Goal: Information Seeking & Learning: Compare options

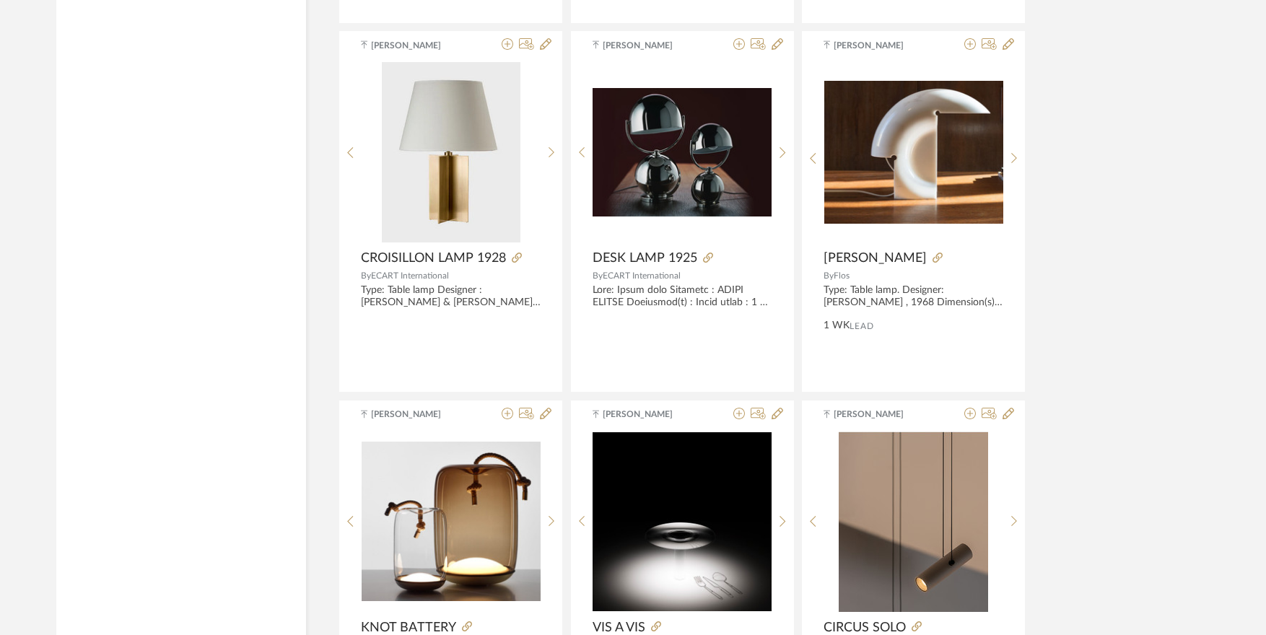
scroll to position [3248, 0]
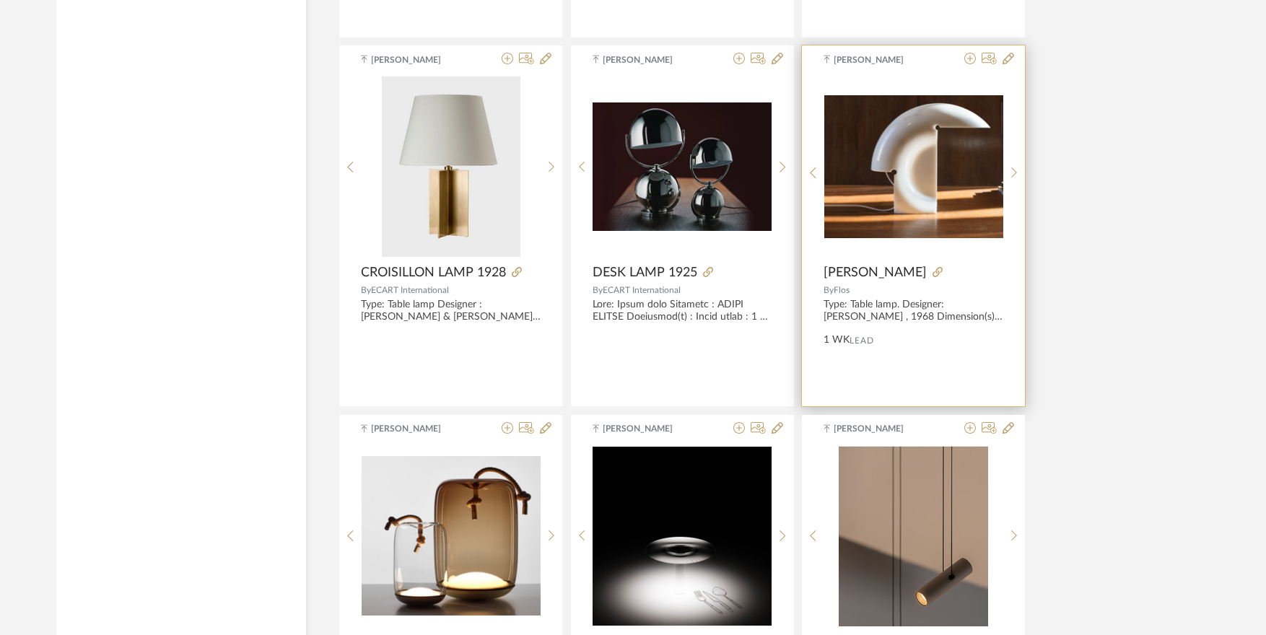
click at [924, 192] on img "0" at bounding box center [913, 166] width 179 height 143
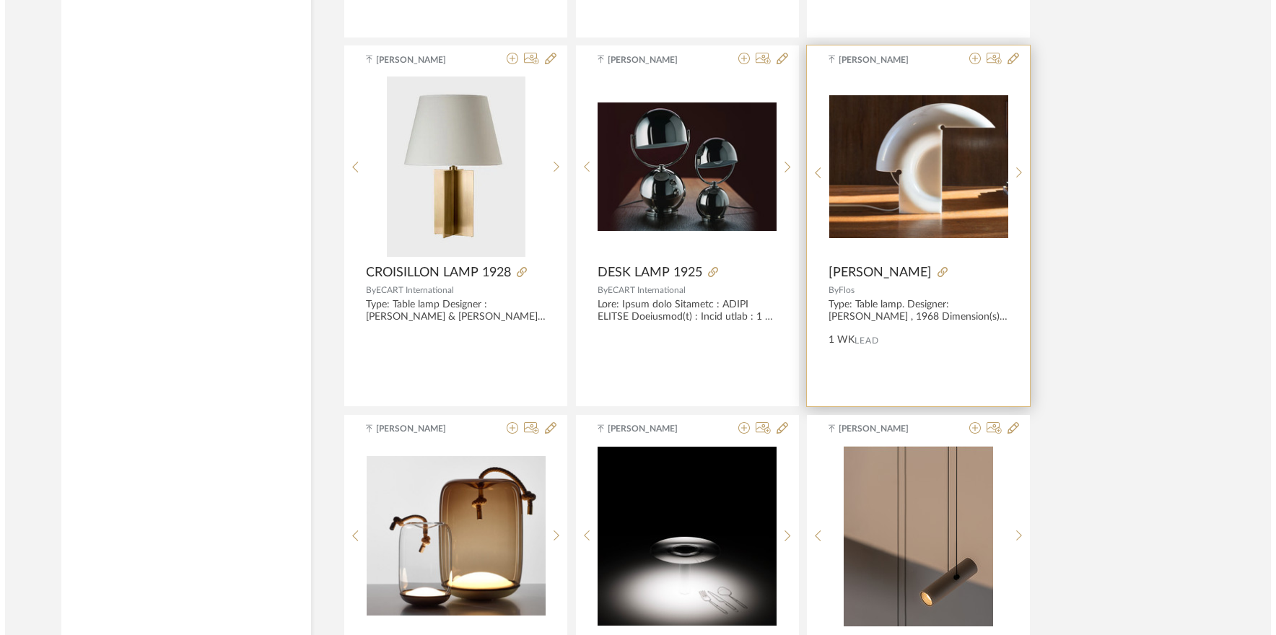
scroll to position [0, 0]
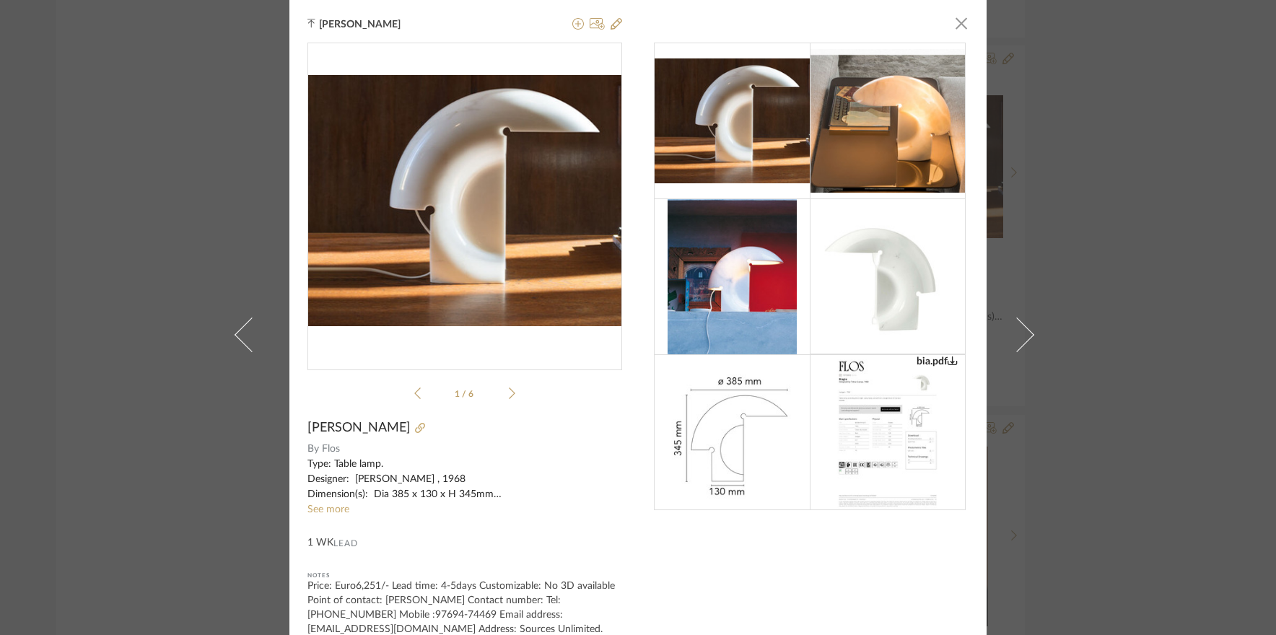
drag, startPoint x: 471, startPoint y: 194, endPoint x: 459, endPoint y: 200, distance: 13.6
click at [459, 200] on img "0" at bounding box center [465, 200] width 315 height 251
click at [336, 510] on link "See more" at bounding box center [329, 510] width 42 height 10
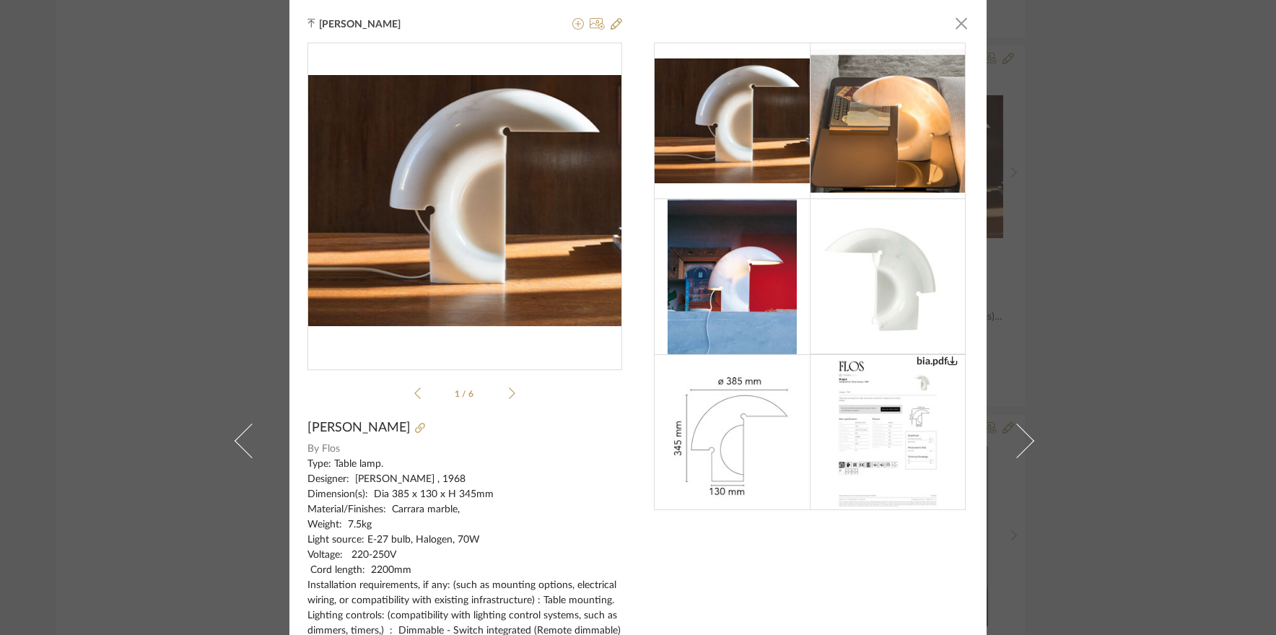
click at [1174, 320] on div "Tehseen Mukadam × bia.pdf bia.pdf 1 / 6 BIAGIO By Flos Type: Table lamp. Design…" at bounding box center [638, 317] width 1276 height 635
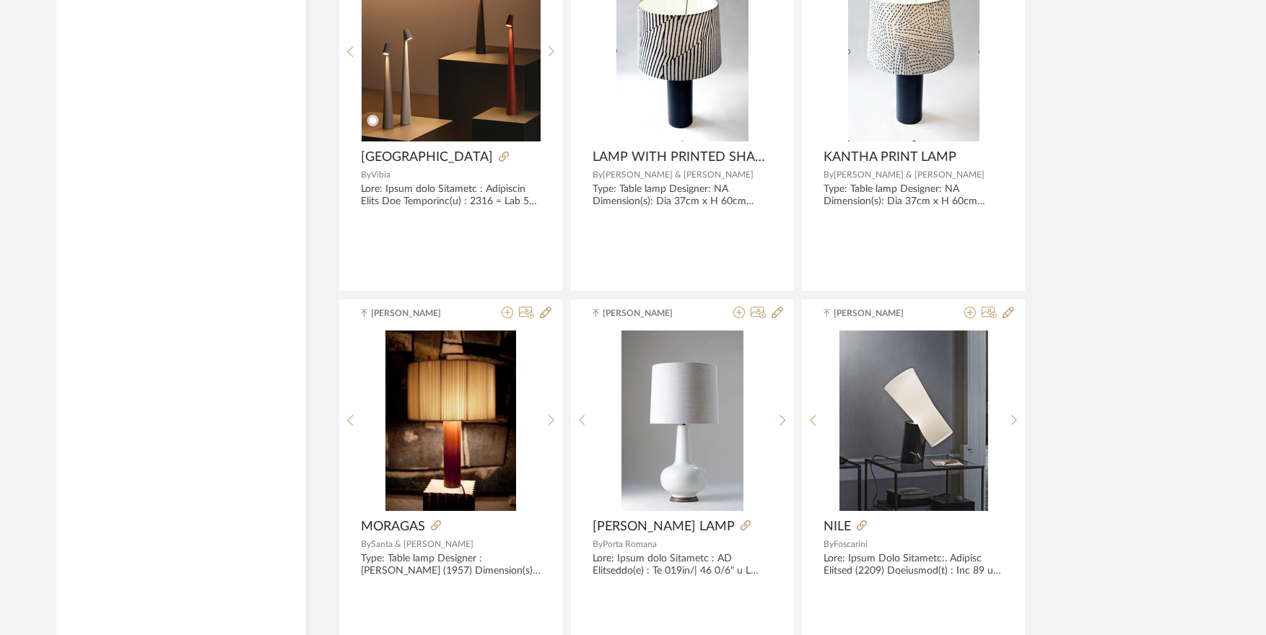
scroll to position [4115, 0]
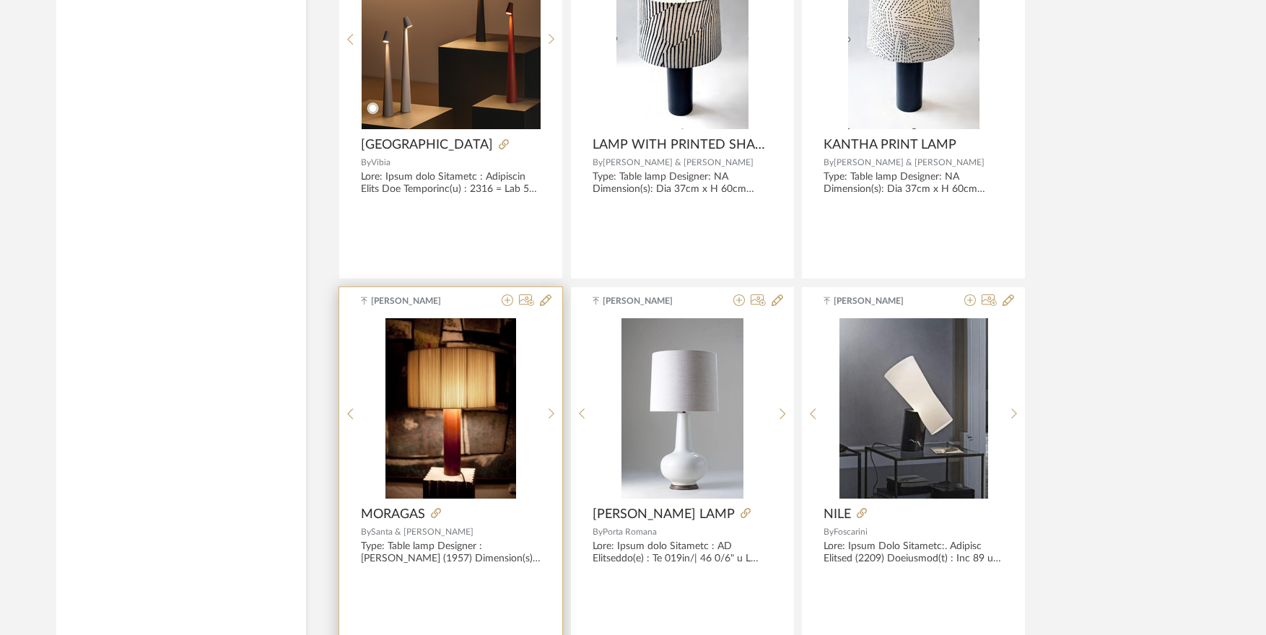
click at [461, 422] on img "0" at bounding box center [450, 408] width 131 height 180
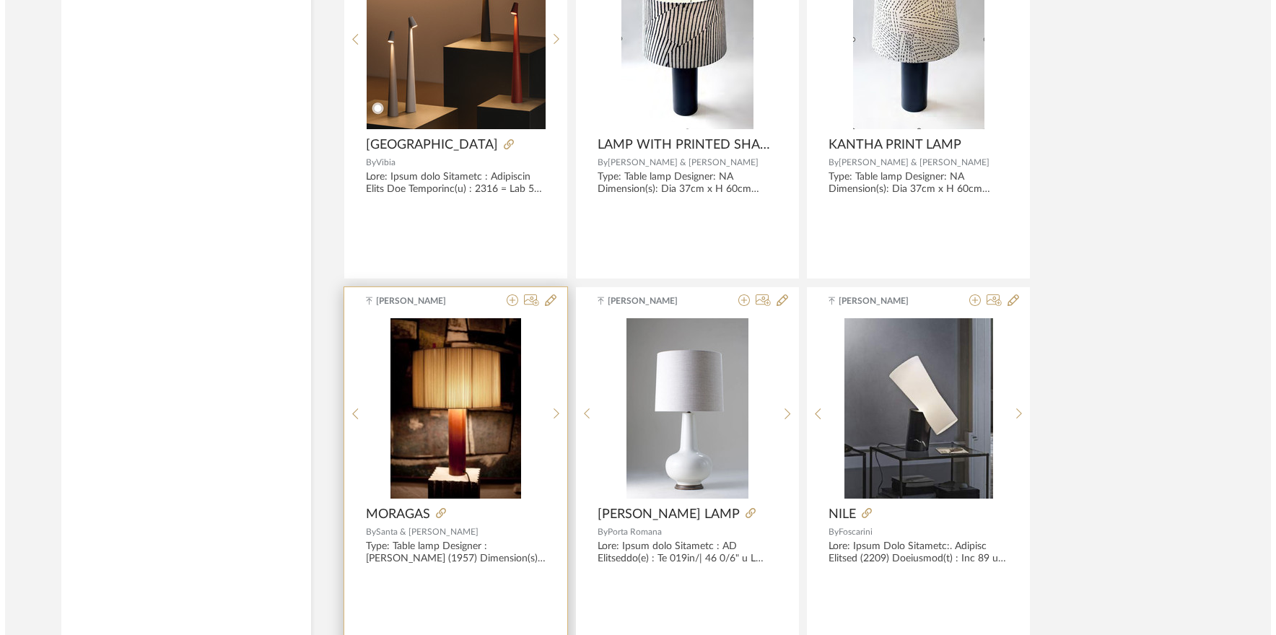
scroll to position [0, 0]
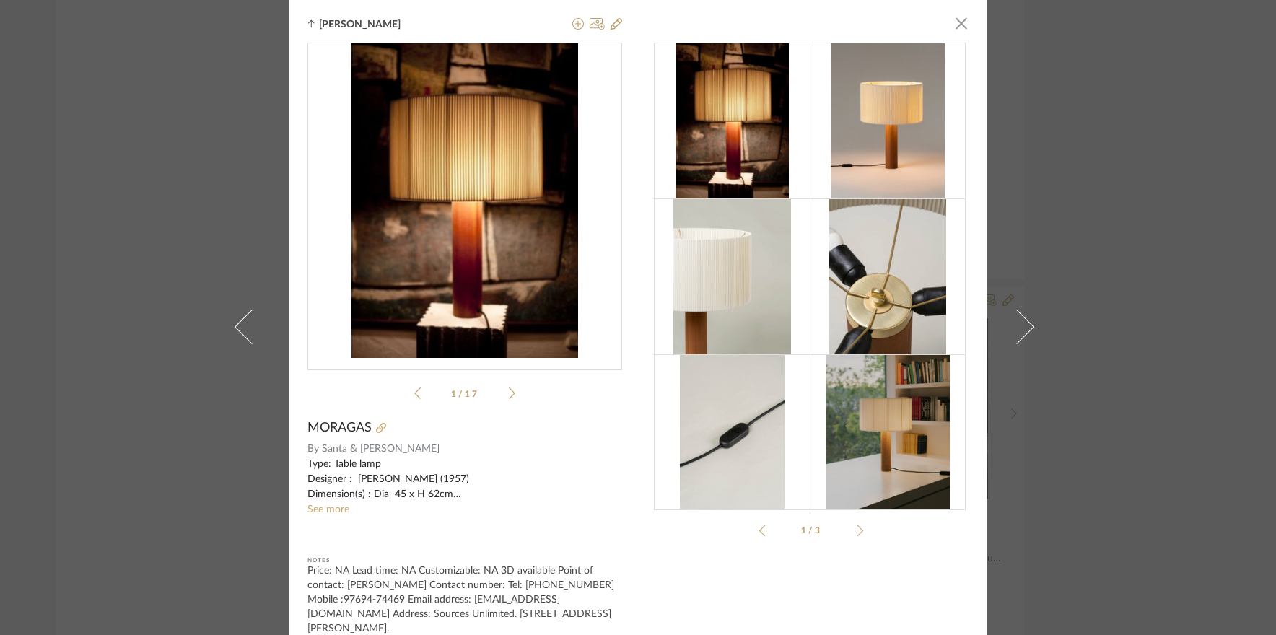
click at [894, 120] on img at bounding box center [888, 121] width 114 height 156
click at [510, 395] on icon at bounding box center [512, 393] width 6 height 13
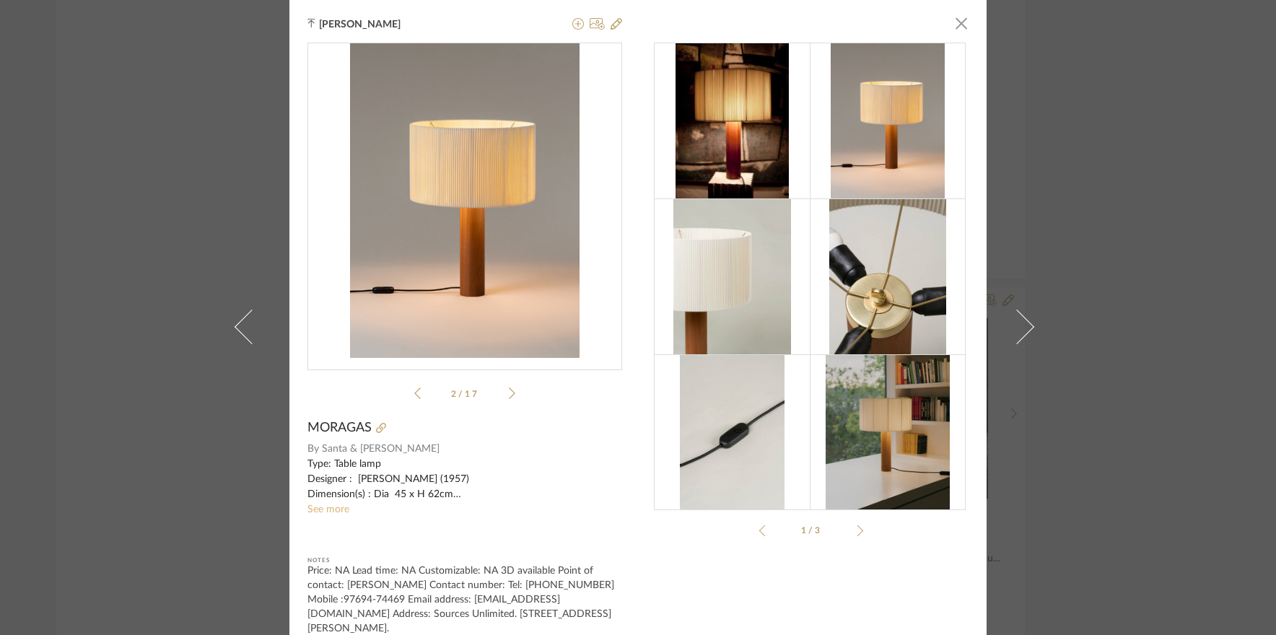
click at [341, 506] on link "See more" at bounding box center [329, 510] width 42 height 10
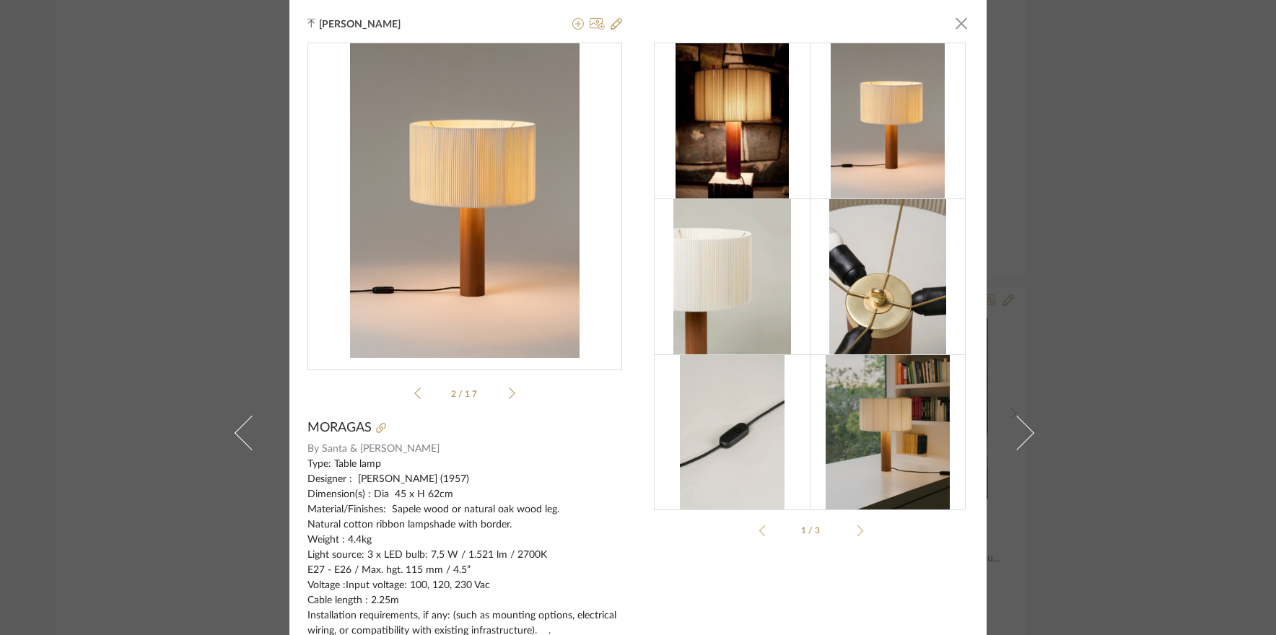
click at [1135, 236] on div "Tehseen Mukadam × SC_Morag...sheet_v2.pdf SC_Morag...sheet_v2.pdf 2 / 17 MORAGA…" at bounding box center [638, 317] width 1276 height 635
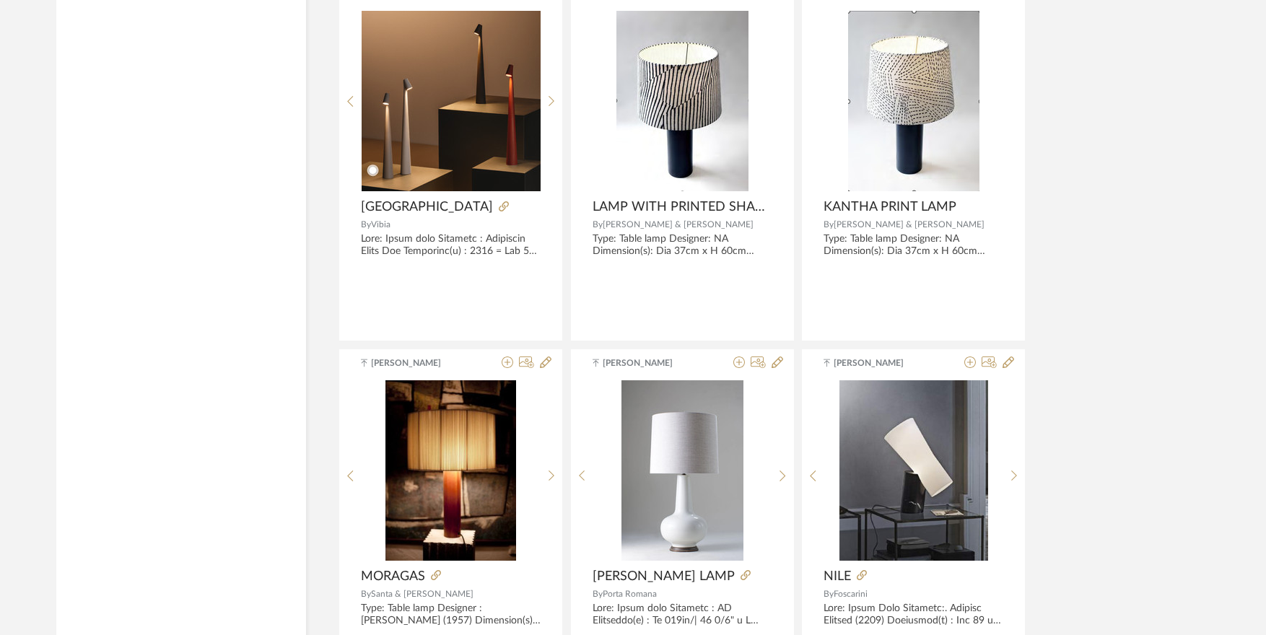
scroll to position [4281, 0]
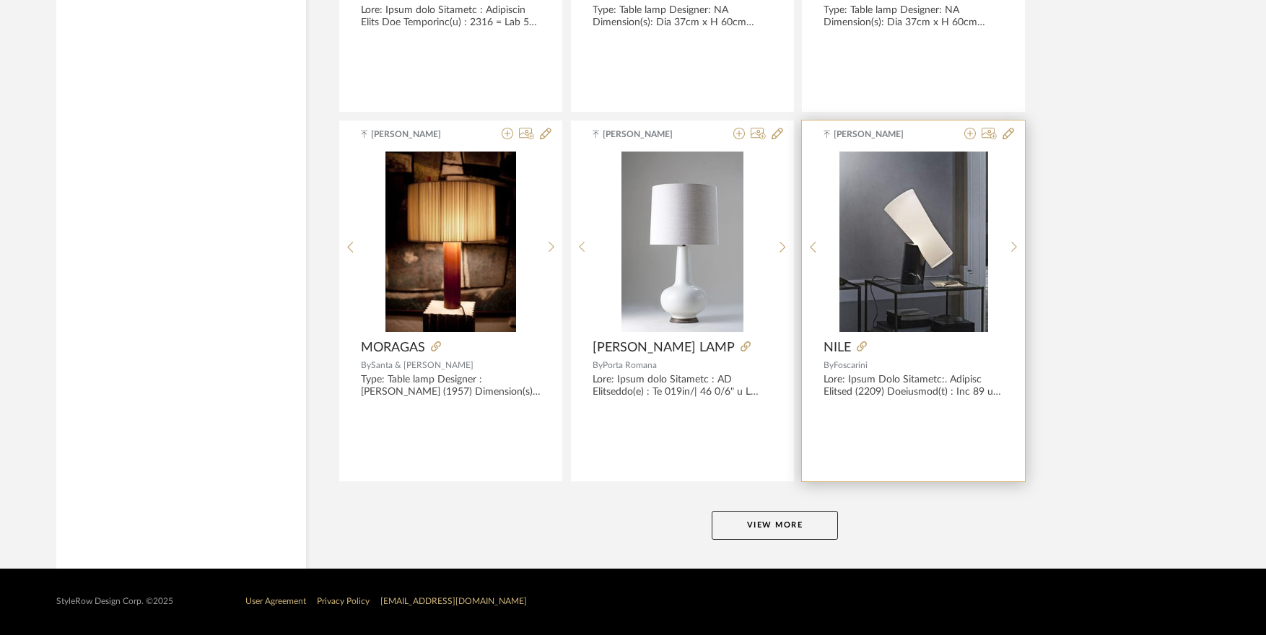
click at [944, 261] on img "0" at bounding box center [914, 242] width 149 height 180
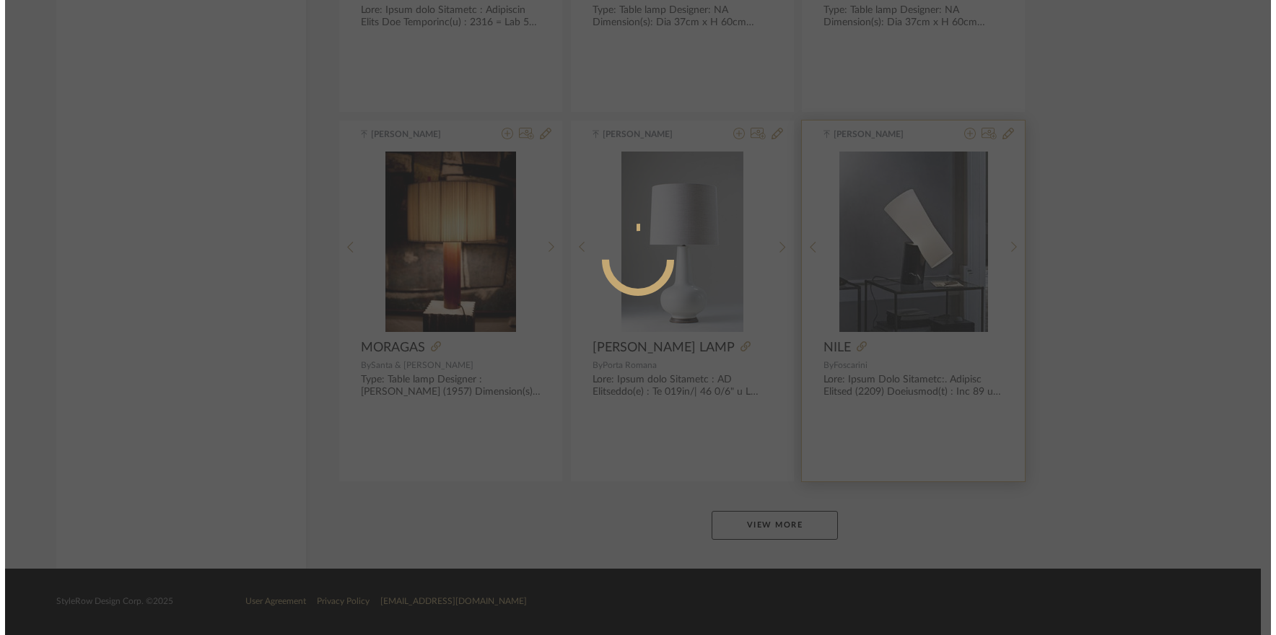
scroll to position [0, 0]
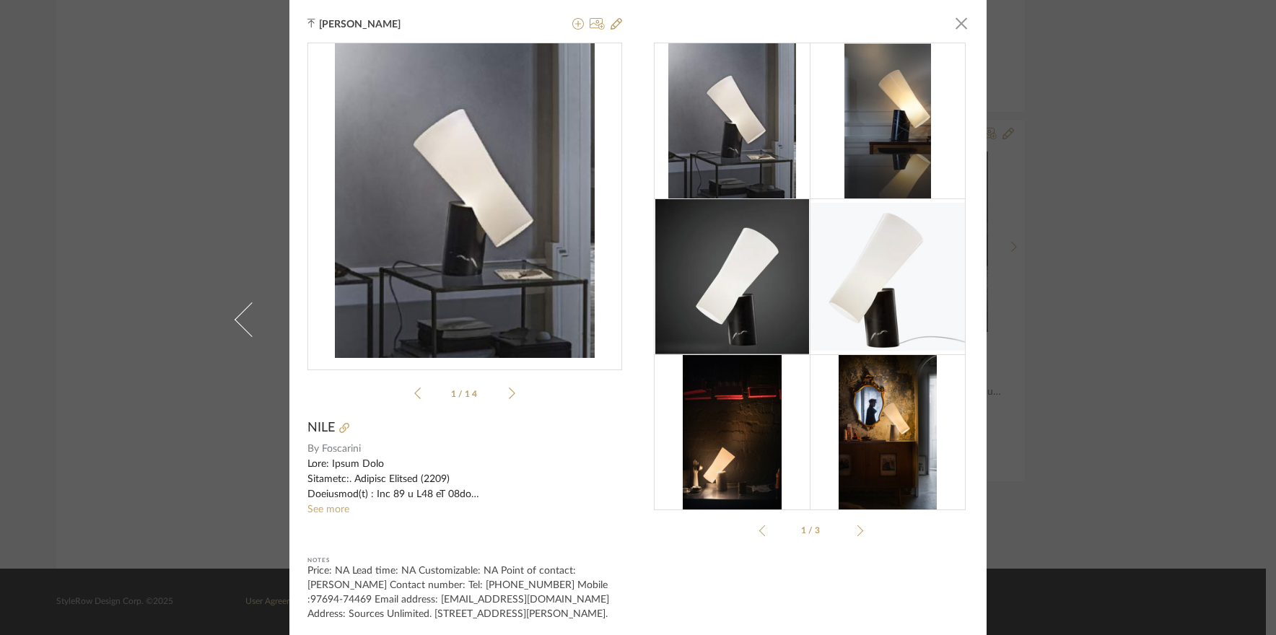
click at [1169, 297] on div "Tehseen Mukadam × 1 / 14 NILE By Foscarini See more Notes Price: NA Lead time: …" at bounding box center [638, 317] width 1276 height 635
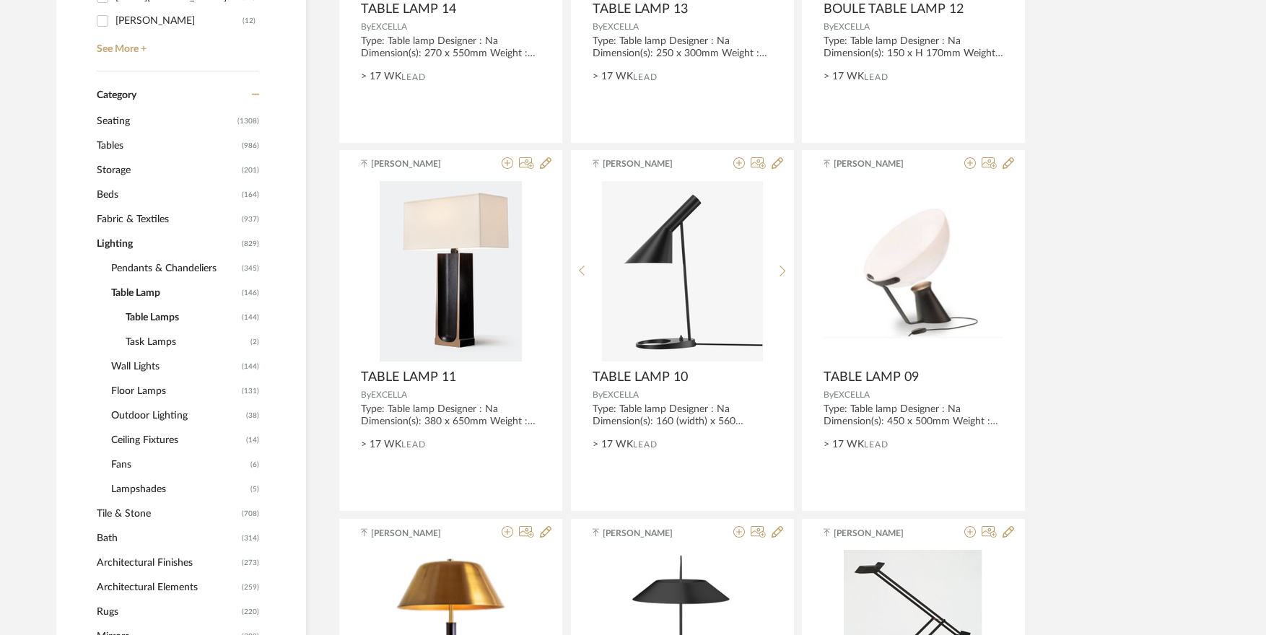
scroll to position [528, 0]
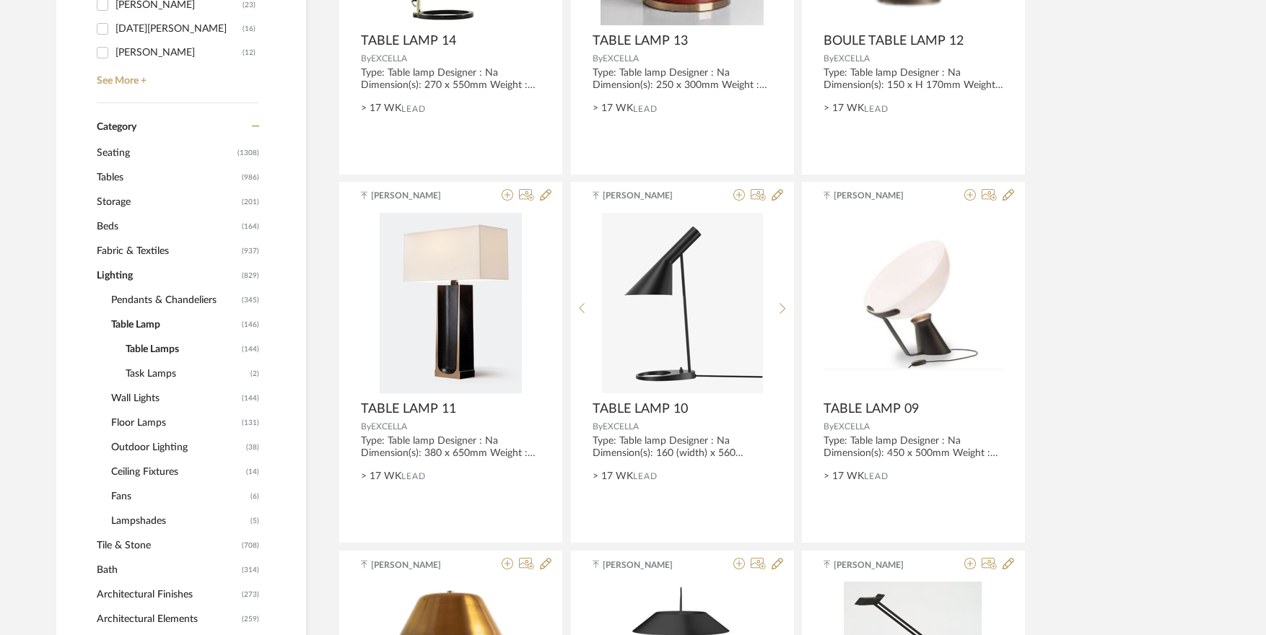
click at [147, 369] on span "Task Lamps" at bounding box center [186, 374] width 121 height 25
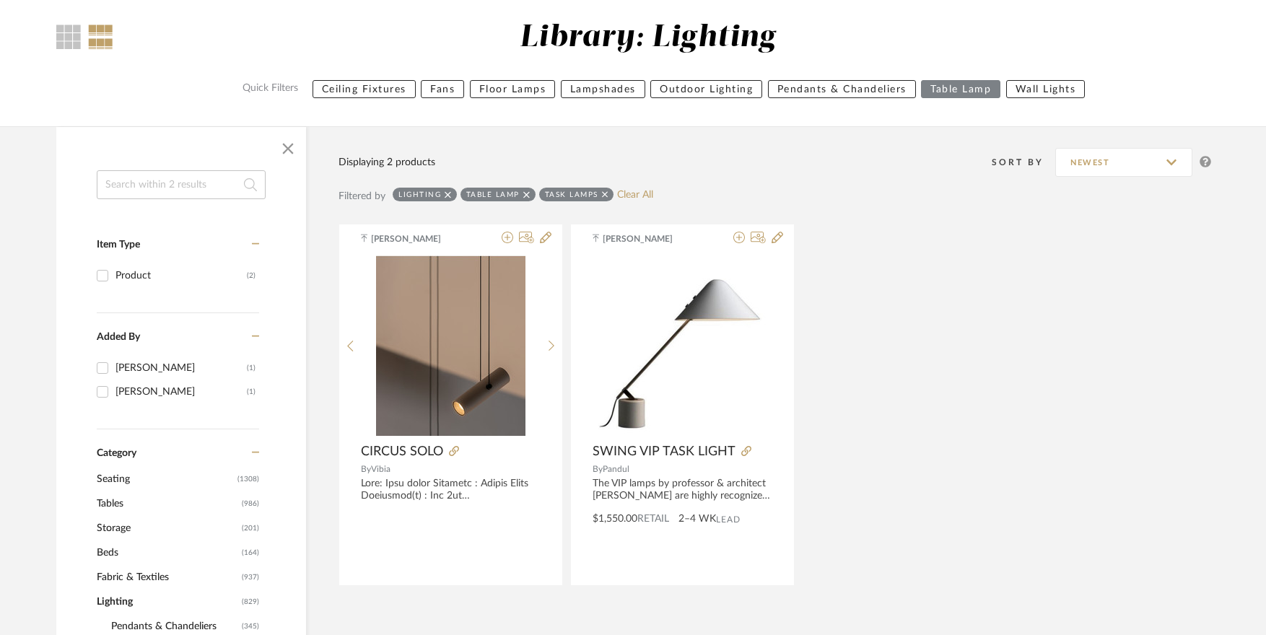
scroll to position [95, 0]
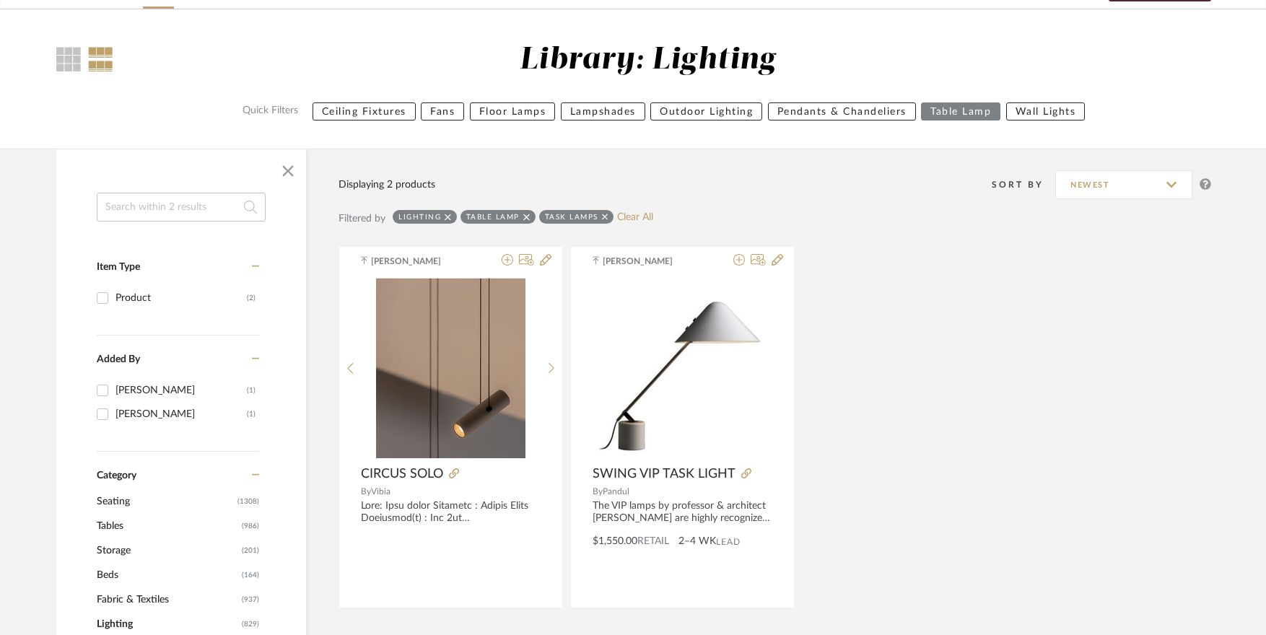
click at [526, 217] on icon at bounding box center [526, 217] width 6 height 6
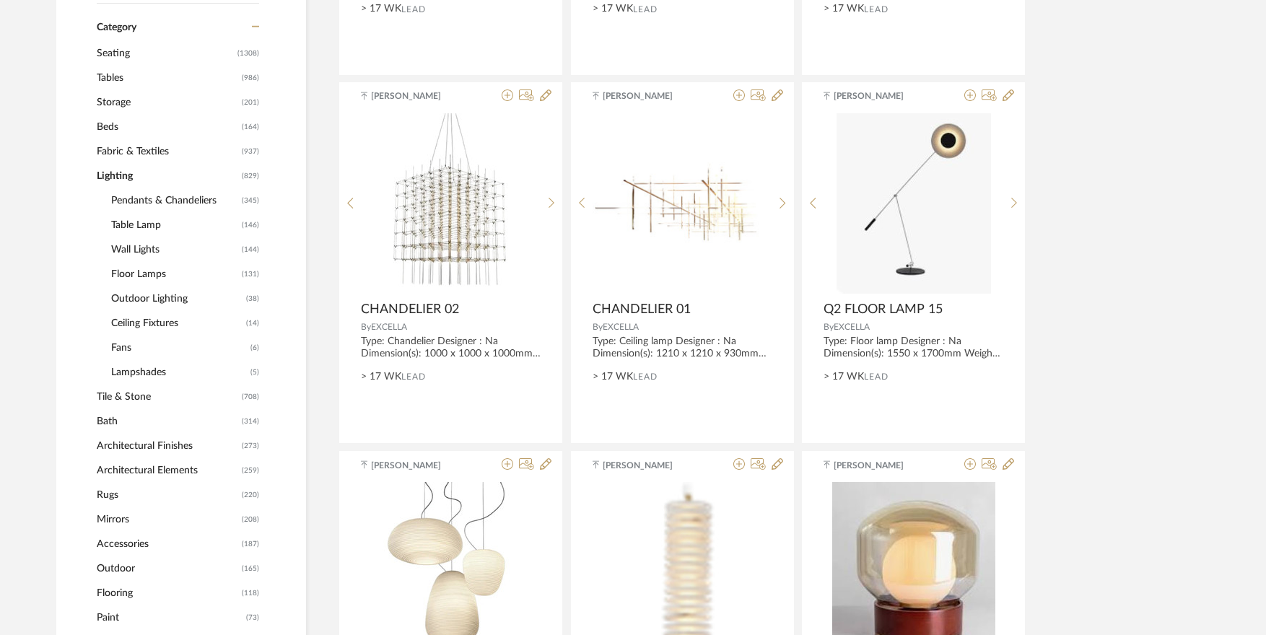
scroll to position [672, 0]
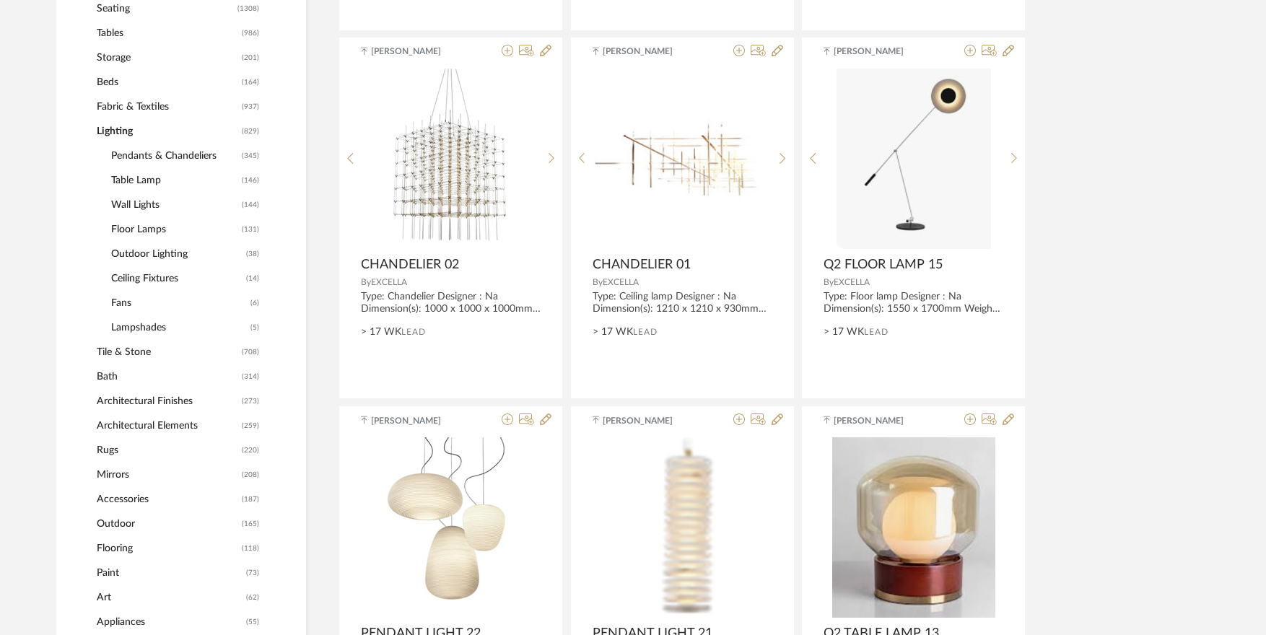
click at [136, 180] on span "Table Lamp" at bounding box center [174, 180] width 127 height 25
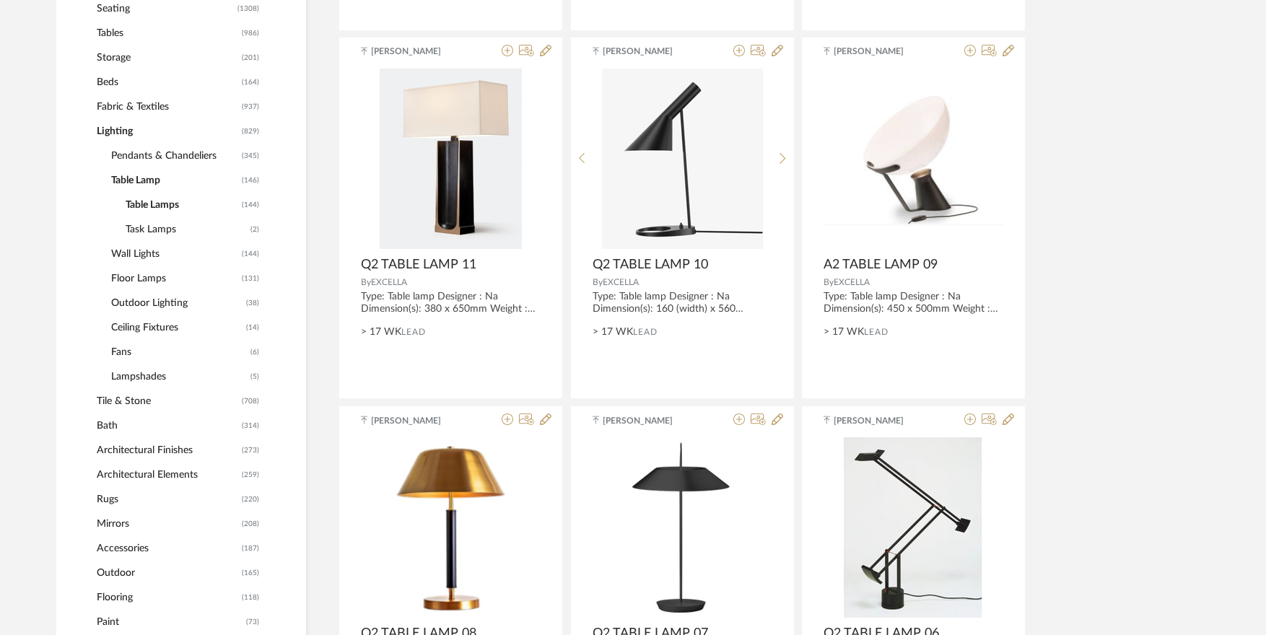
click at [147, 230] on span "Task Lamps" at bounding box center [186, 229] width 121 height 25
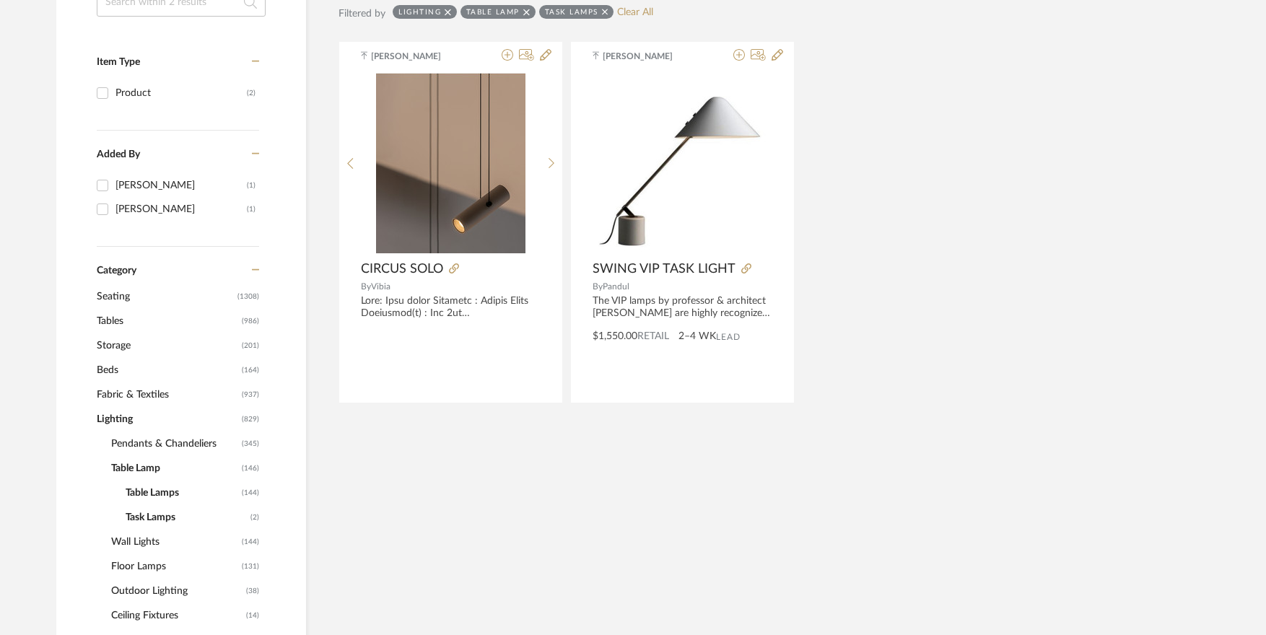
scroll to position [299, 0]
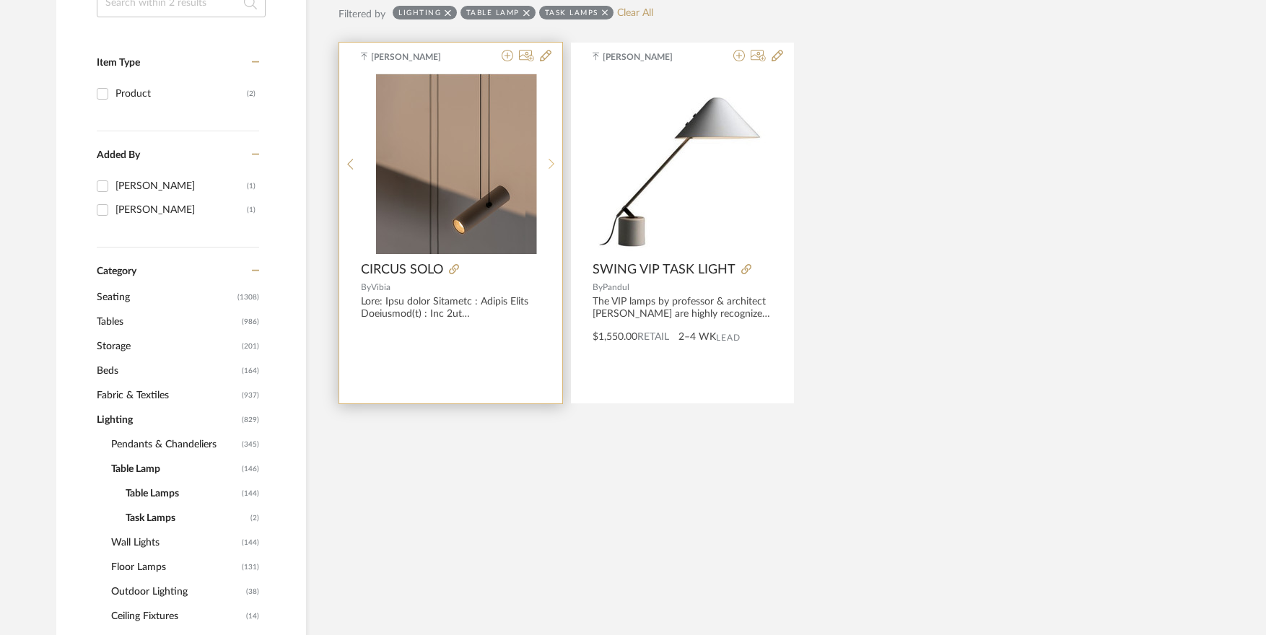
click at [547, 160] on div at bounding box center [552, 164] width 22 height 180
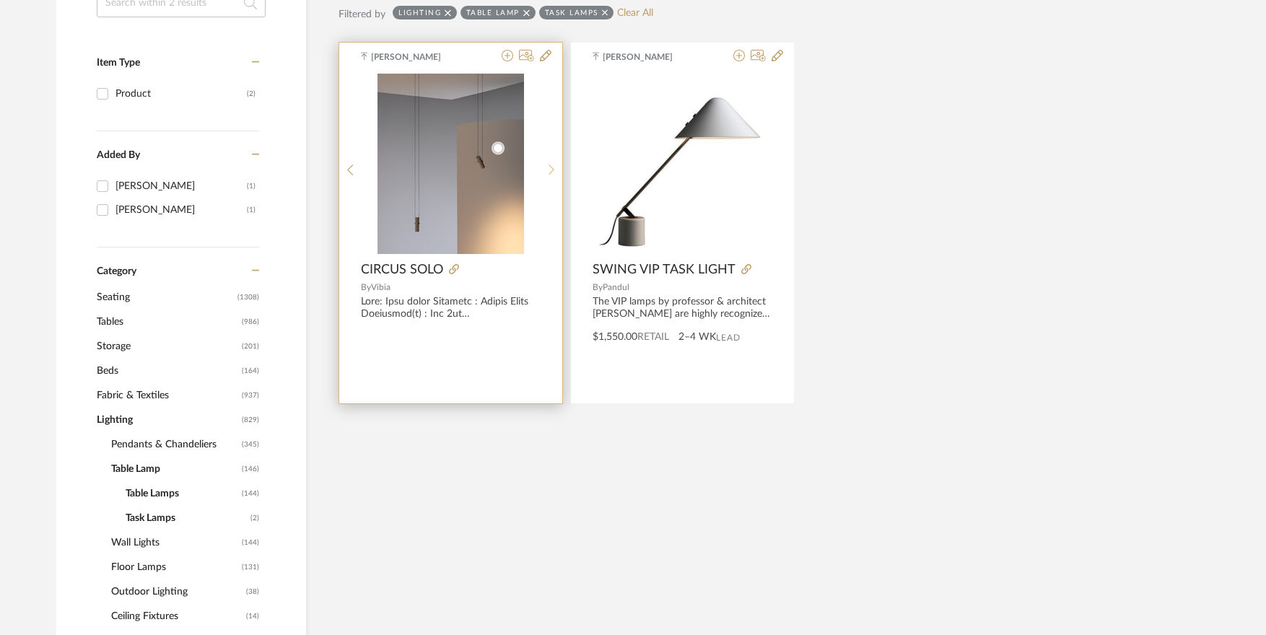
click at [547, 160] on div at bounding box center [552, 170] width 22 height 192
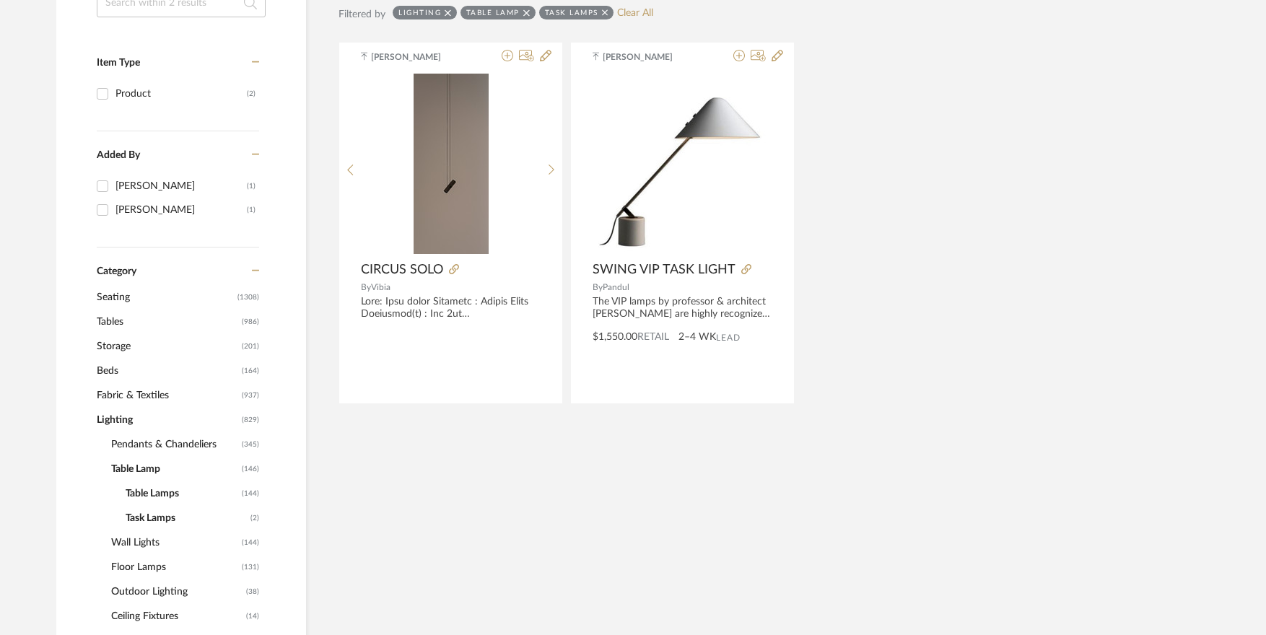
scroll to position [371, 0]
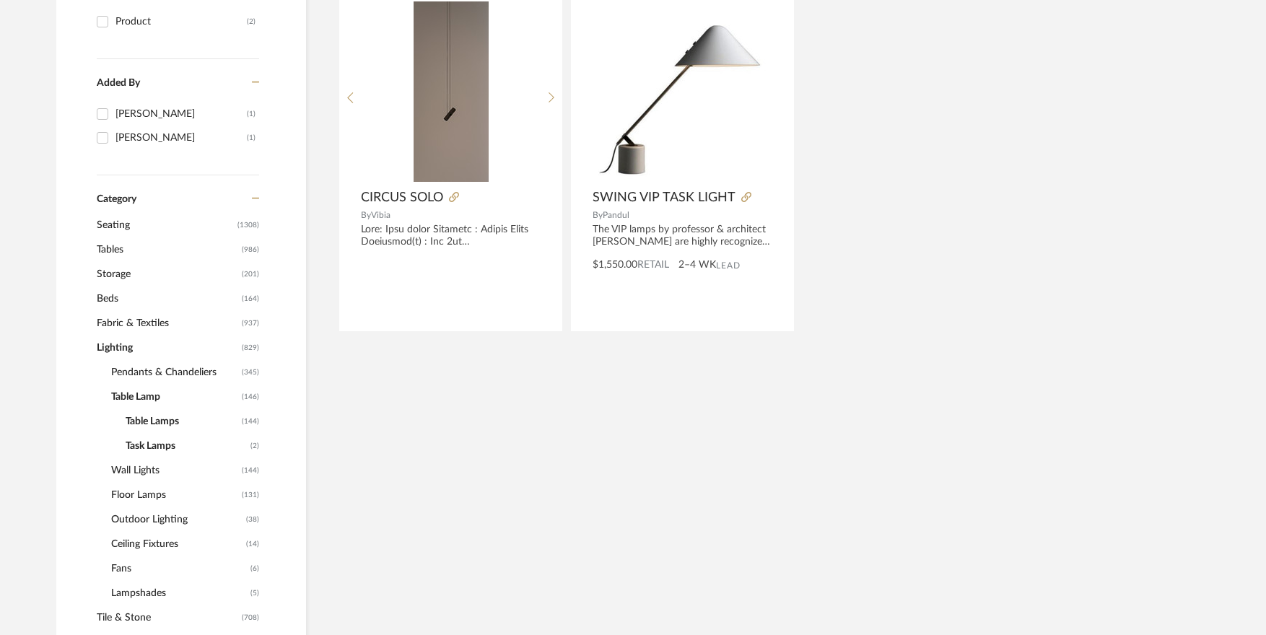
click at [139, 474] on span "Wall Lights" at bounding box center [174, 470] width 127 height 25
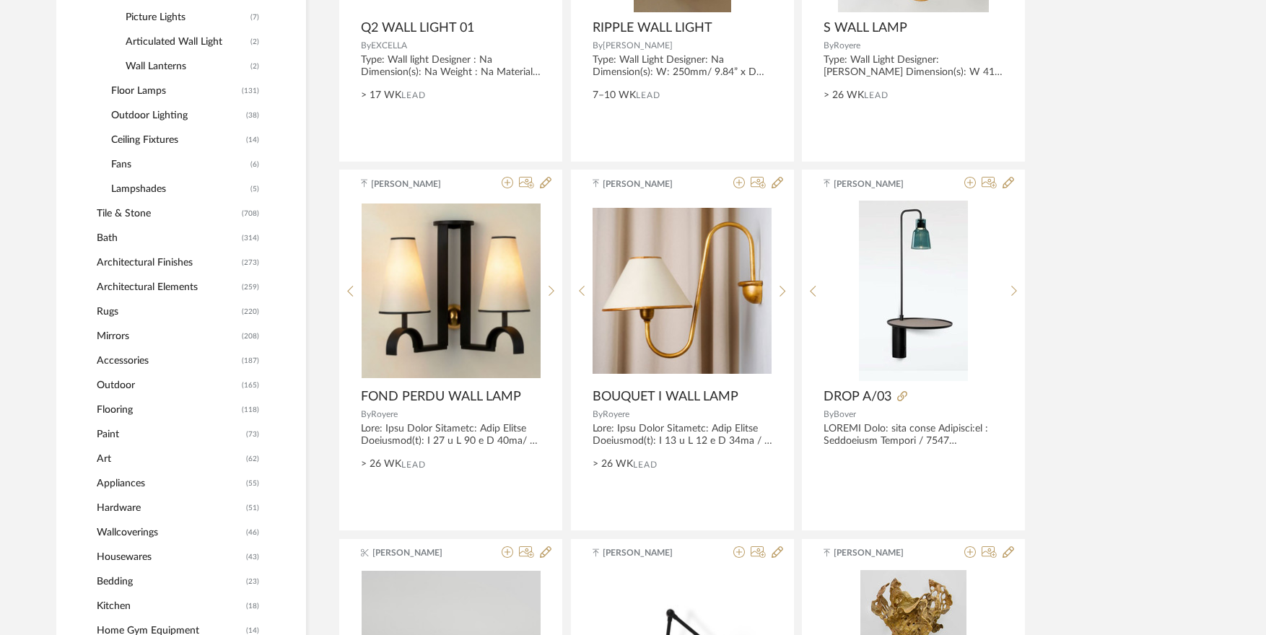
scroll to position [876, 0]
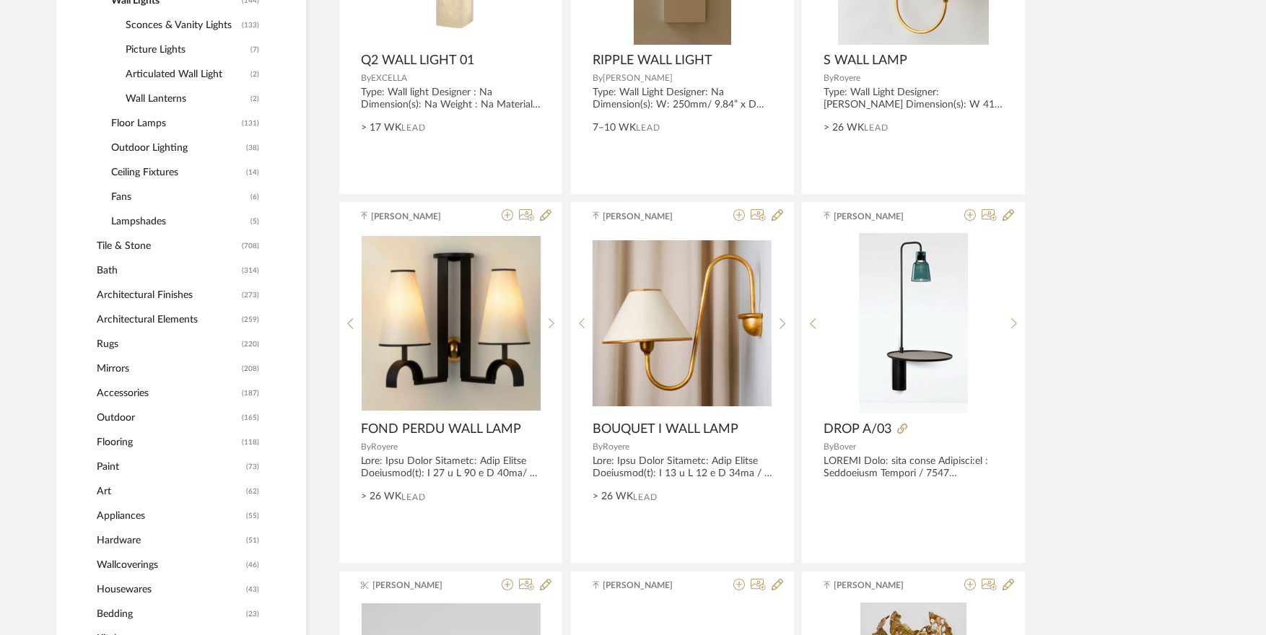
drag, startPoint x: 1187, startPoint y: 414, endPoint x: 1174, endPoint y: 443, distance: 32.0
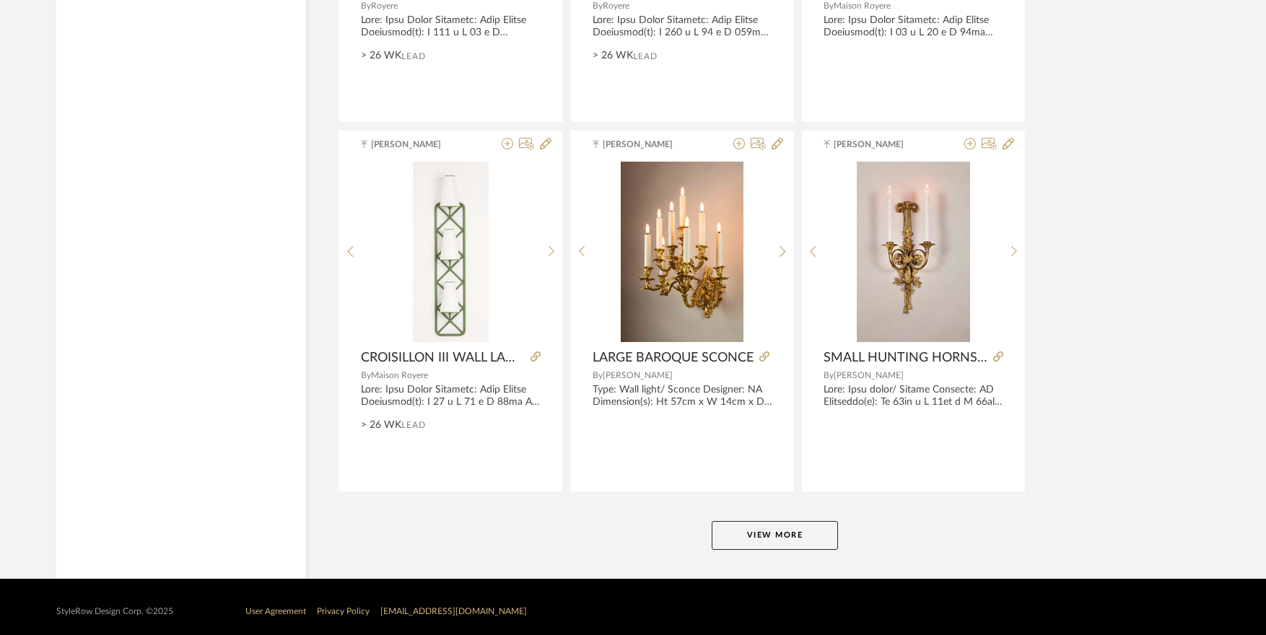
scroll to position [4281, 0]
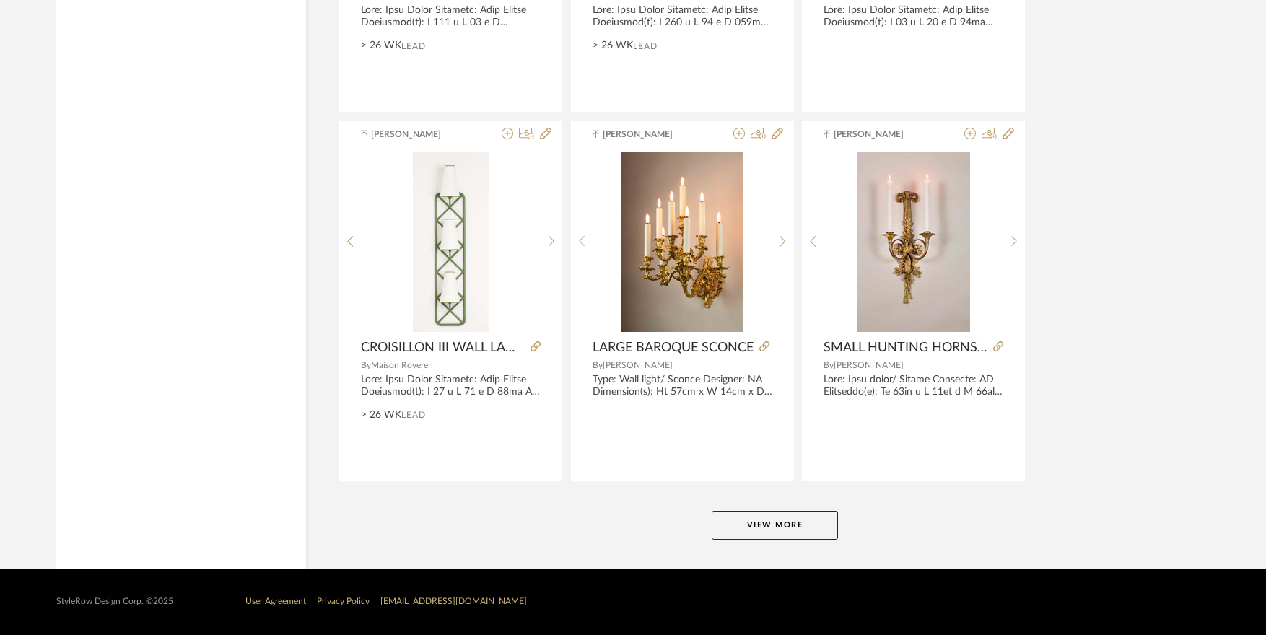
click at [768, 523] on button "View More" at bounding box center [775, 525] width 126 height 29
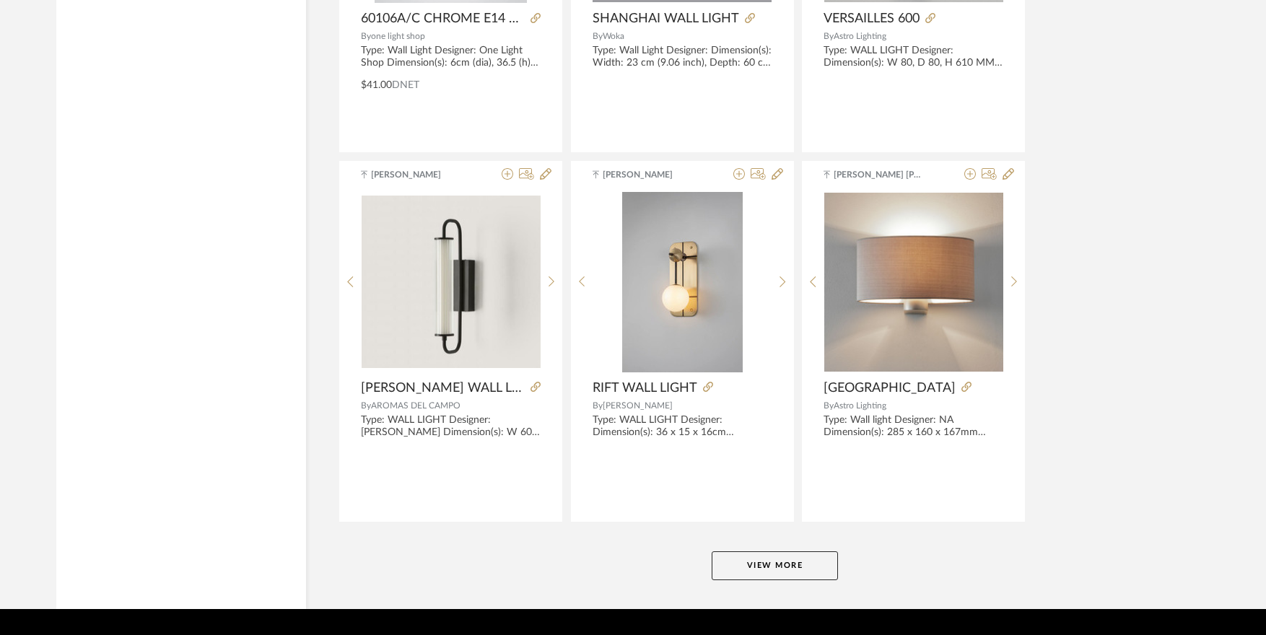
scroll to position [8685, 0]
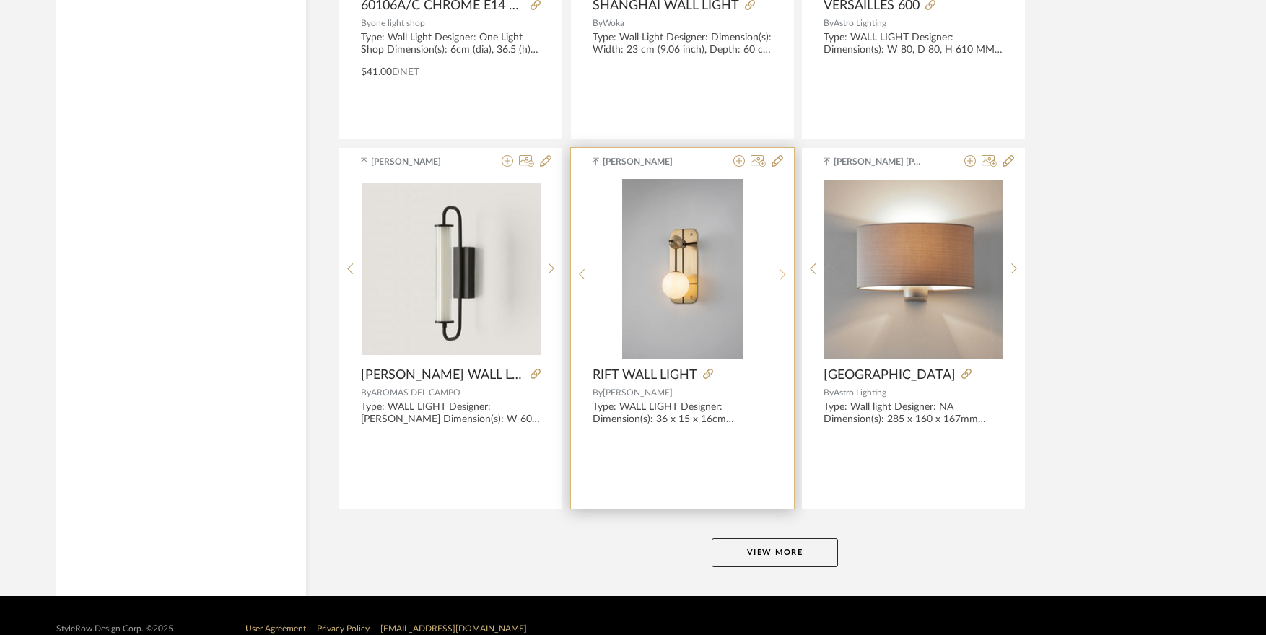
click at [783, 276] on icon at bounding box center [783, 275] width 6 height 12
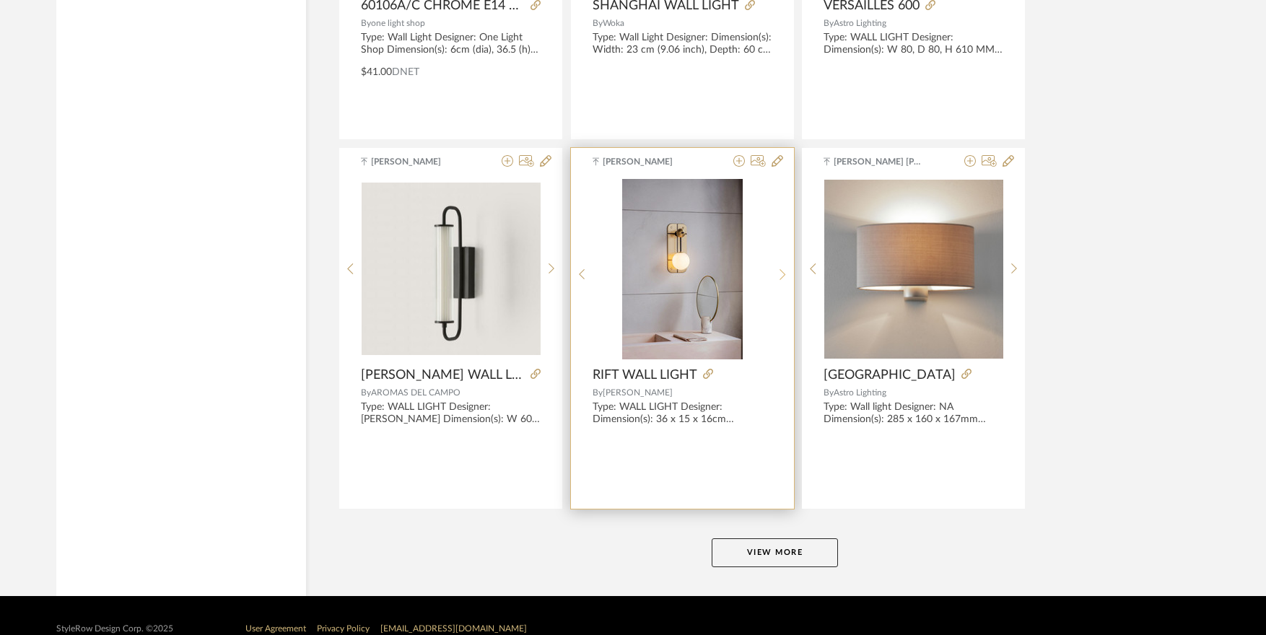
click at [783, 276] on icon at bounding box center [783, 275] width 6 height 12
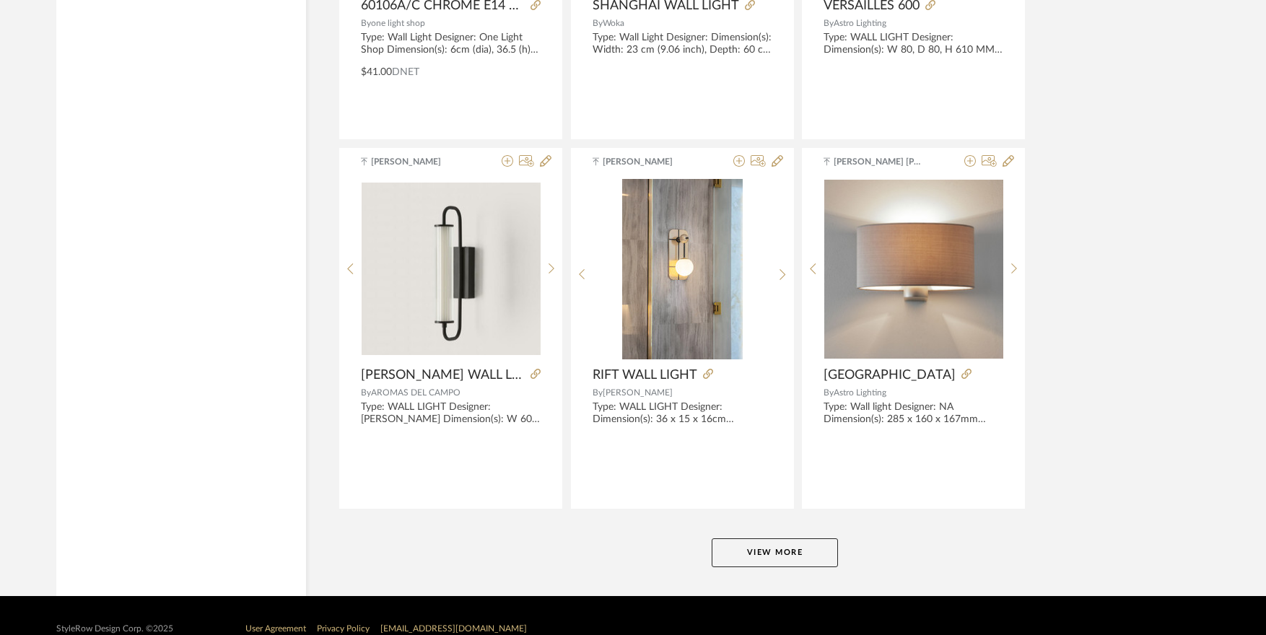
click at [779, 551] on button "View More" at bounding box center [775, 553] width 126 height 29
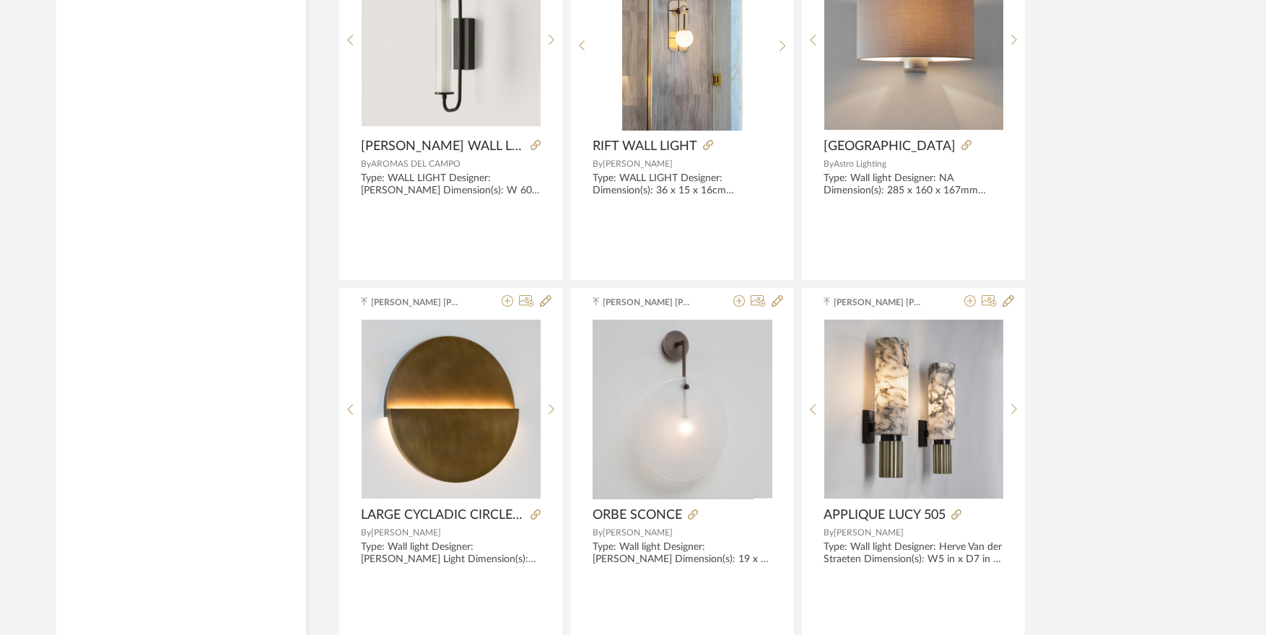
scroll to position [8974, 0]
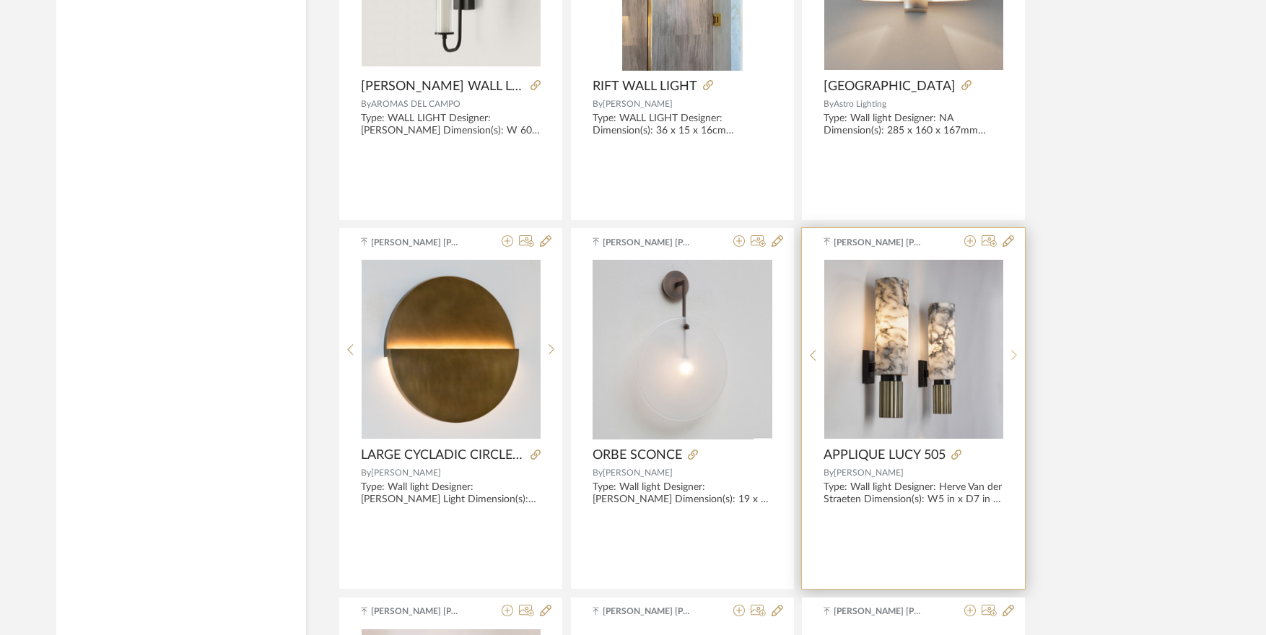
click at [1009, 354] on sr-next-btn at bounding box center [1014, 355] width 22 height 12
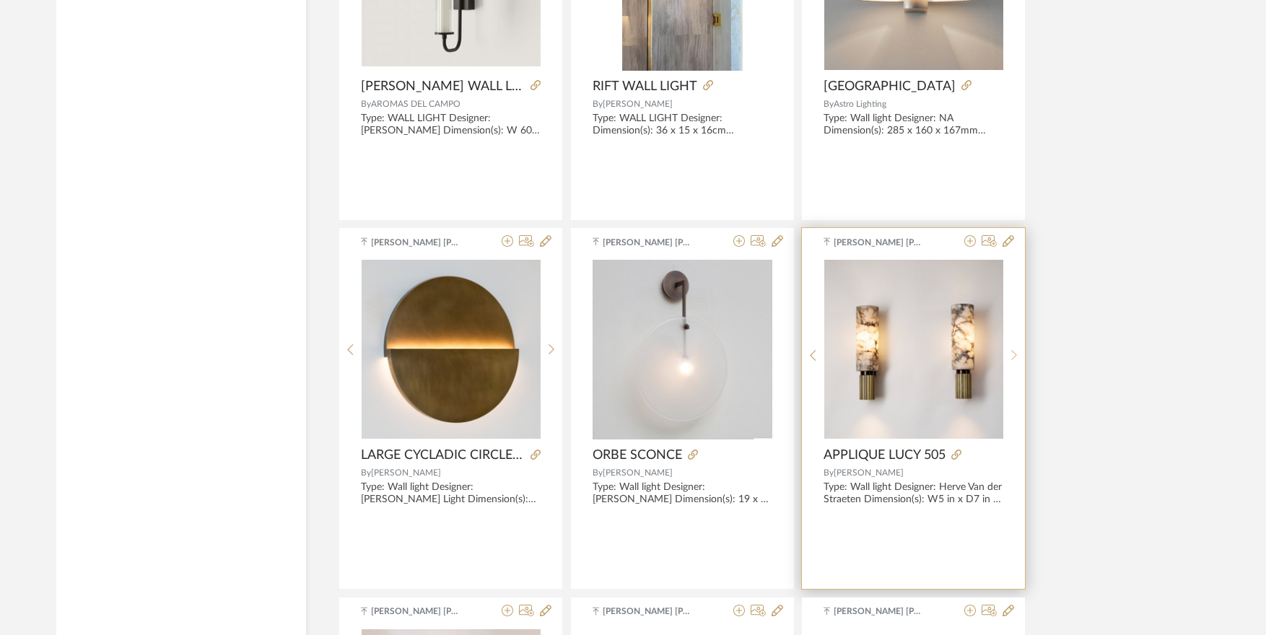
click at [1009, 354] on sr-next-btn at bounding box center [1014, 355] width 22 height 12
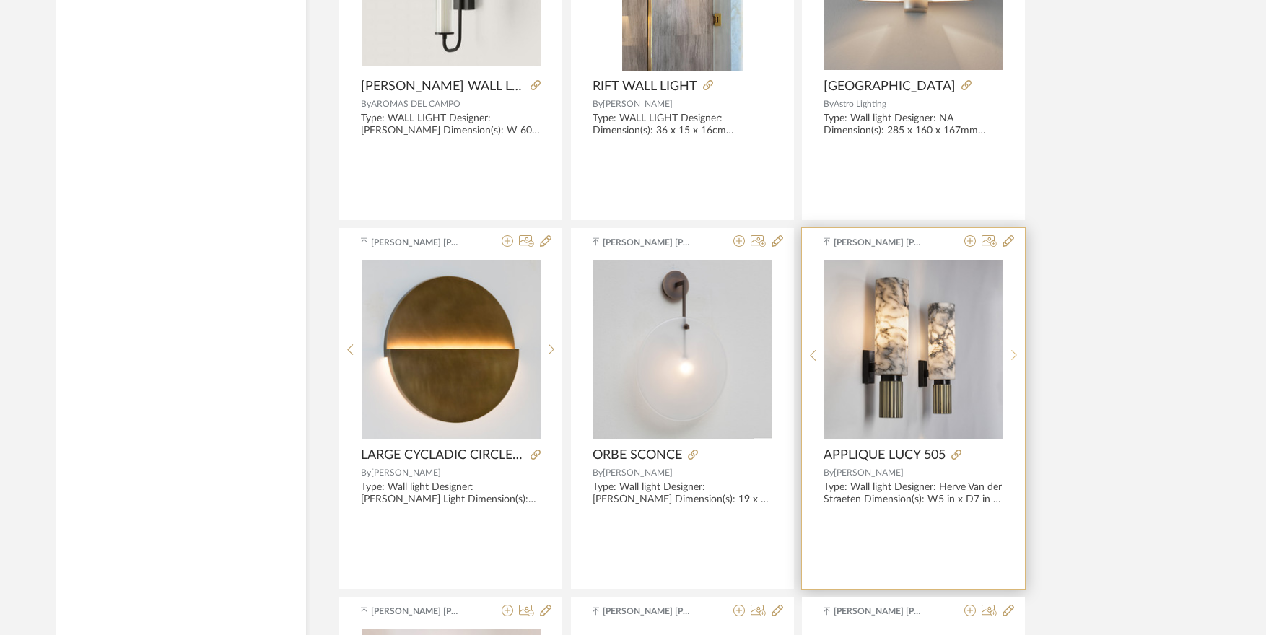
click at [1009, 354] on sr-next-btn at bounding box center [1014, 355] width 22 height 12
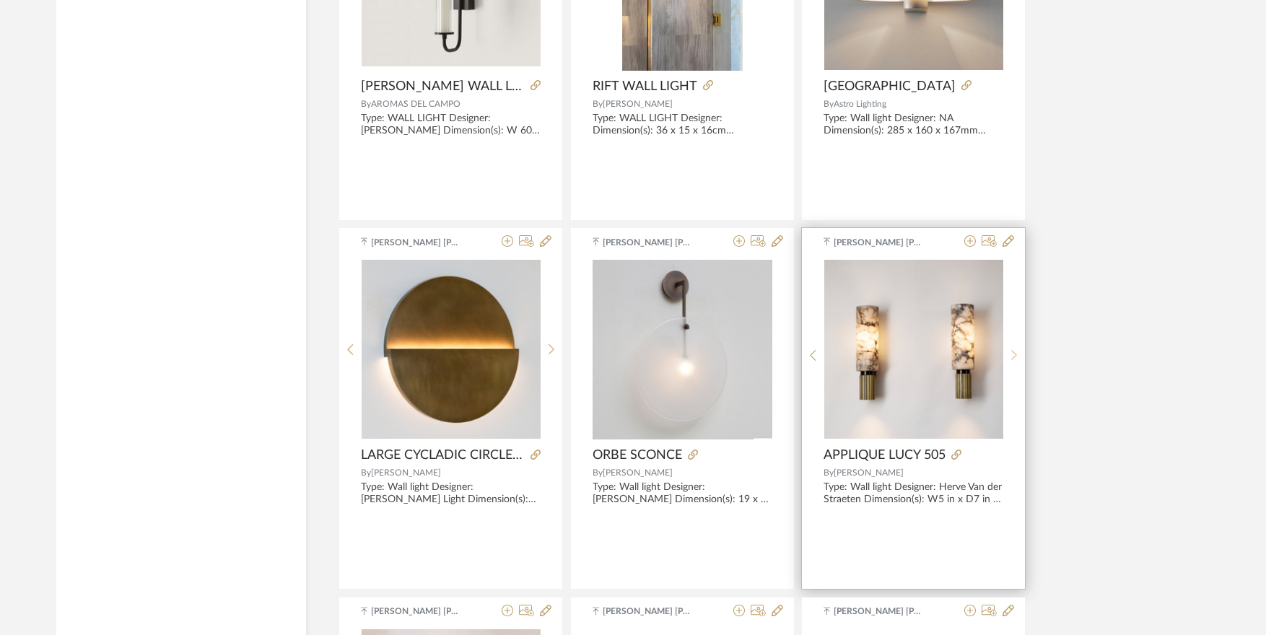
click at [1009, 354] on sr-next-btn at bounding box center [1014, 355] width 22 height 12
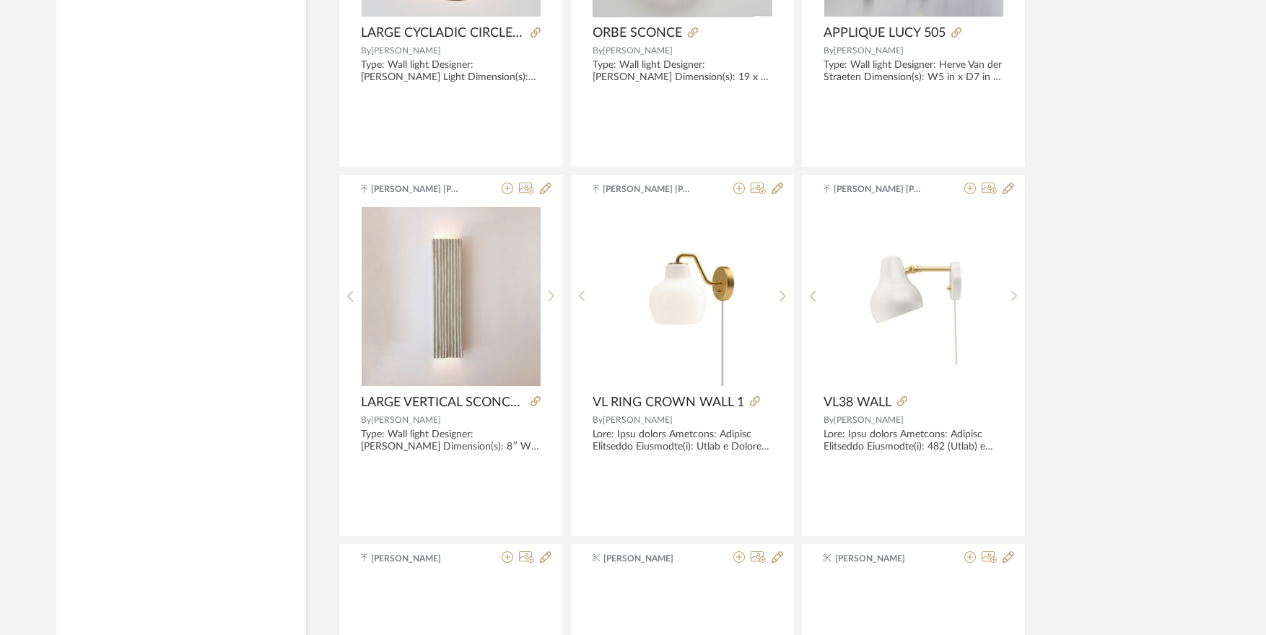
scroll to position [9407, 0]
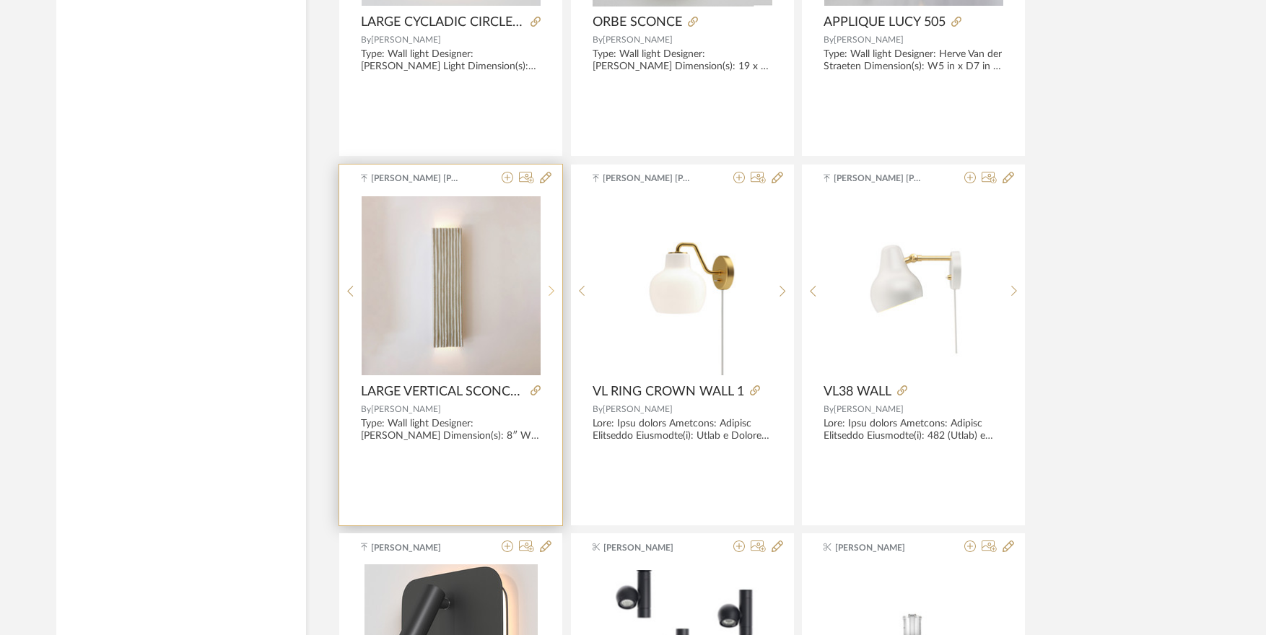
click at [549, 293] on icon at bounding box center [552, 291] width 6 height 12
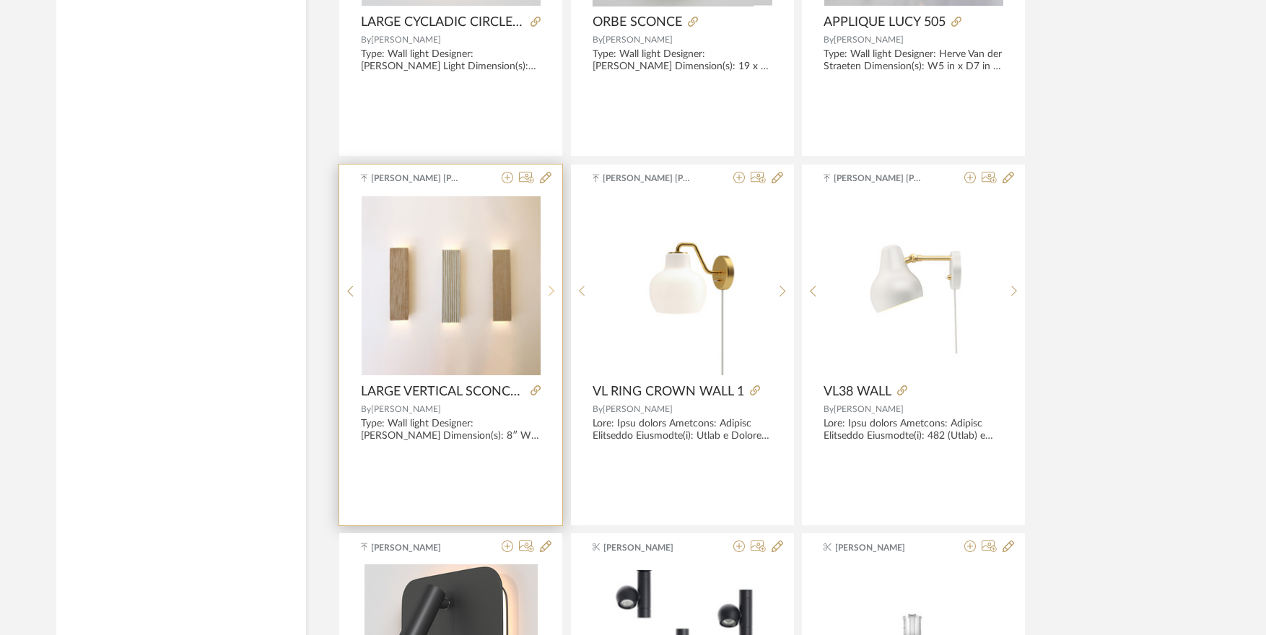
click at [549, 293] on icon at bounding box center [552, 291] width 6 height 12
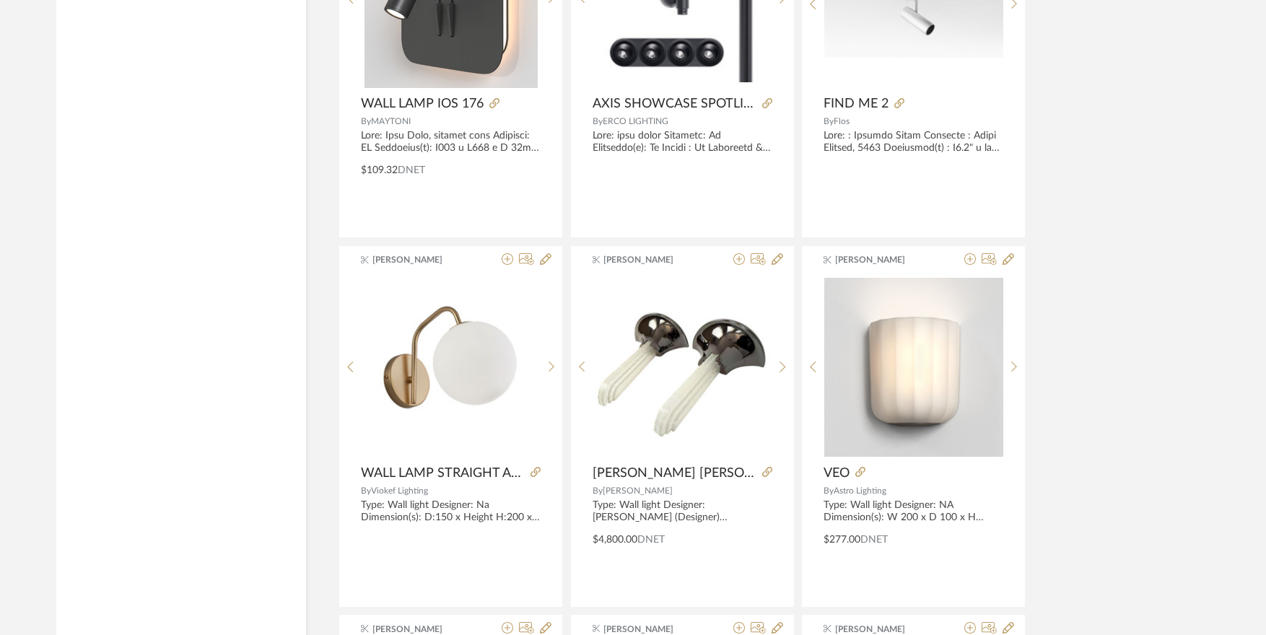
scroll to position [10273, 0]
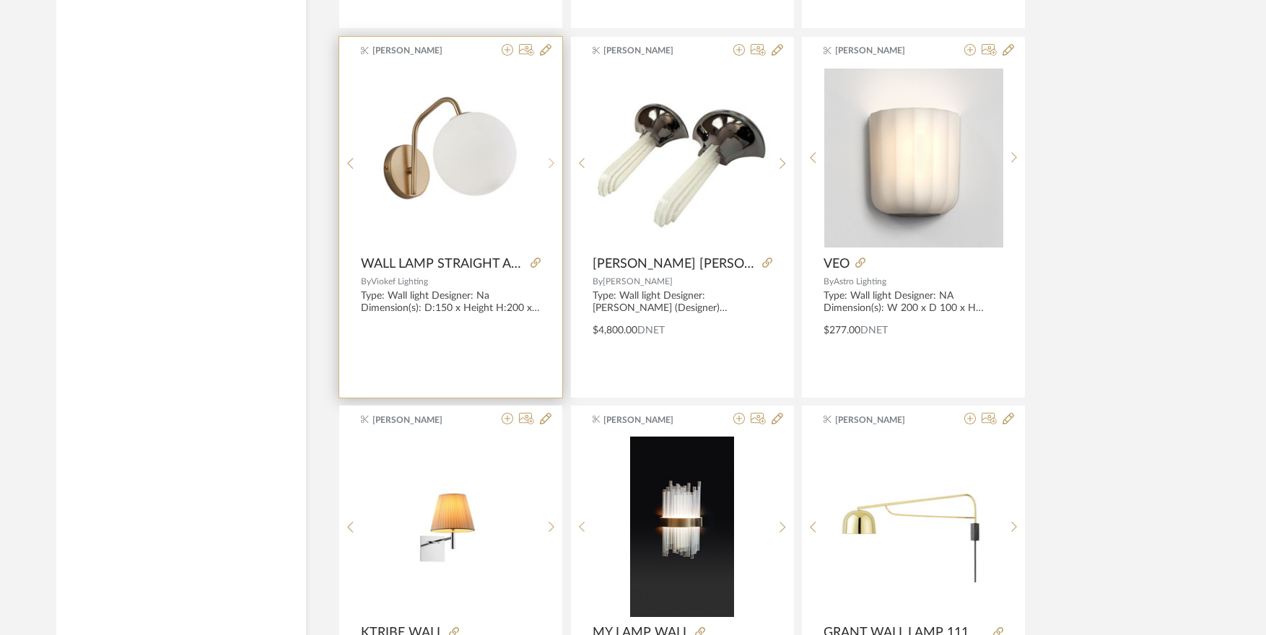
click at [554, 157] on sr-next-btn at bounding box center [552, 163] width 22 height 12
click at [554, 157] on div at bounding box center [552, 164] width 22 height 192
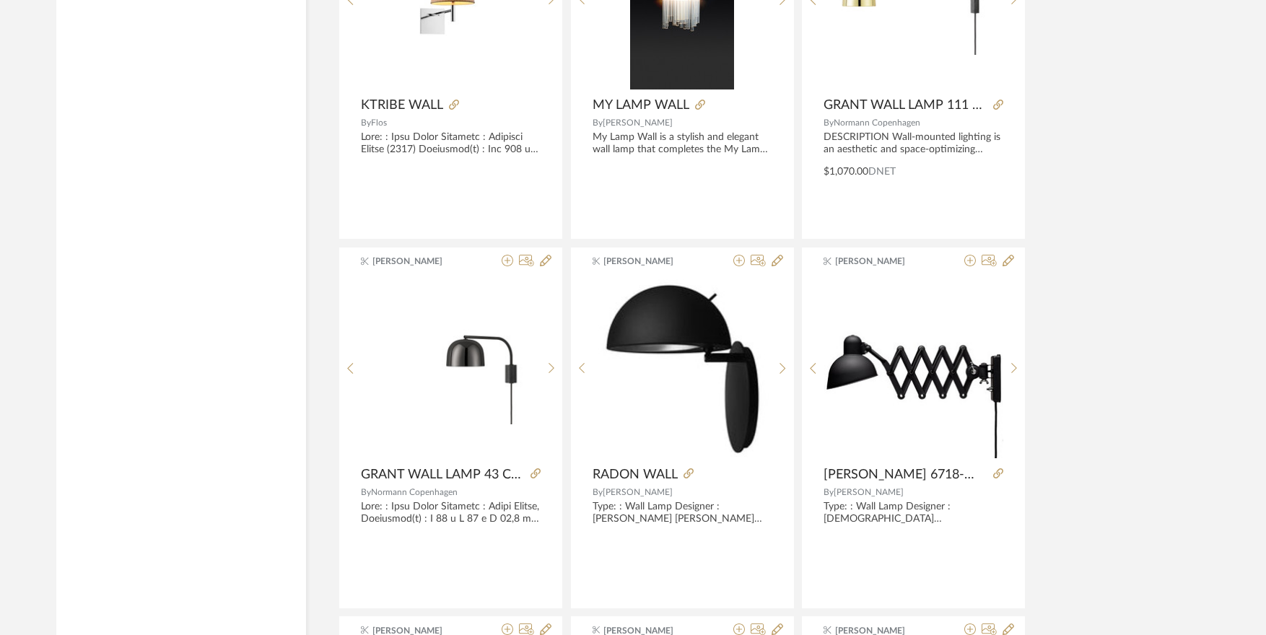
scroll to position [10850, 0]
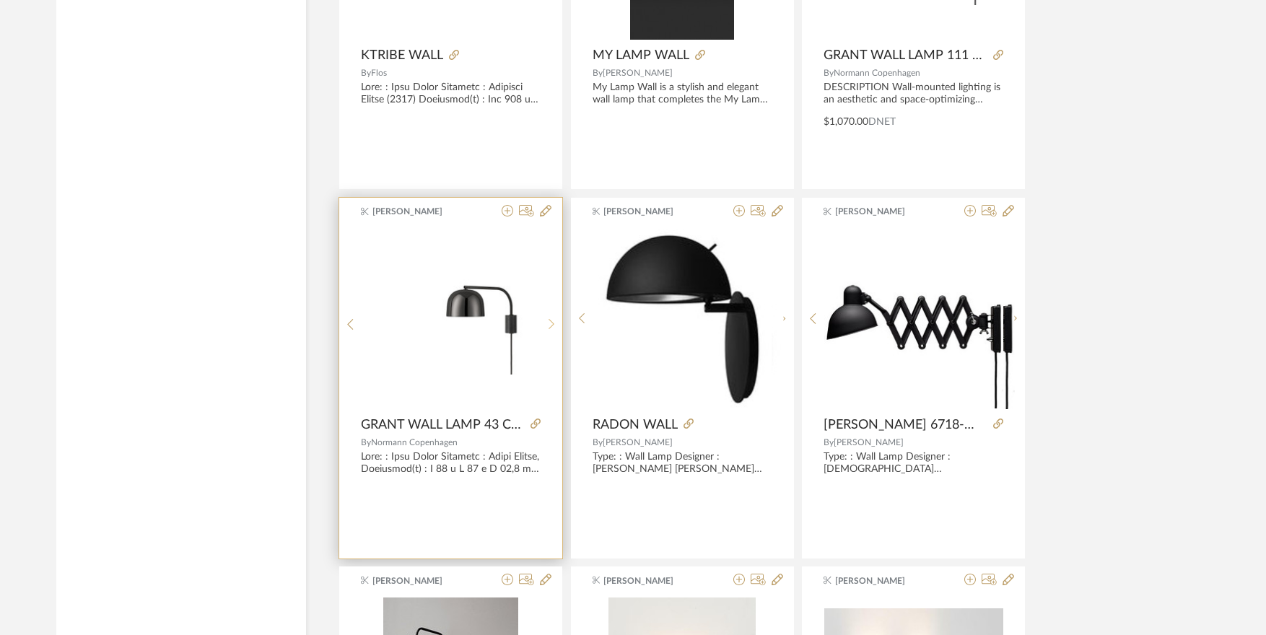
click at [551, 321] on icon at bounding box center [552, 324] width 6 height 12
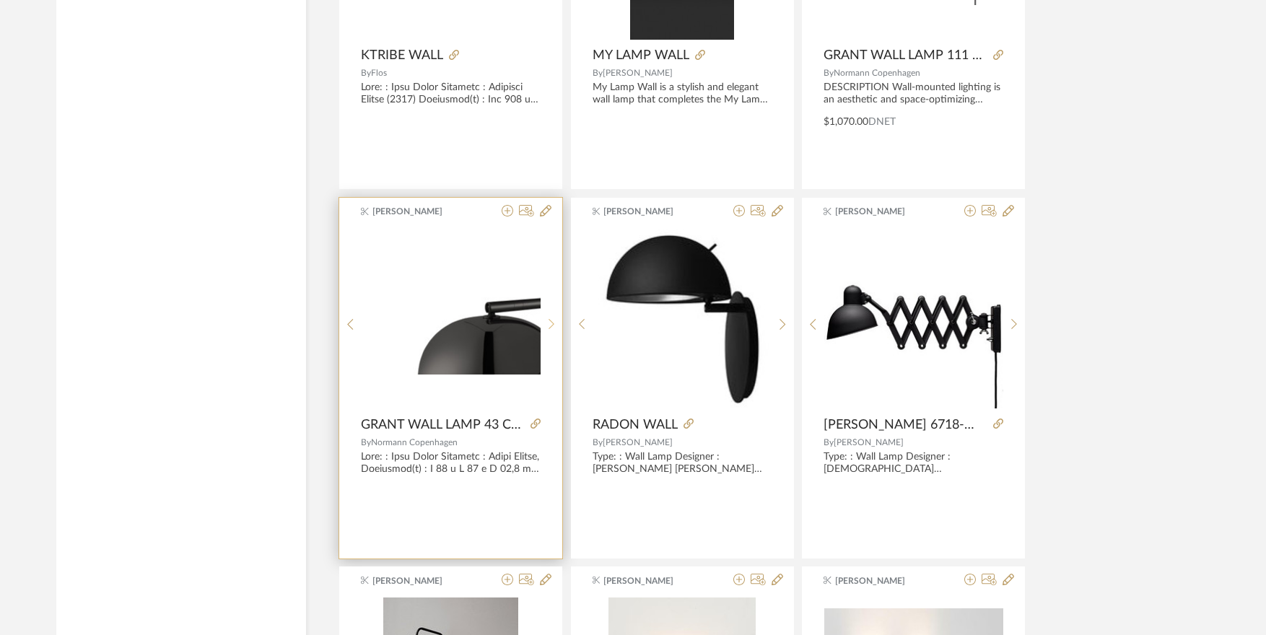
click at [551, 321] on icon at bounding box center [552, 324] width 6 height 12
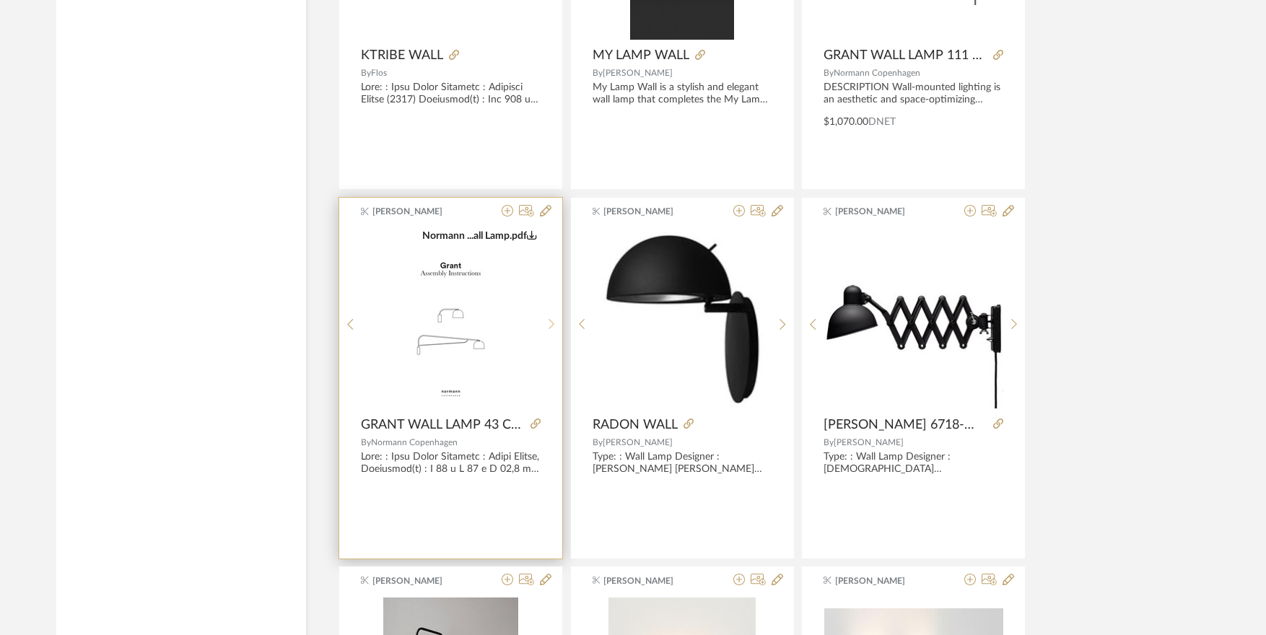
click at [551, 321] on icon at bounding box center [552, 324] width 6 height 12
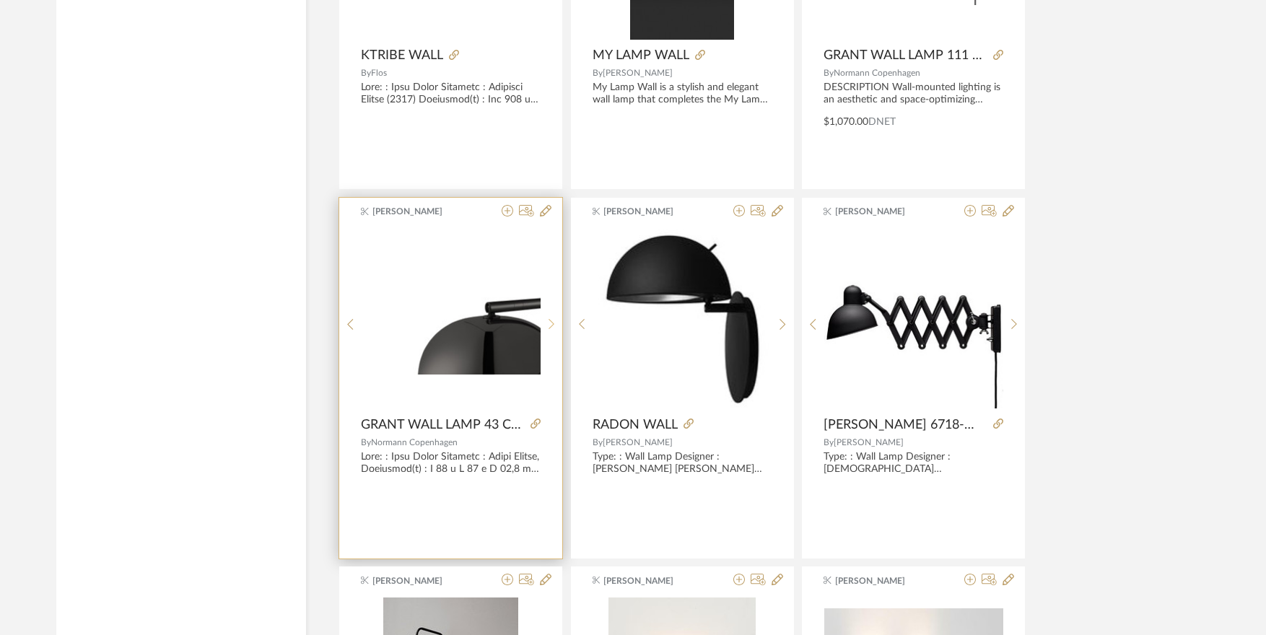
click at [549, 321] on icon at bounding box center [552, 324] width 6 height 12
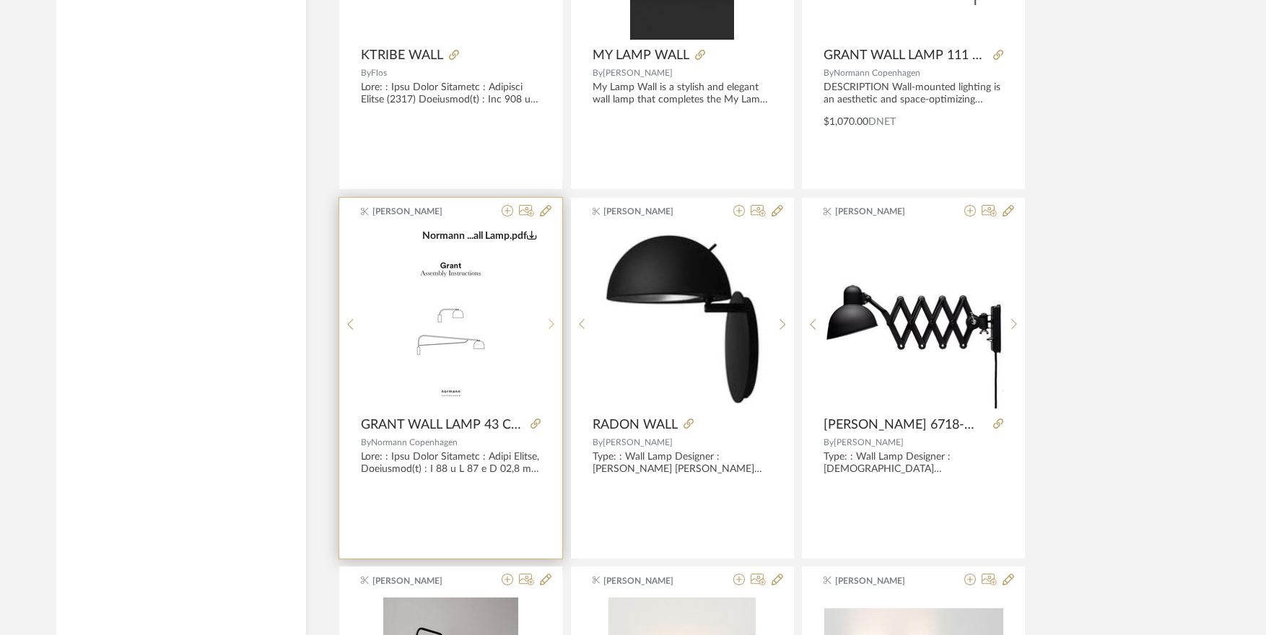
click at [549, 321] on icon at bounding box center [552, 324] width 6 height 12
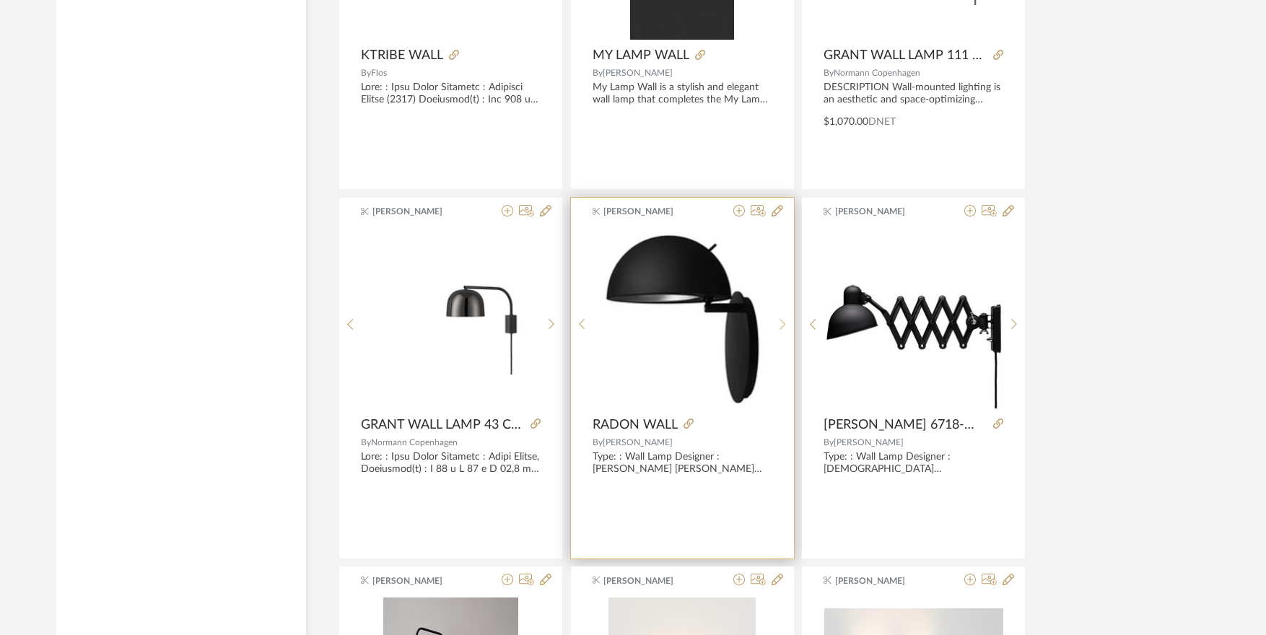
click at [785, 323] on sr-next-btn at bounding box center [783, 324] width 22 height 12
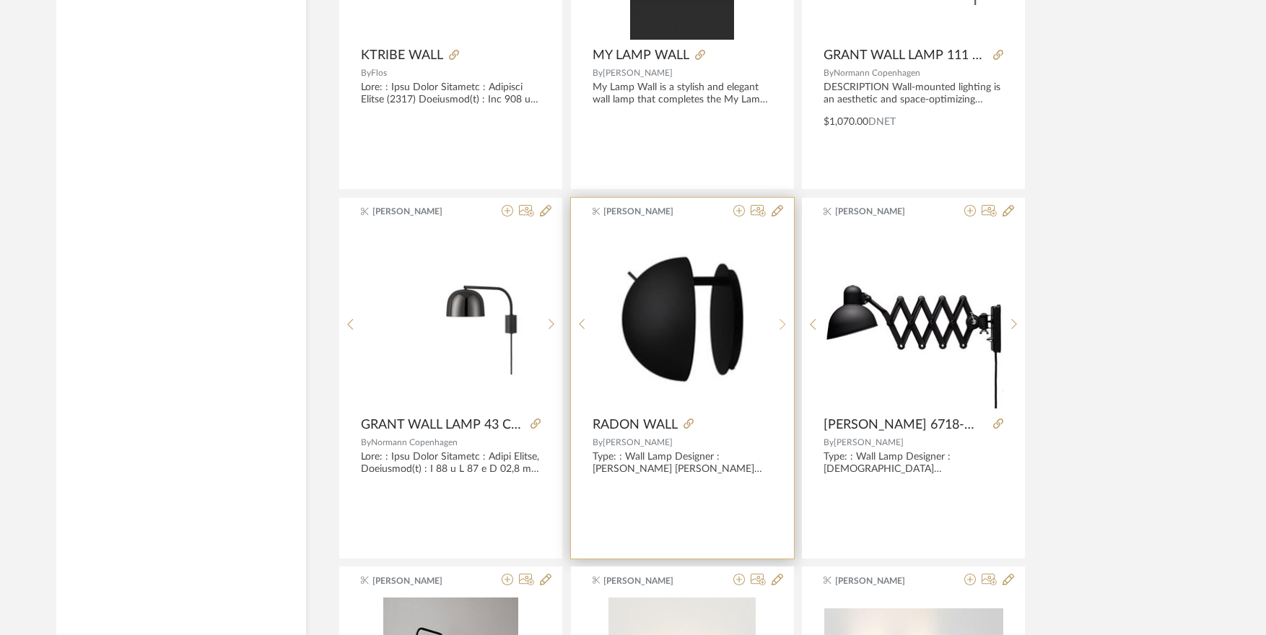
click at [785, 323] on icon at bounding box center [783, 324] width 6 height 12
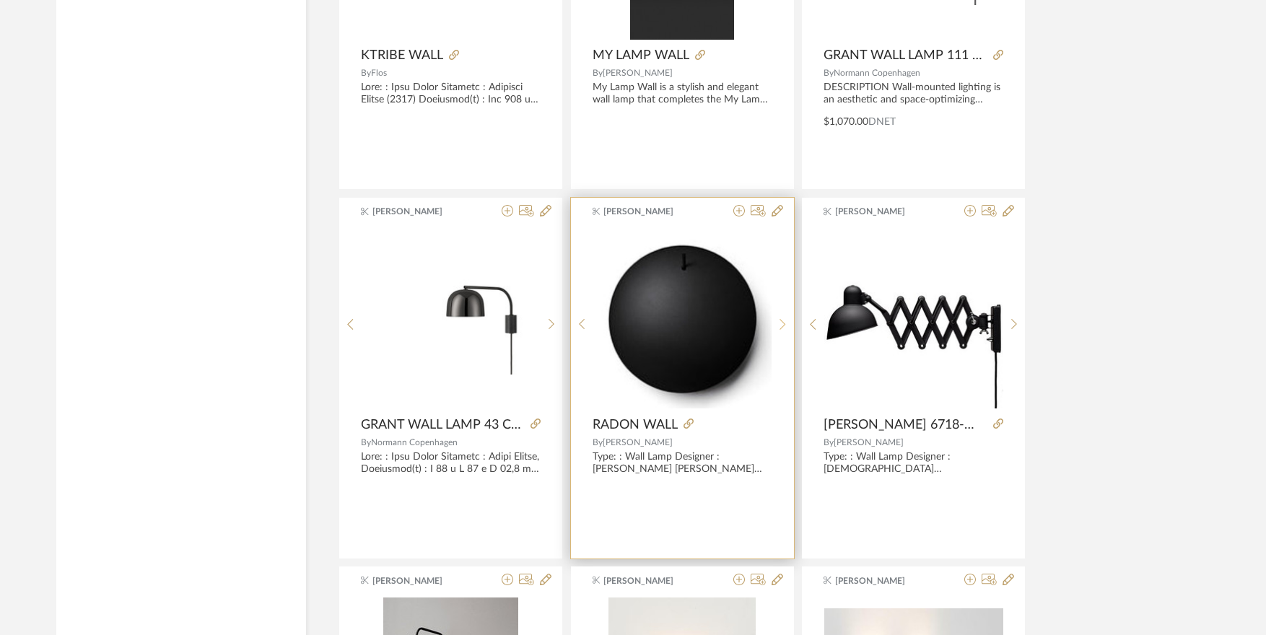
click at [785, 323] on icon at bounding box center [783, 324] width 6 height 12
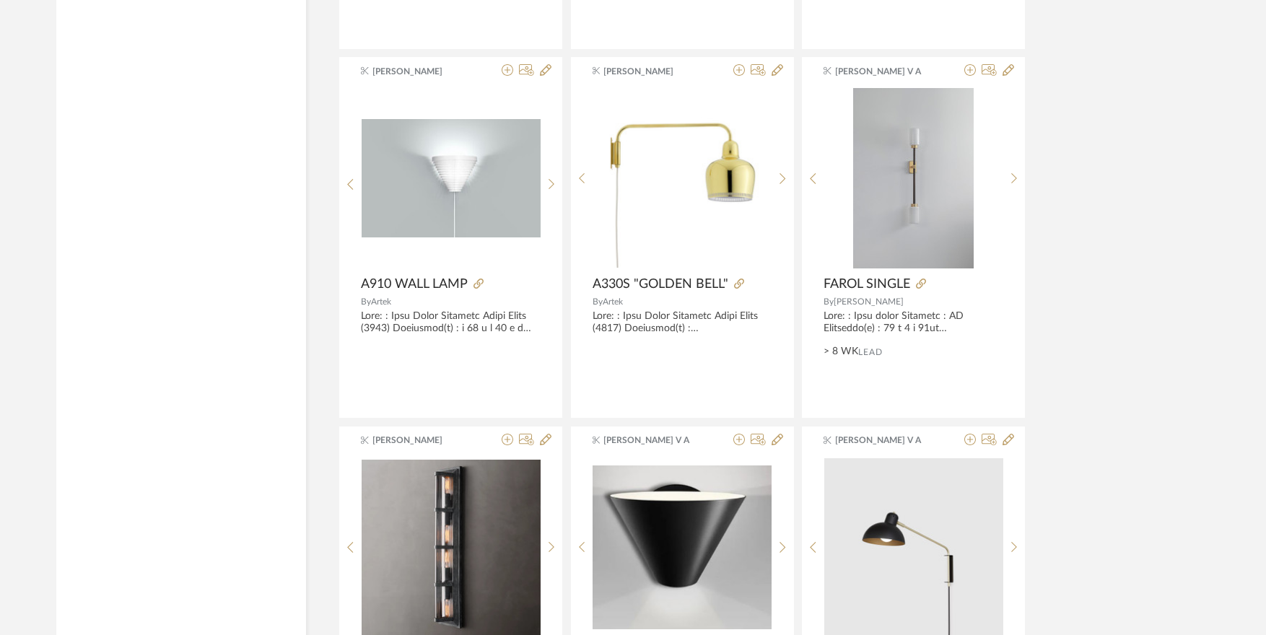
scroll to position [12150, 0]
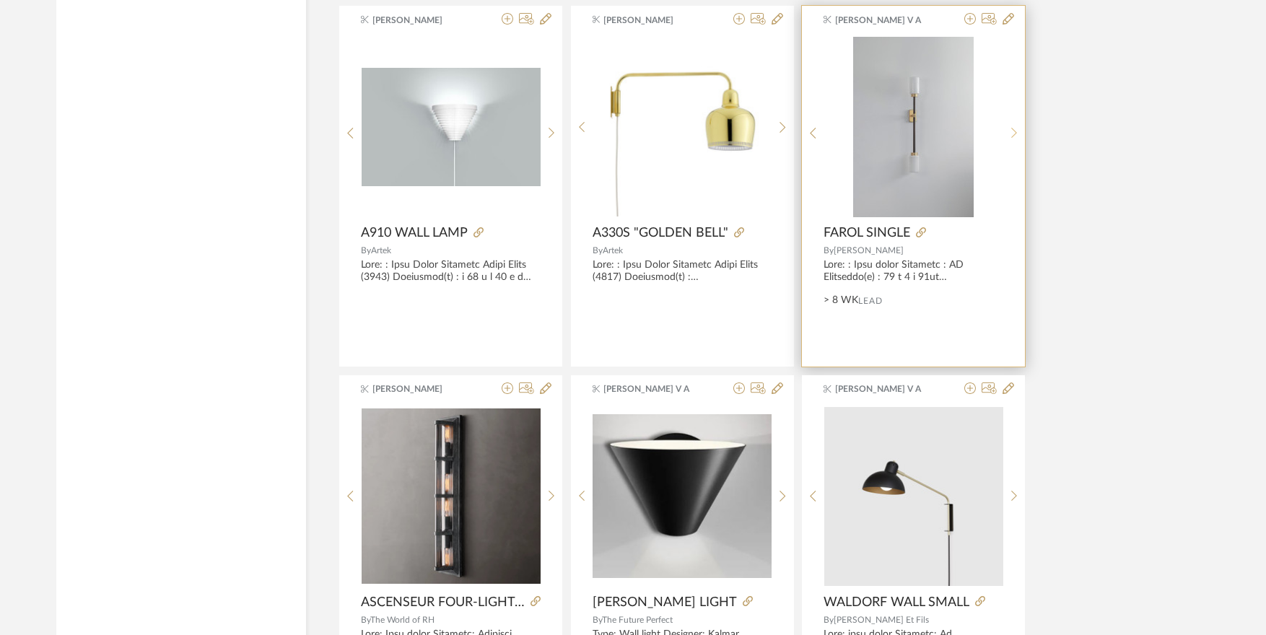
click at [1014, 127] on icon at bounding box center [1014, 133] width 6 height 12
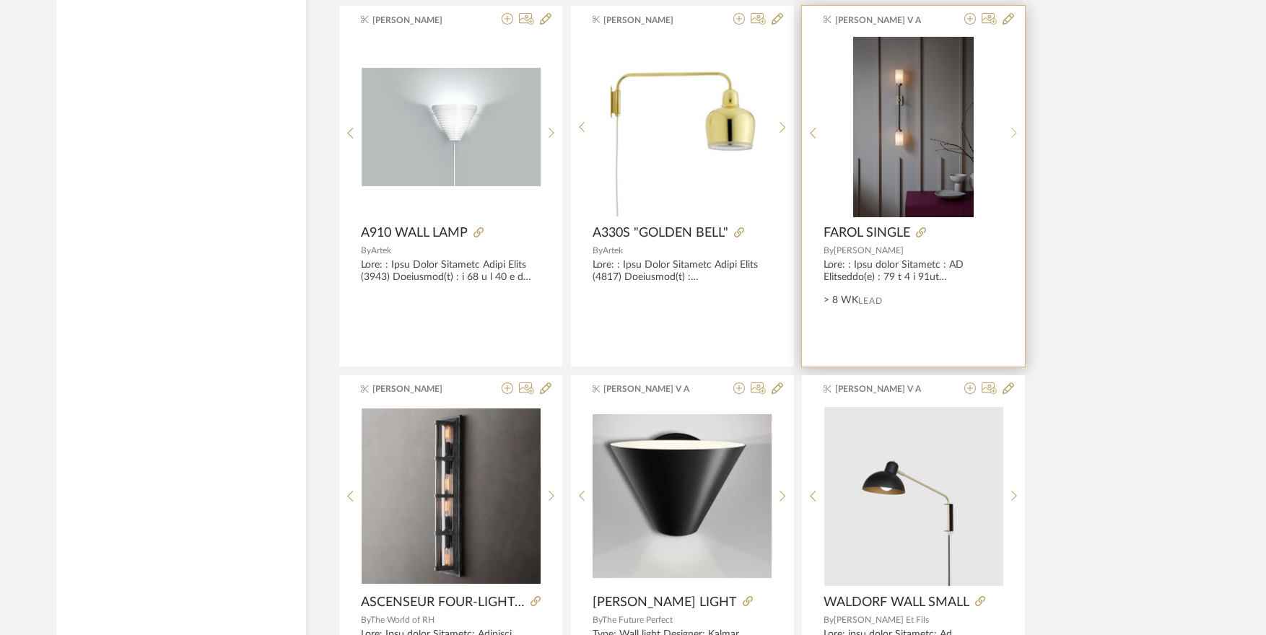
click at [1014, 127] on icon at bounding box center [1014, 133] width 6 height 12
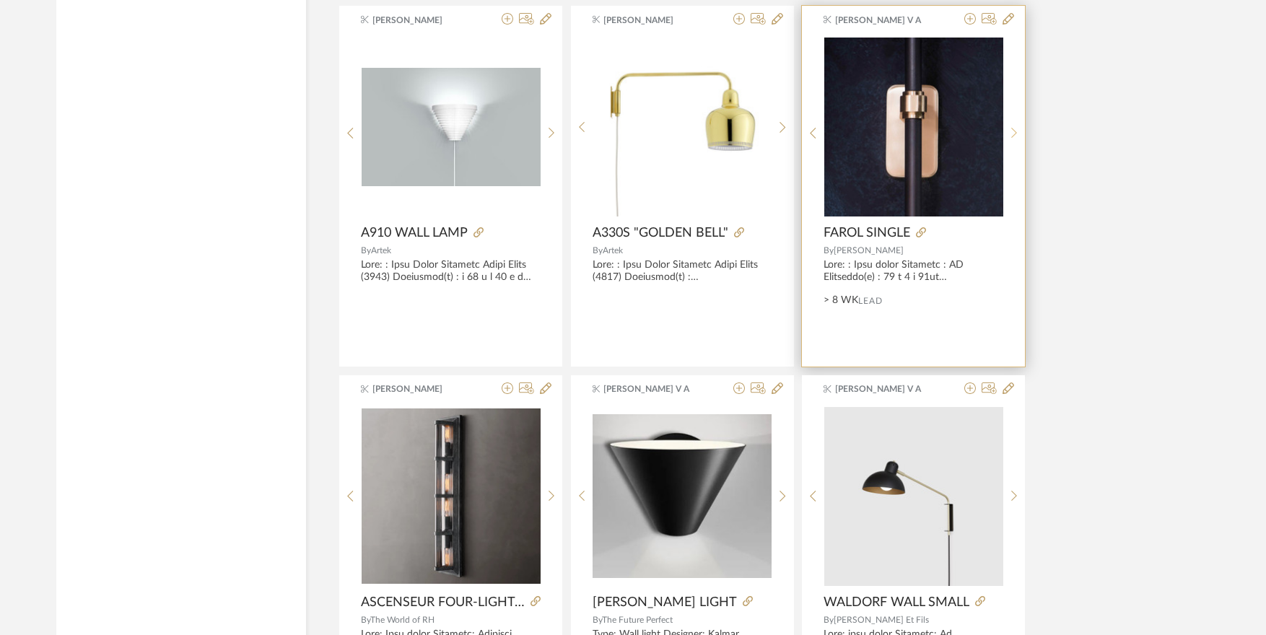
click at [1014, 127] on icon at bounding box center [1014, 133] width 6 height 12
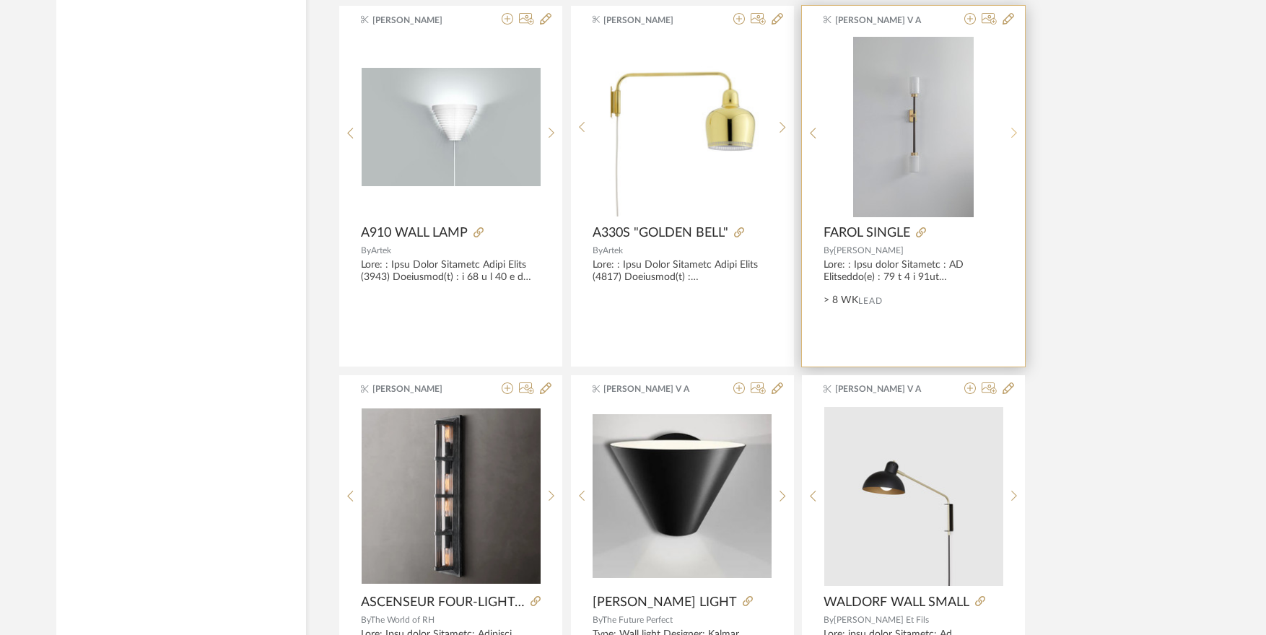
click at [1010, 131] on sr-next-btn at bounding box center [1014, 133] width 22 height 12
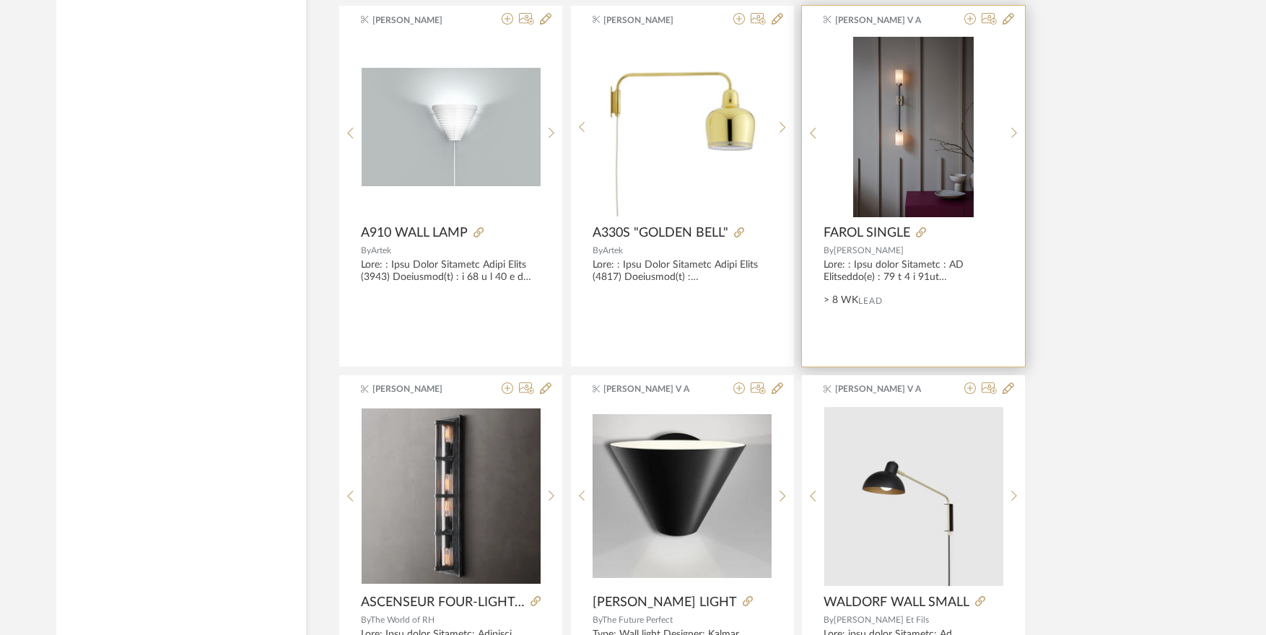
click at [918, 132] on img "1" at bounding box center [913, 127] width 121 height 180
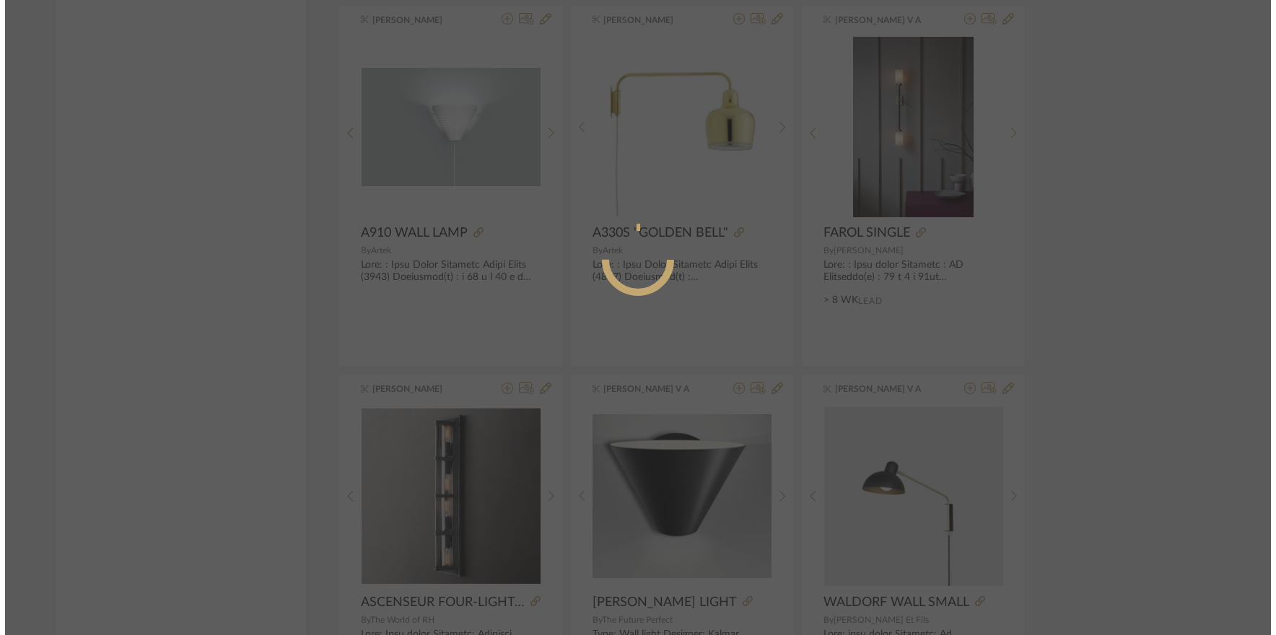
scroll to position [0, 0]
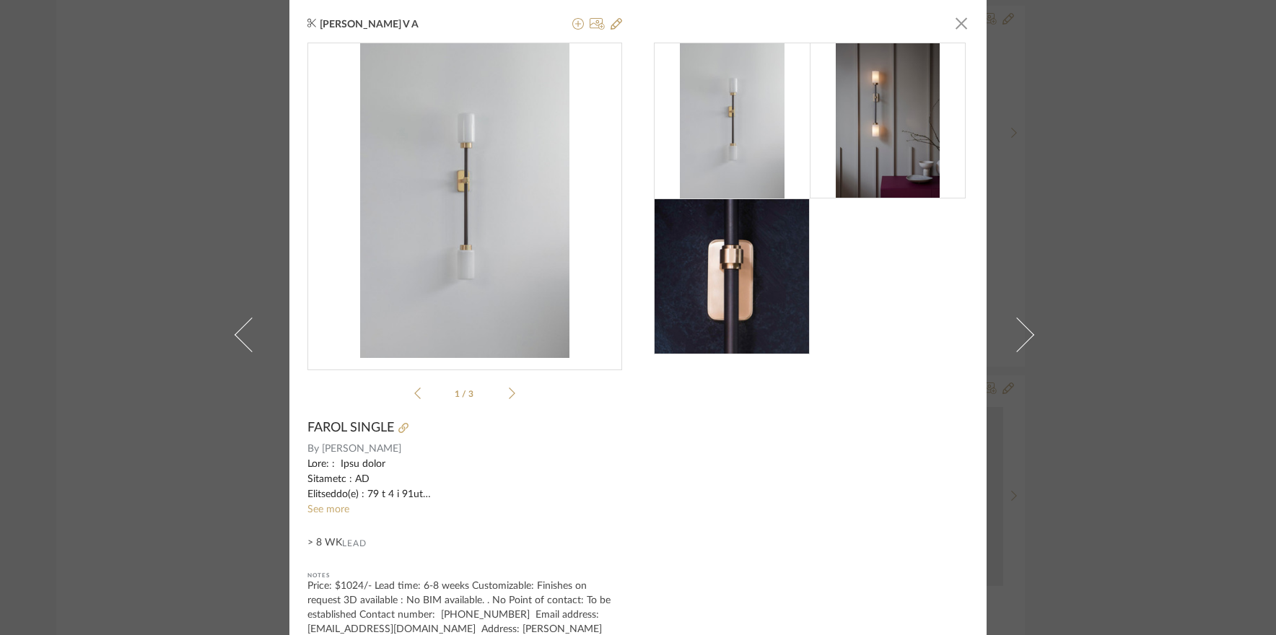
click at [346, 539] on span "Lead" at bounding box center [354, 544] width 25 height 10
click at [331, 508] on link "See more" at bounding box center [329, 510] width 42 height 10
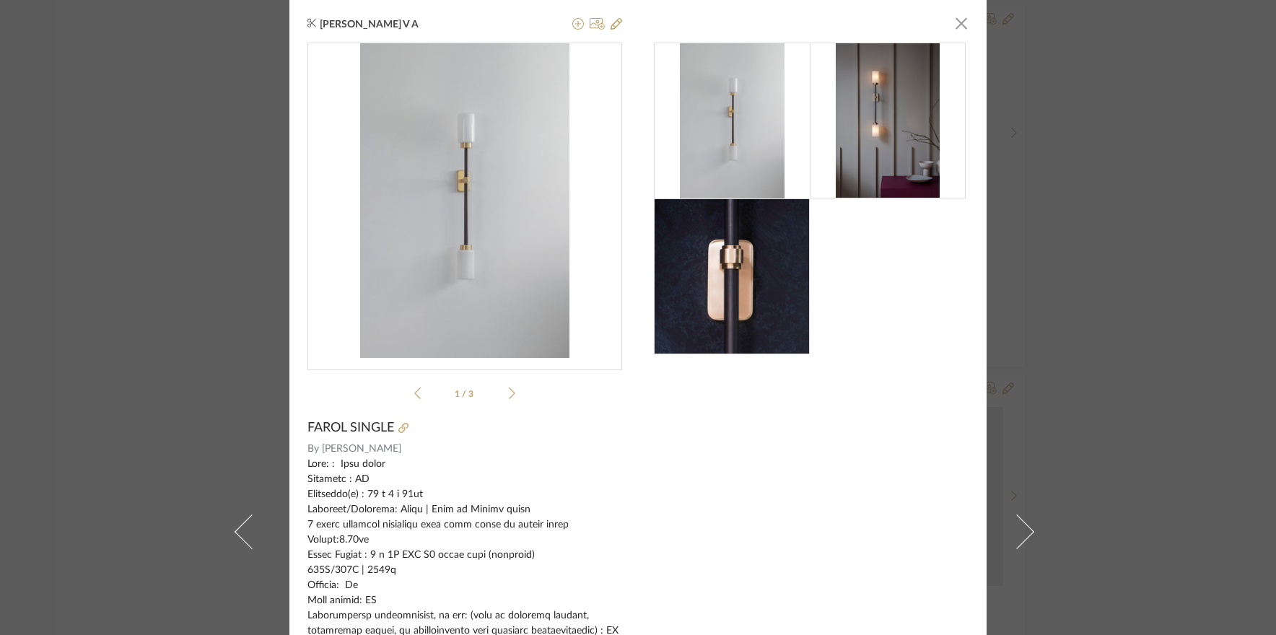
click at [886, 137] on img at bounding box center [888, 121] width 104 height 156
click at [510, 391] on icon at bounding box center [512, 393] width 6 height 13
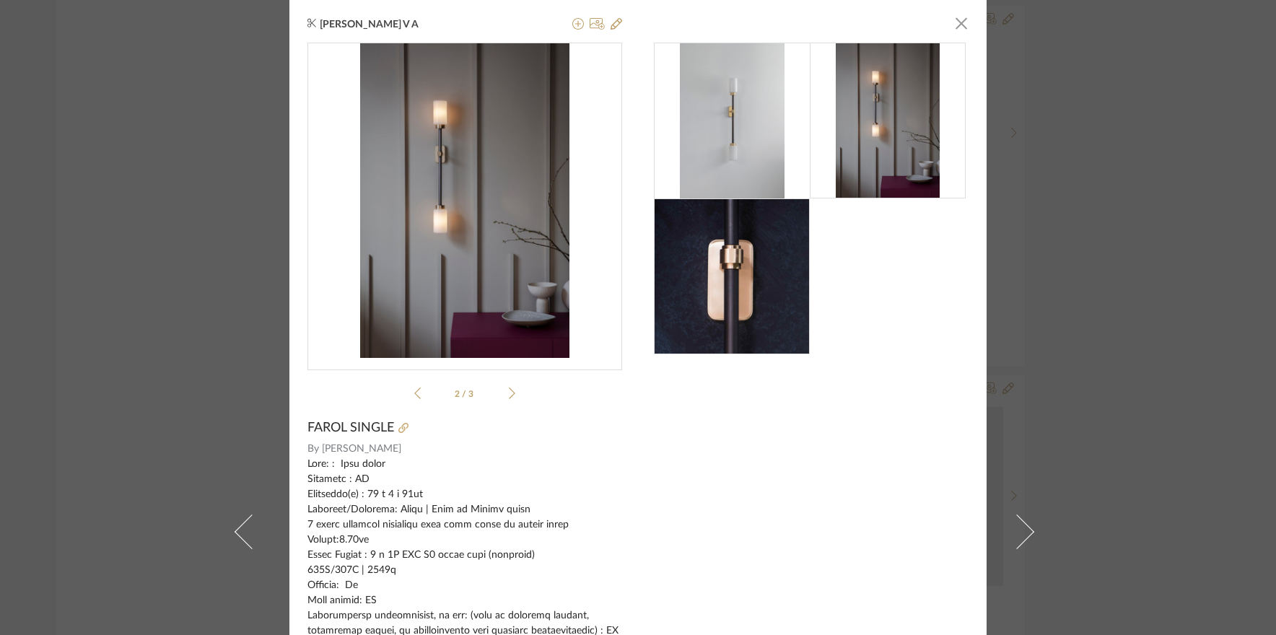
click at [1189, 303] on div "Yuvaraj V A × 2 / 3 FAROL SINGLE By BERT FRANK See less > 8 WK Lead Notes Price…" at bounding box center [638, 317] width 1276 height 635
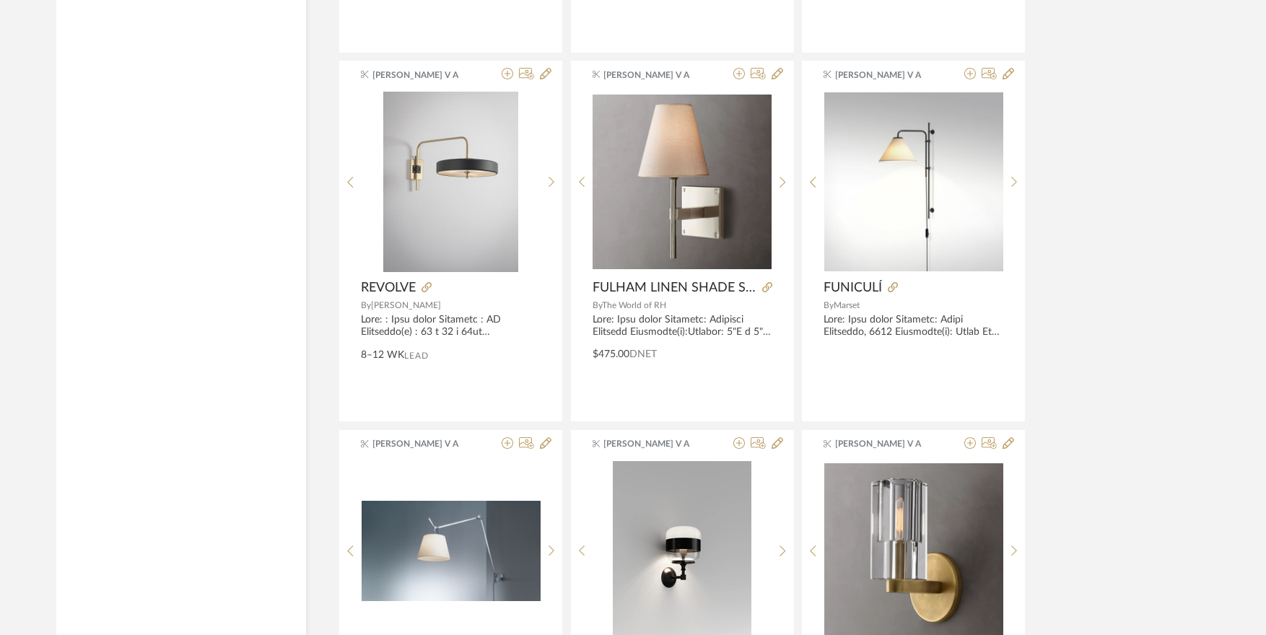
scroll to position [13143, 0]
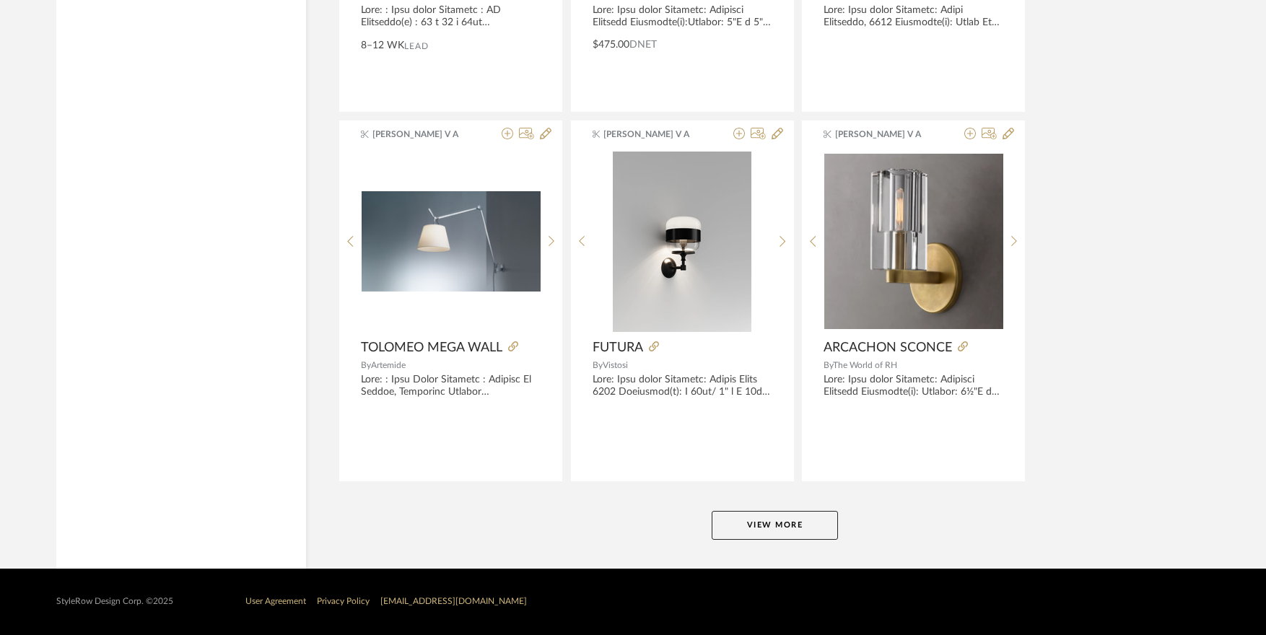
click at [795, 525] on button "View More" at bounding box center [775, 525] width 126 height 29
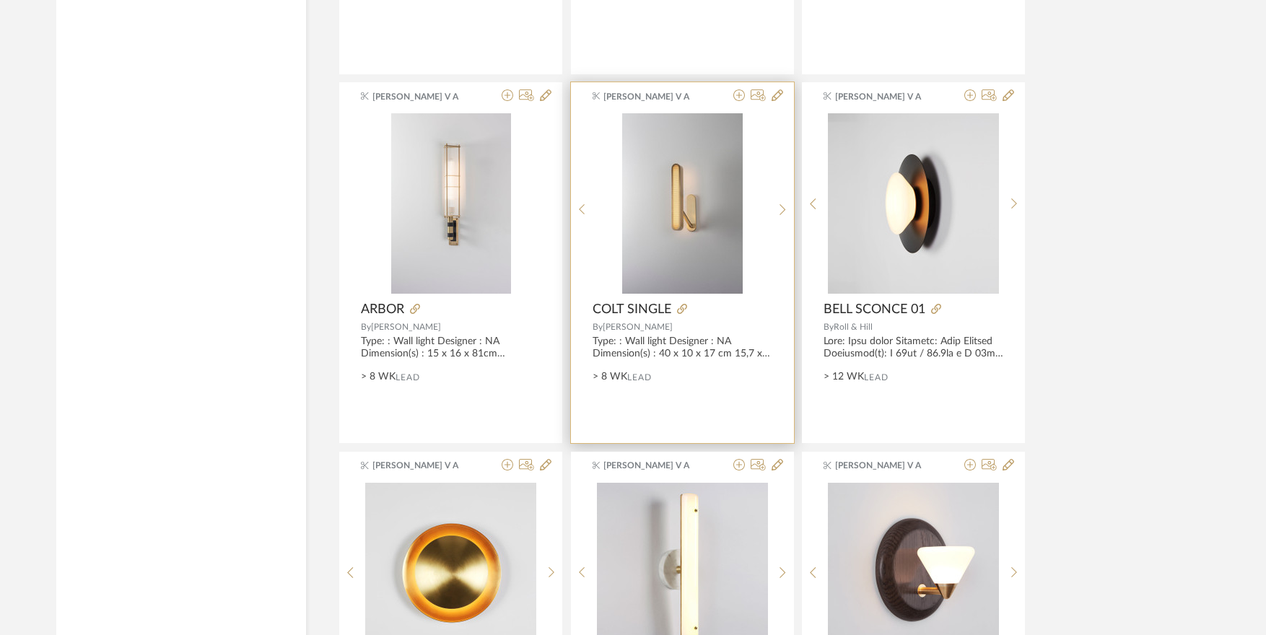
scroll to position [13519, 0]
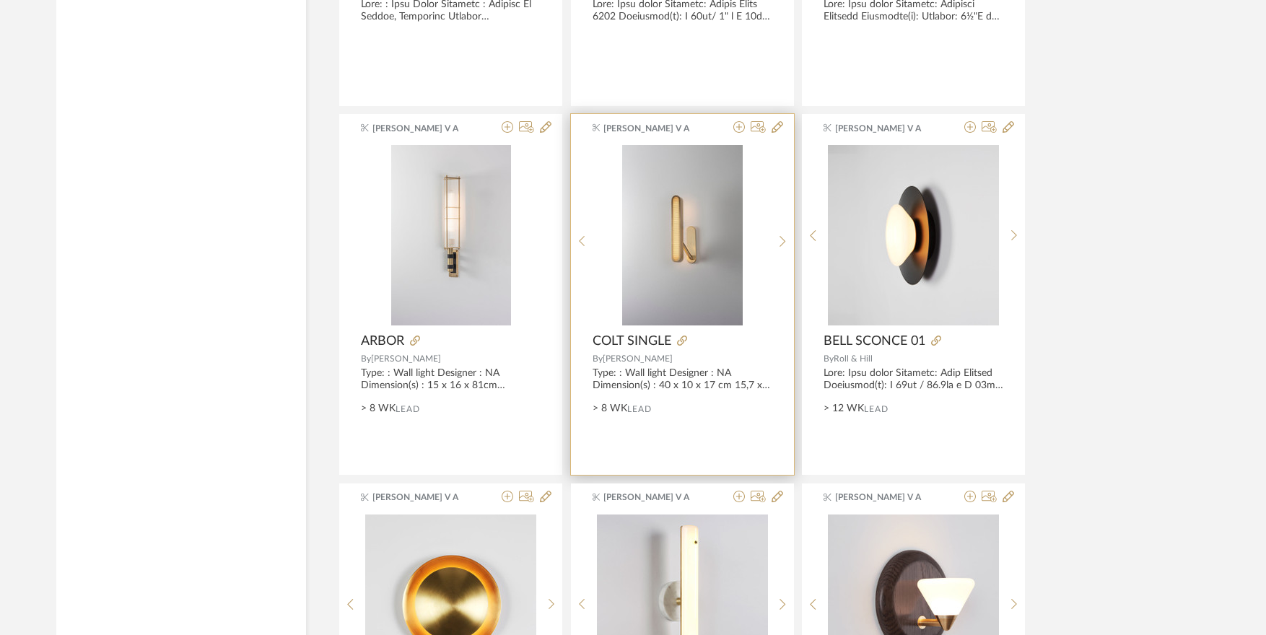
click at [701, 203] on img "0" at bounding box center [682, 235] width 121 height 180
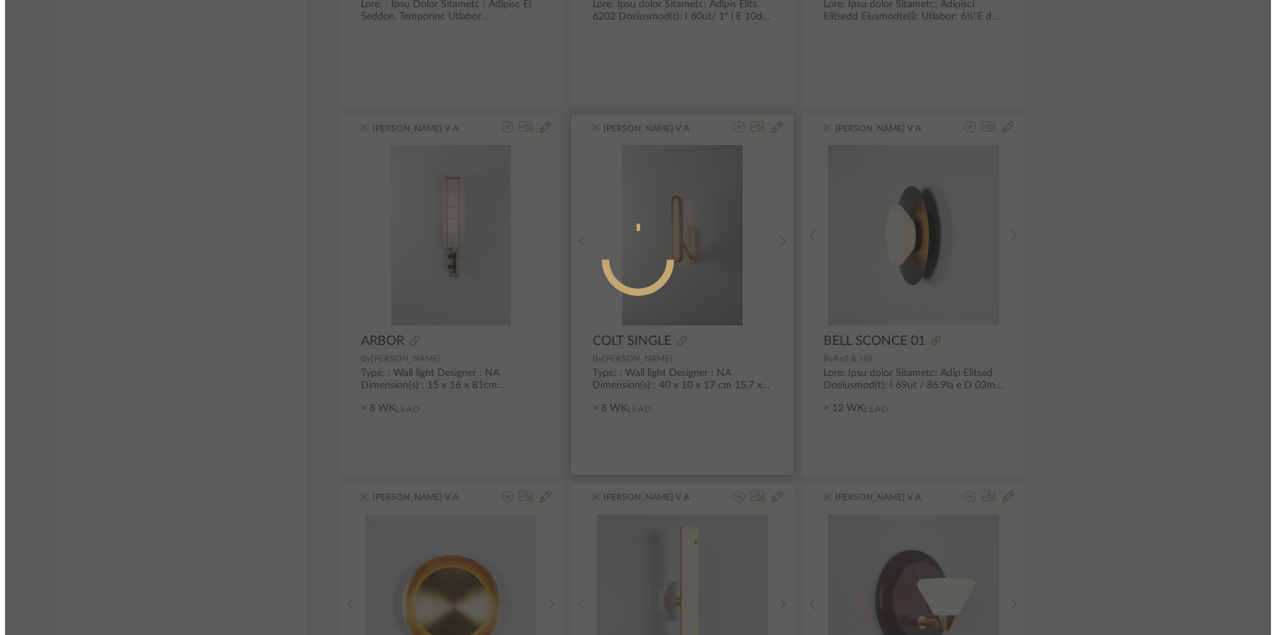
scroll to position [0, 0]
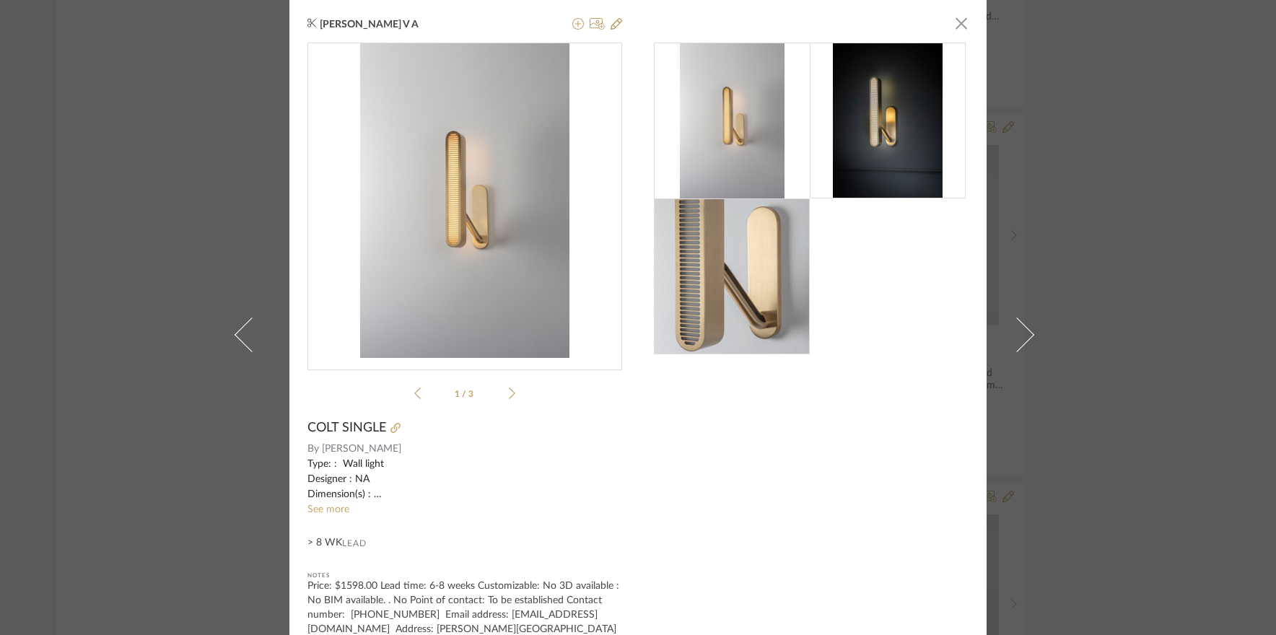
click at [901, 159] on img at bounding box center [888, 121] width 110 height 156
click at [500, 389] on li "1 / 3" at bounding box center [465, 393] width 88 height 17
click at [509, 393] on icon at bounding box center [512, 393] width 6 height 13
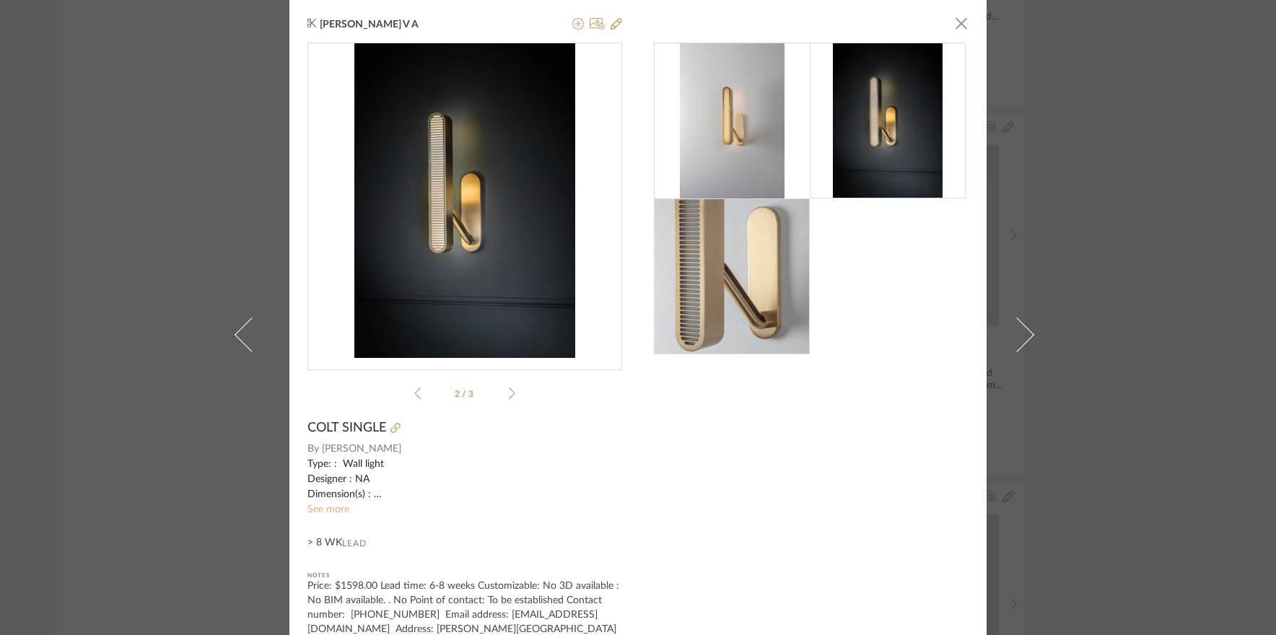
click at [323, 512] on link "See more" at bounding box center [329, 510] width 42 height 10
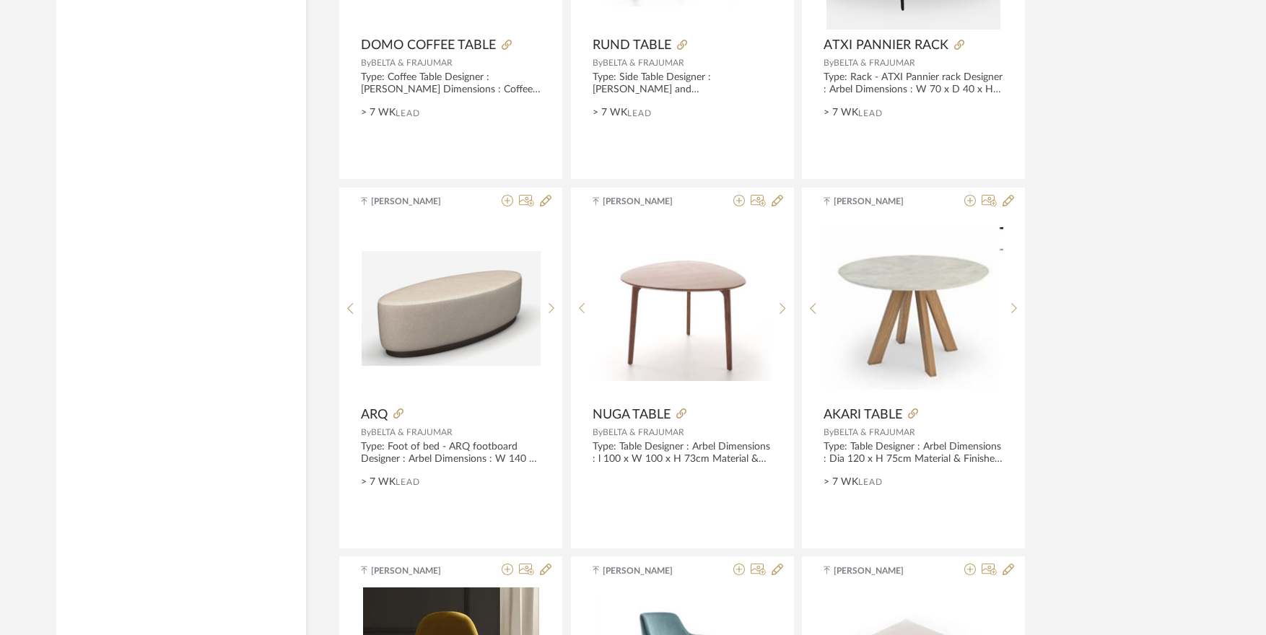
scroll to position [2166, 0]
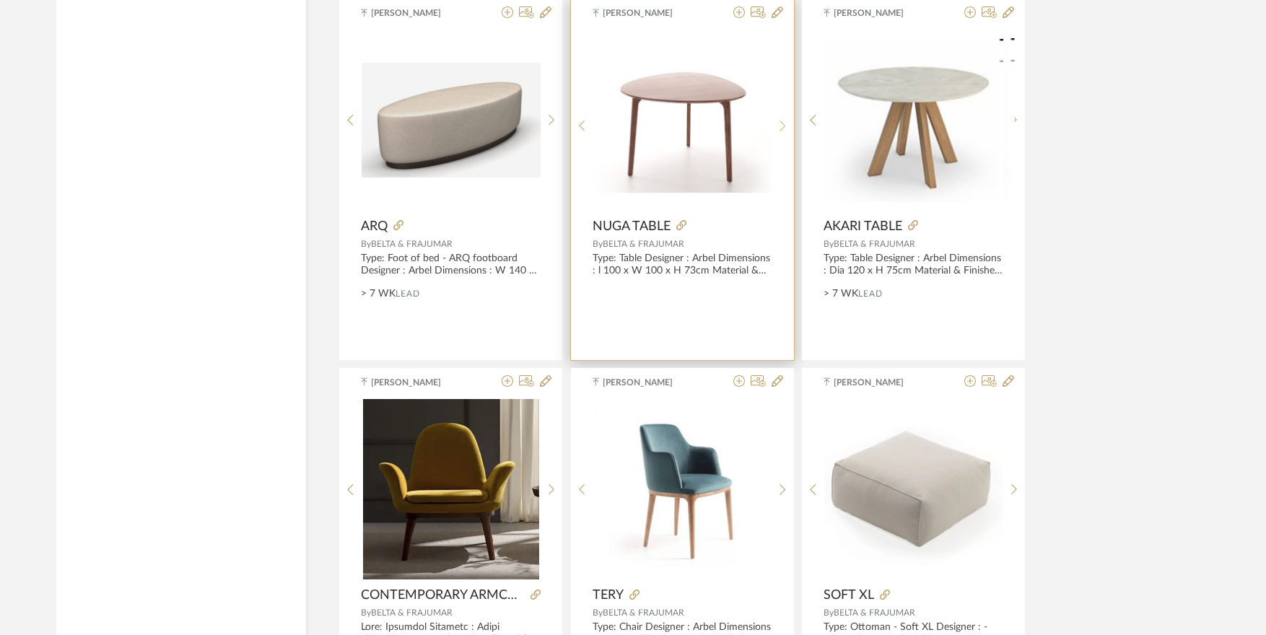
click at [785, 120] on icon at bounding box center [783, 126] width 6 height 12
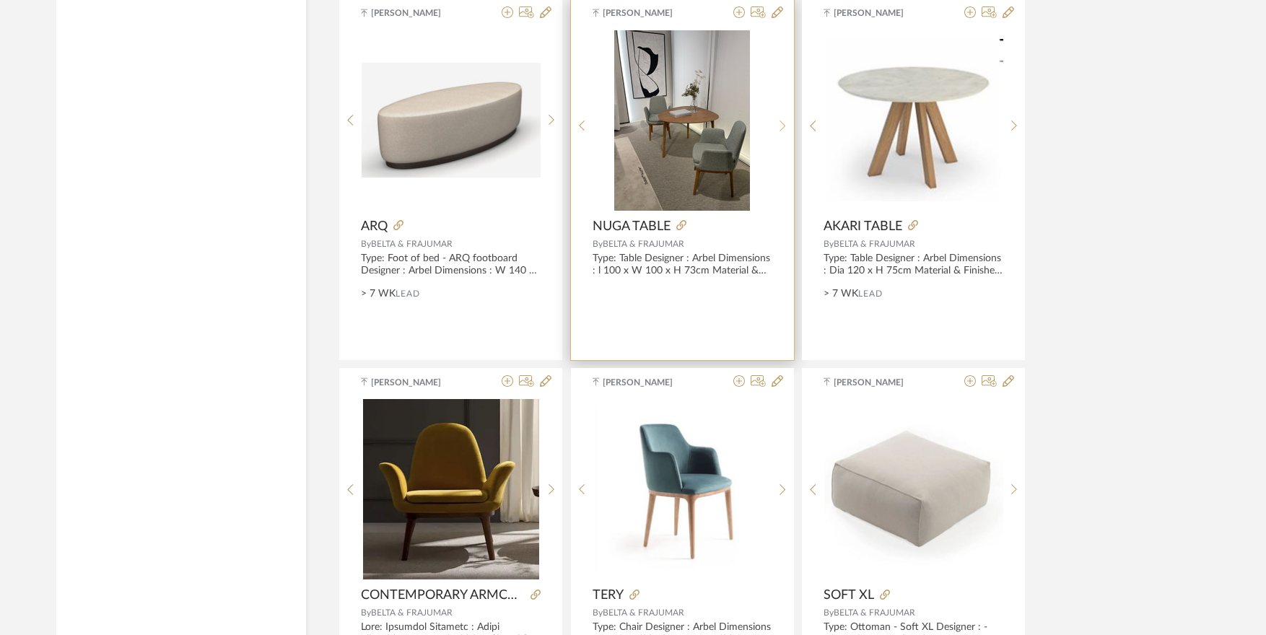
click at [785, 117] on div at bounding box center [783, 126] width 22 height 192
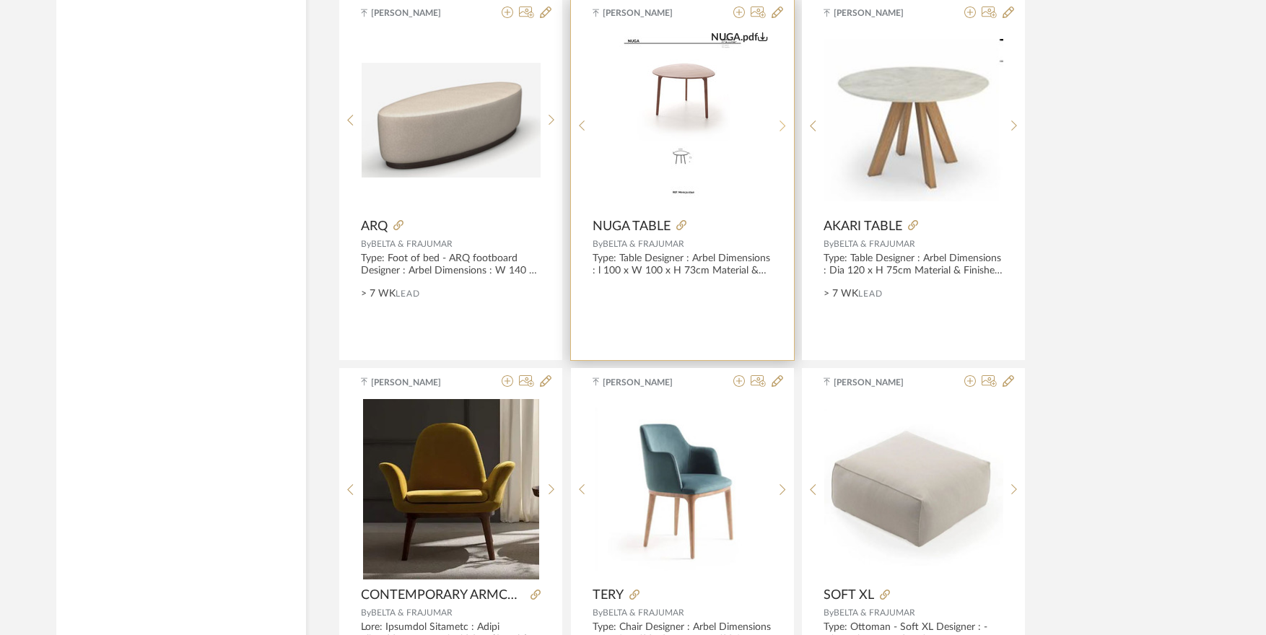
click at [785, 117] on div at bounding box center [783, 126] width 22 height 192
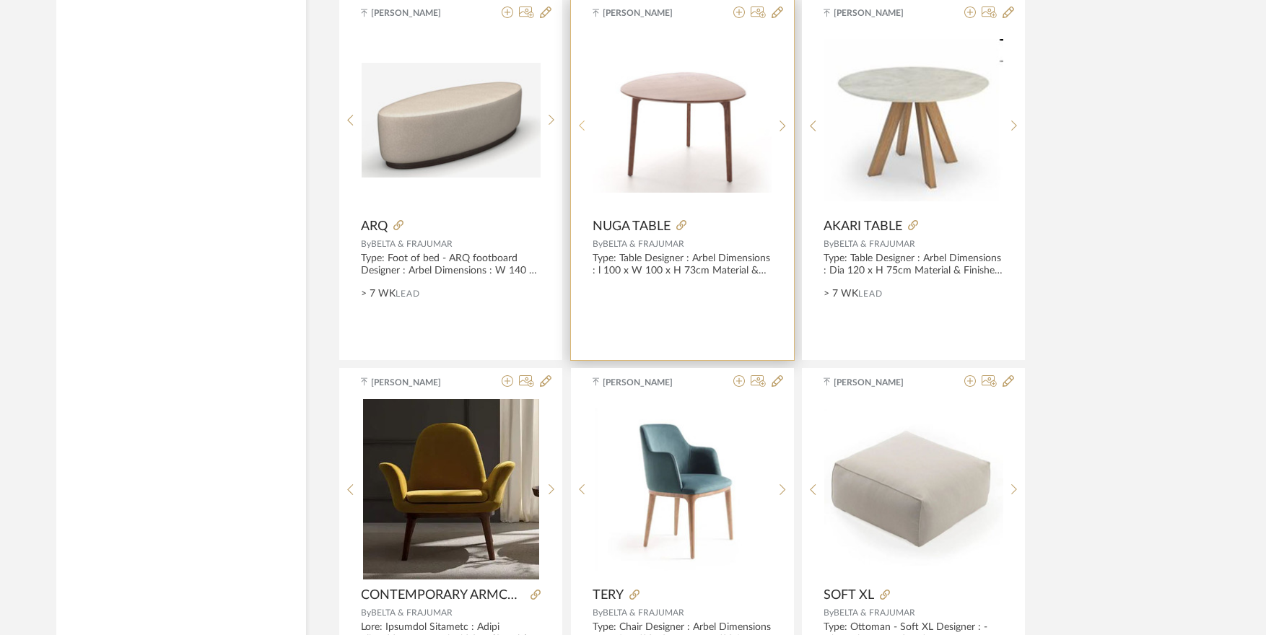
click at [583, 123] on icon at bounding box center [582, 126] width 6 height 12
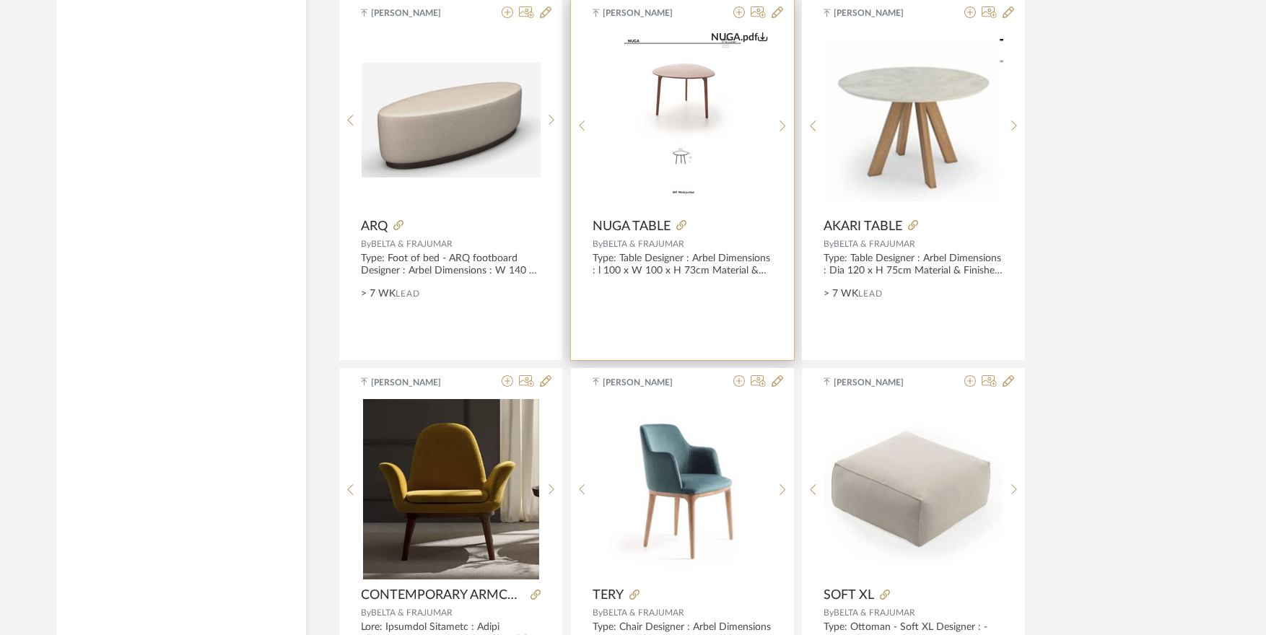
click at [649, 108] on img "0" at bounding box center [683, 120] width 128 height 180
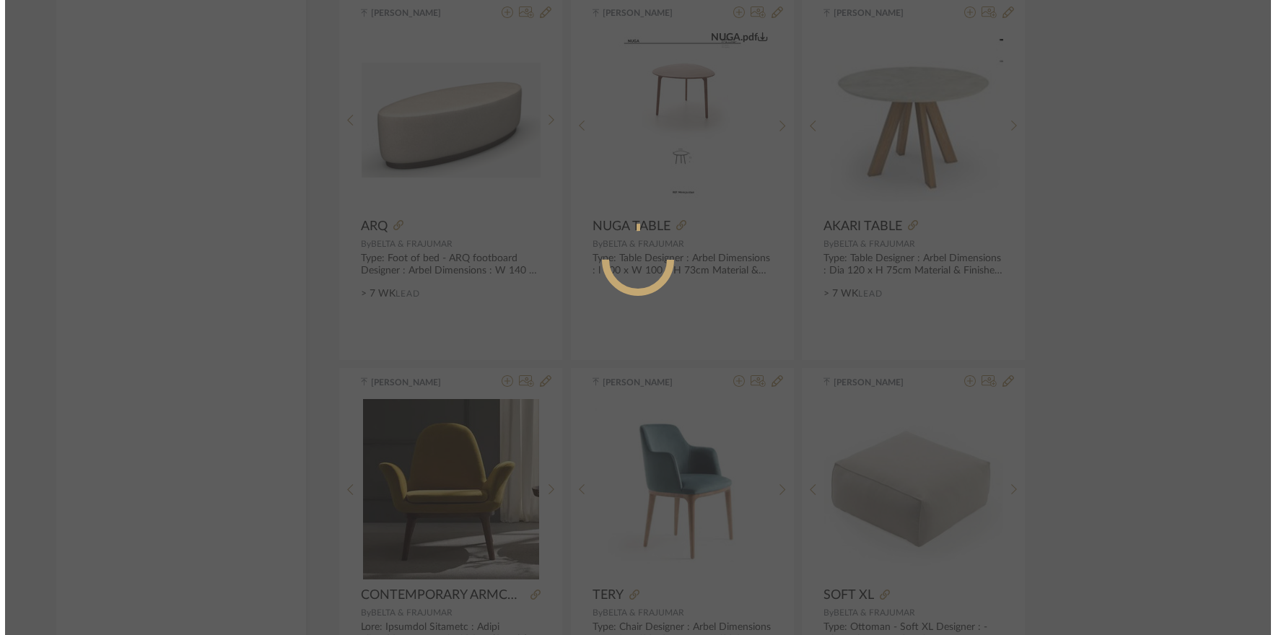
scroll to position [0, 0]
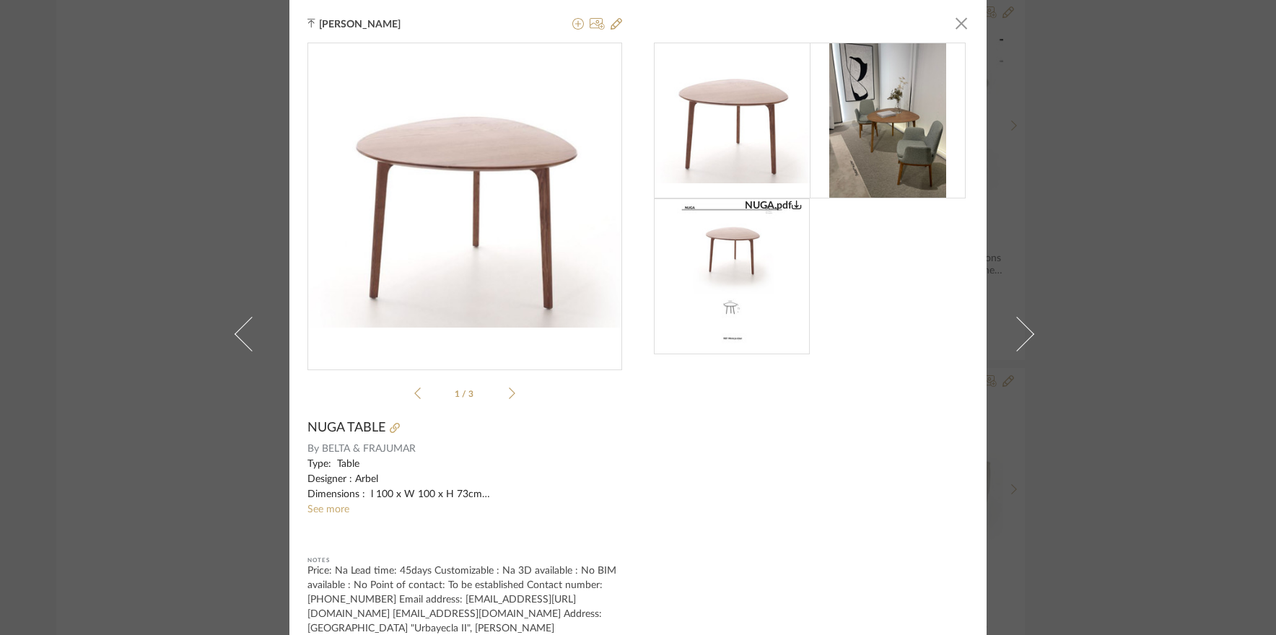
click at [508, 397] on div "NUGA.pdf NUGA.pdf 1 / 3" at bounding box center [465, 224] width 315 height 363
click at [509, 393] on icon at bounding box center [512, 393] width 6 height 13
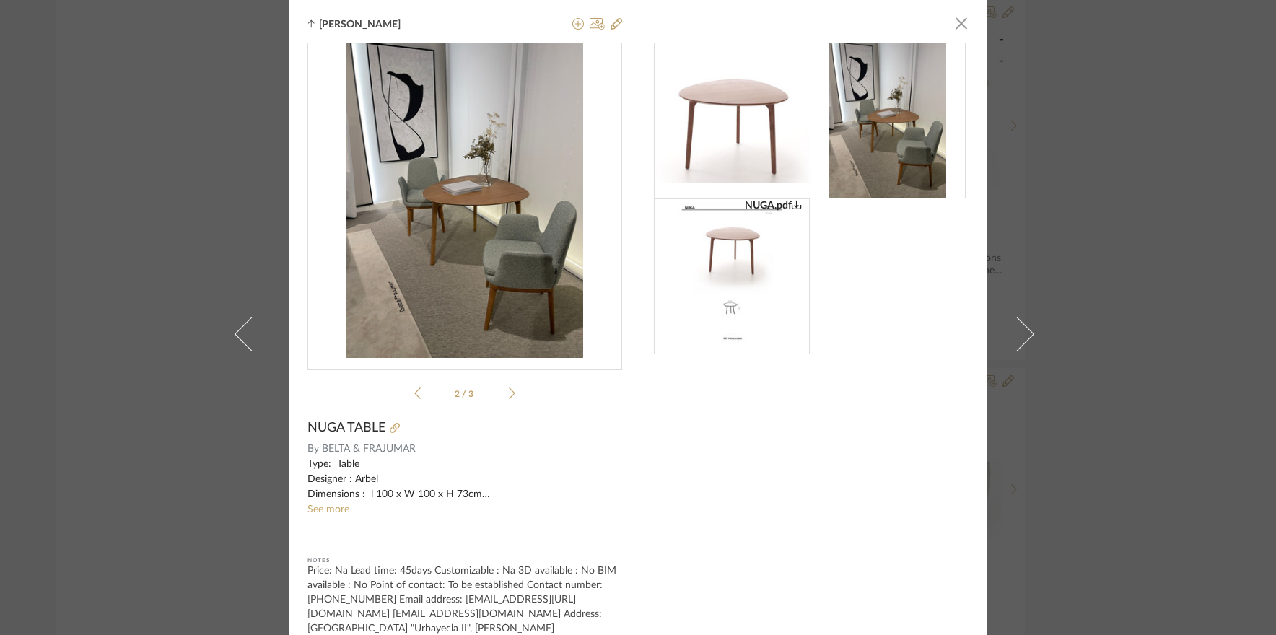
click at [509, 393] on icon at bounding box center [512, 393] width 6 height 13
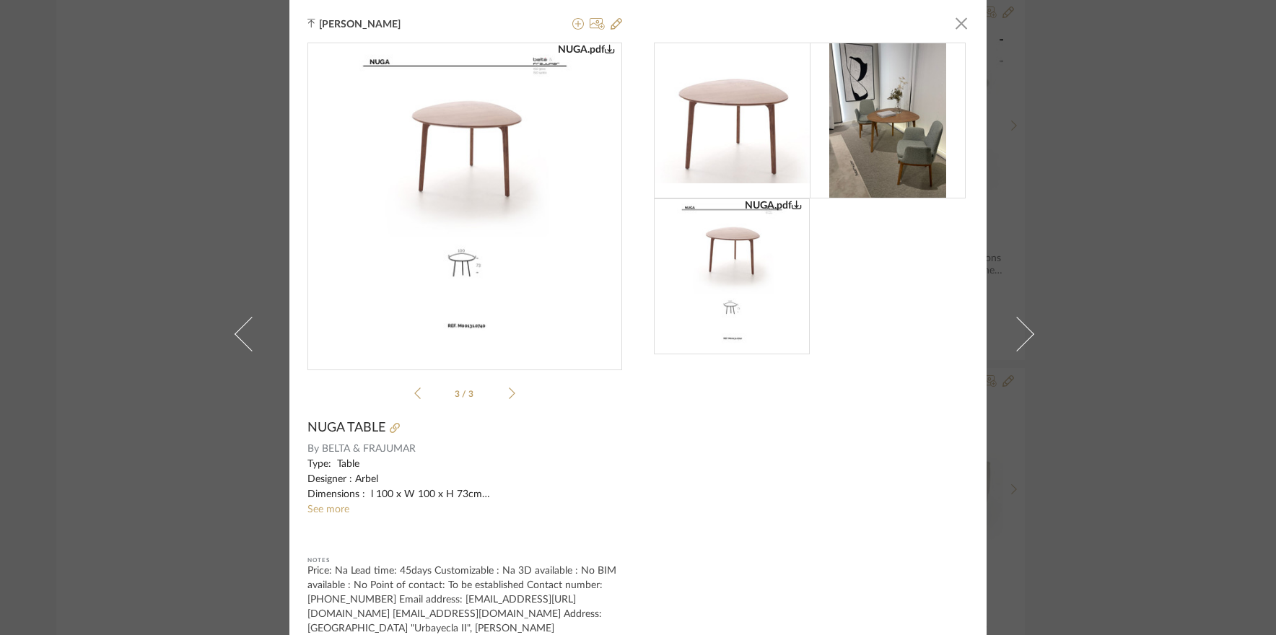
click at [1193, 287] on div "Tehseen Mukadam × NUGA.pdf NUGA.pdf 3 / 3 NUGA TABLE By BELTA & FRAJUMAR Type: …" at bounding box center [638, 317] width 1276 height 635
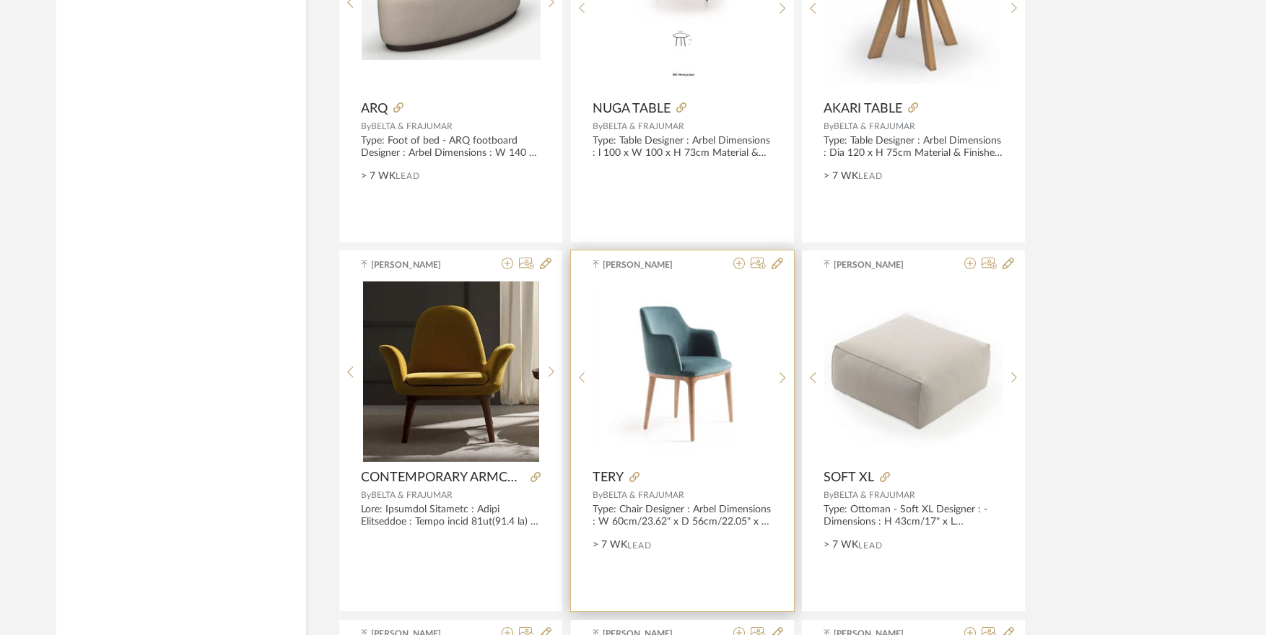
scroll to position [2253, 0]
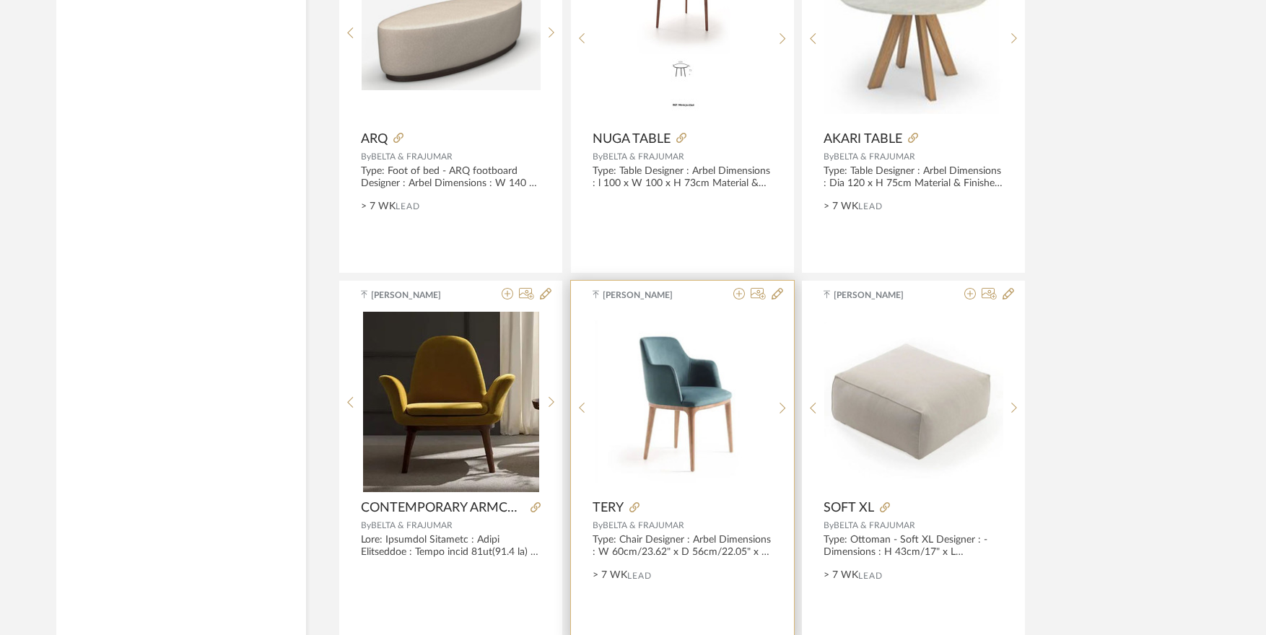
click at [665, 365] on img "0" at bounding box center [682, 402] width 179 height 163
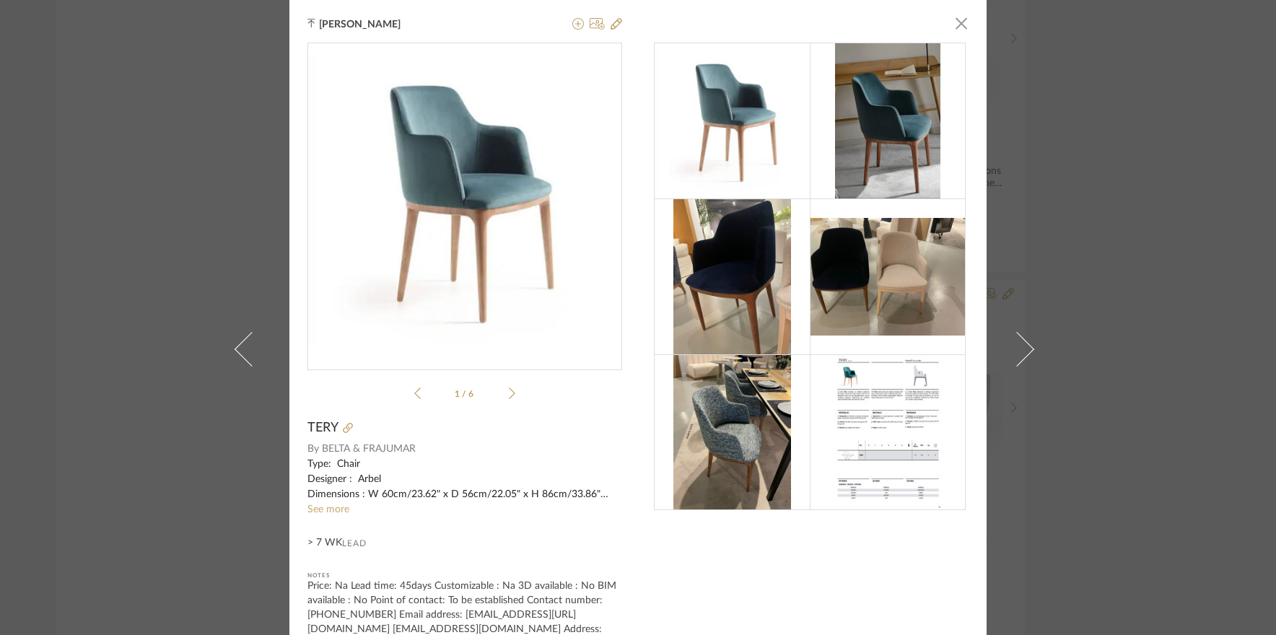
click at [509, 393] on icon at bounding box center [512, 393] width 6 height 13
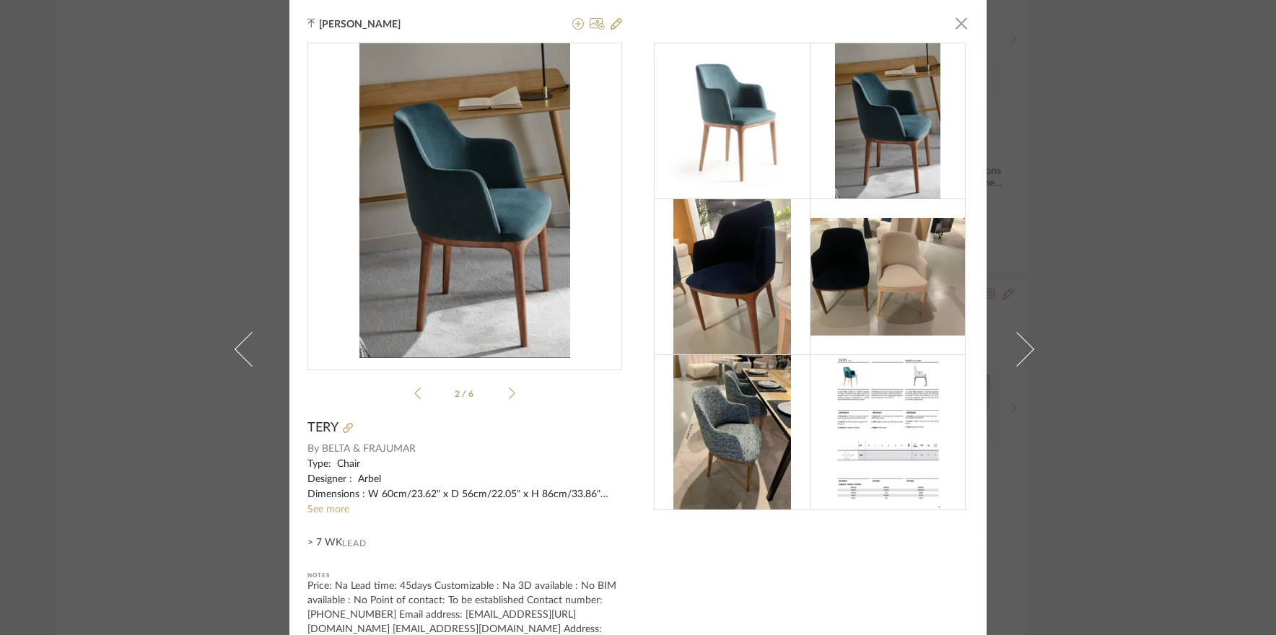
click at [509, 393] on icon at bounding box center [512, 393] width 6 height 13
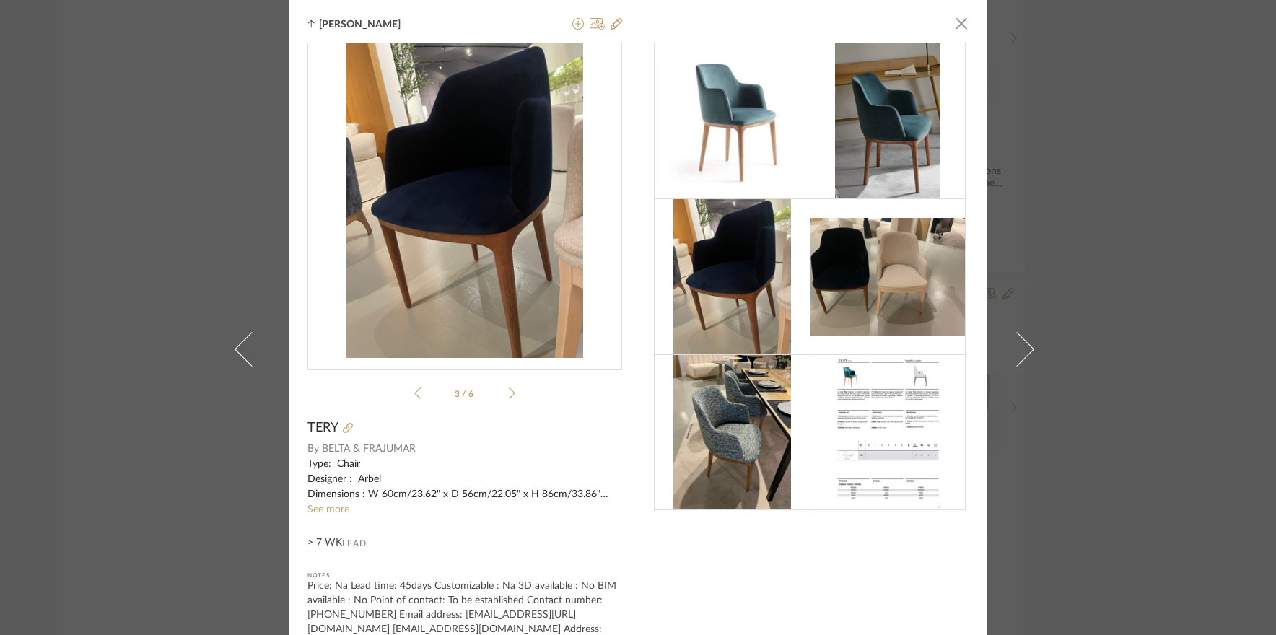
click at [414, 399] on icon at bounding box center [417, 393] width 6 height 13
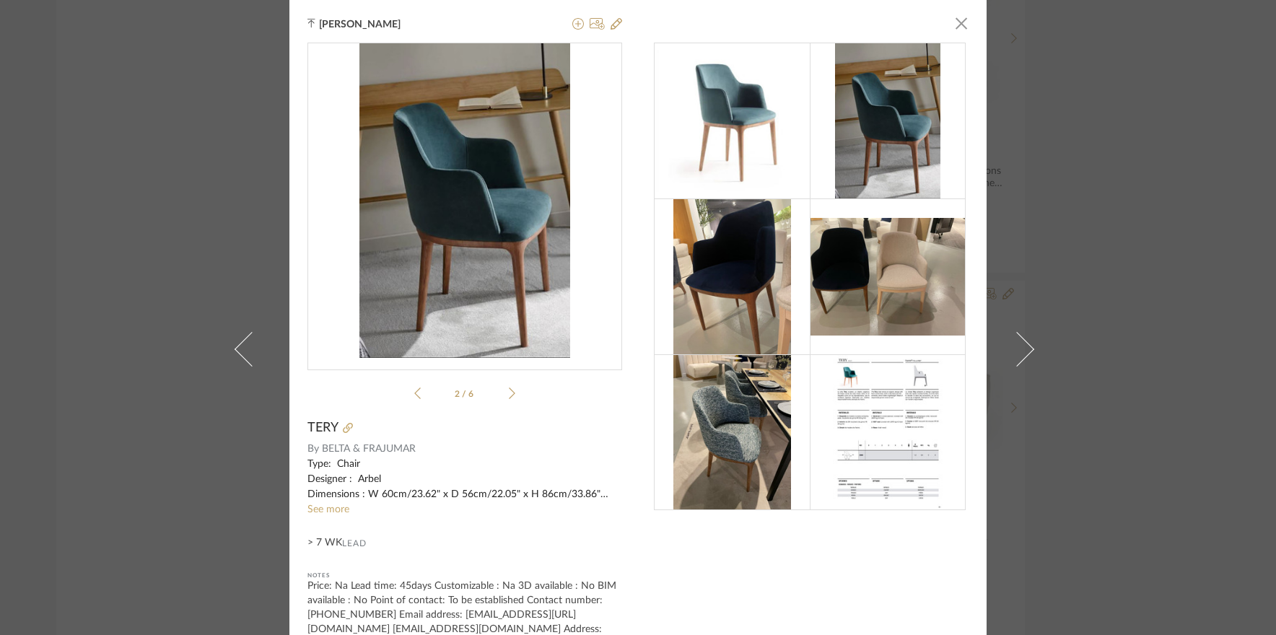
click at [414, 398] on icon at bounding box center [417, 393] width 6 height 13
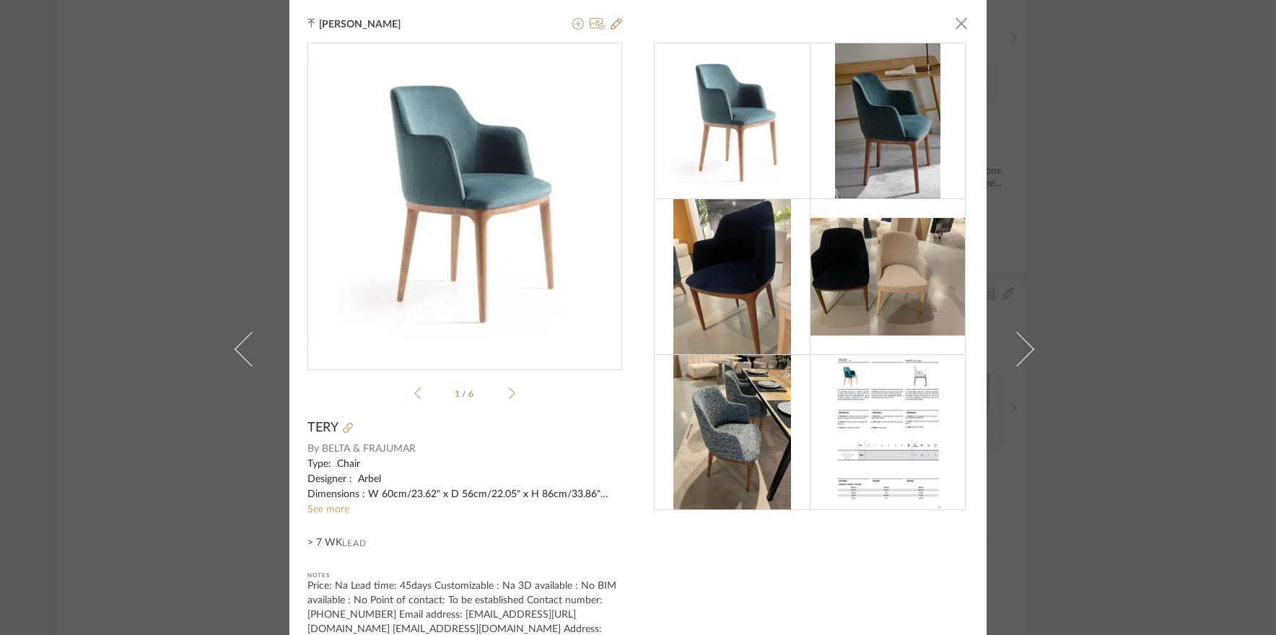
click at [515, 395] on div "1 / 6" at bounding box center [465, 224] width 315 height 363
click at [513, 395] on div "1 / 6" at bounding box center [465, 224] width 315 height 363
click at [511, 395] on div "1 / 6" at bounding box center [465, 224] width 315 height 363
click at [511, 393] on div "1 / 6" at bounding box center [465, 224] width 315 height 363
click at [509, 392] on icon at bounding box center [512, 394] width 6 height 12
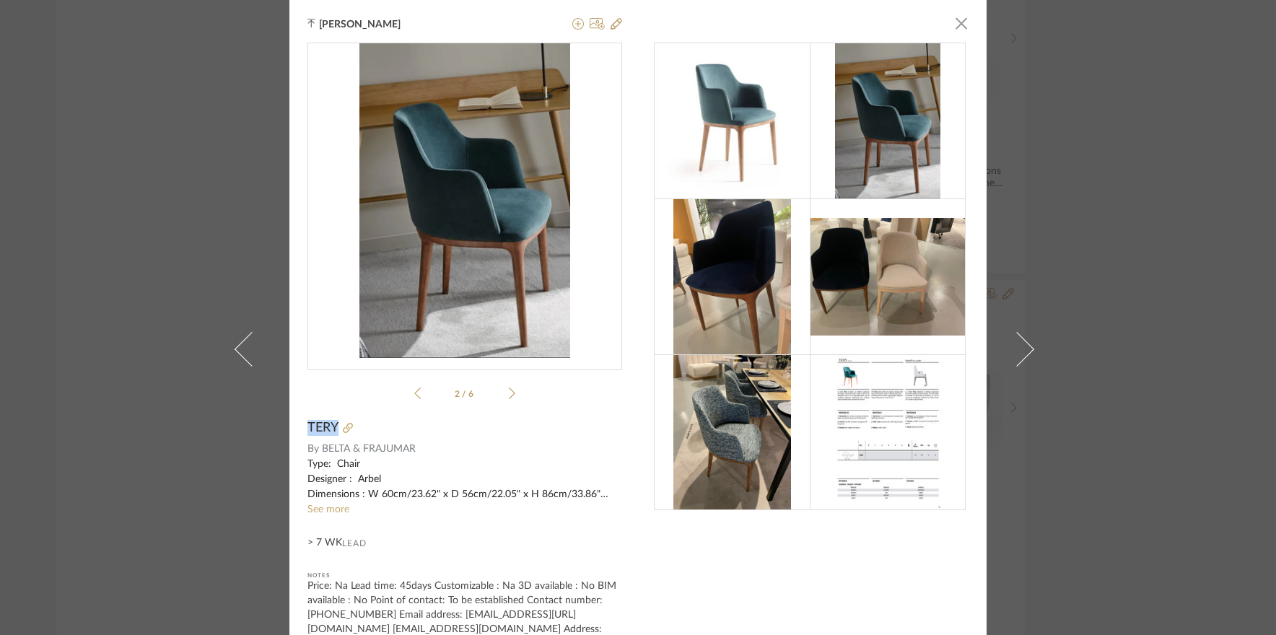
click at [509, 392] on icon at bounding box center [512, 394] width 6 height 12
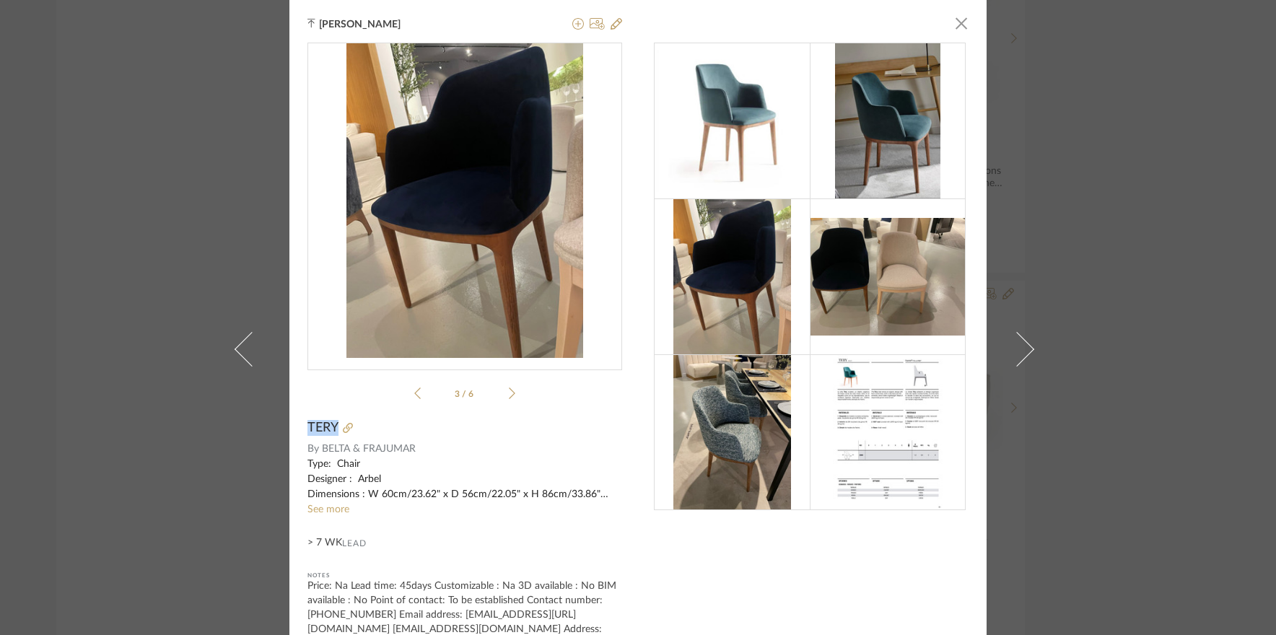
click at [509, 392] on icon at bounding box center [512, 394] width 6 height 12
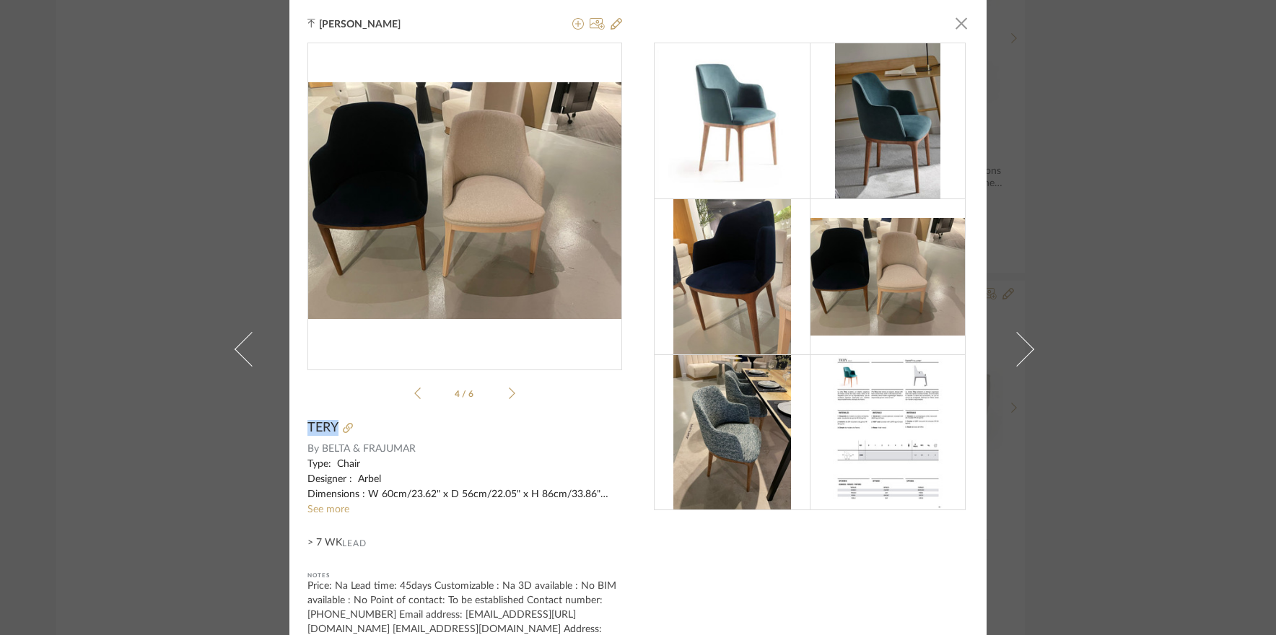
click at [509, 392] on icon at bounding box center [512, 394] width 6 height 12
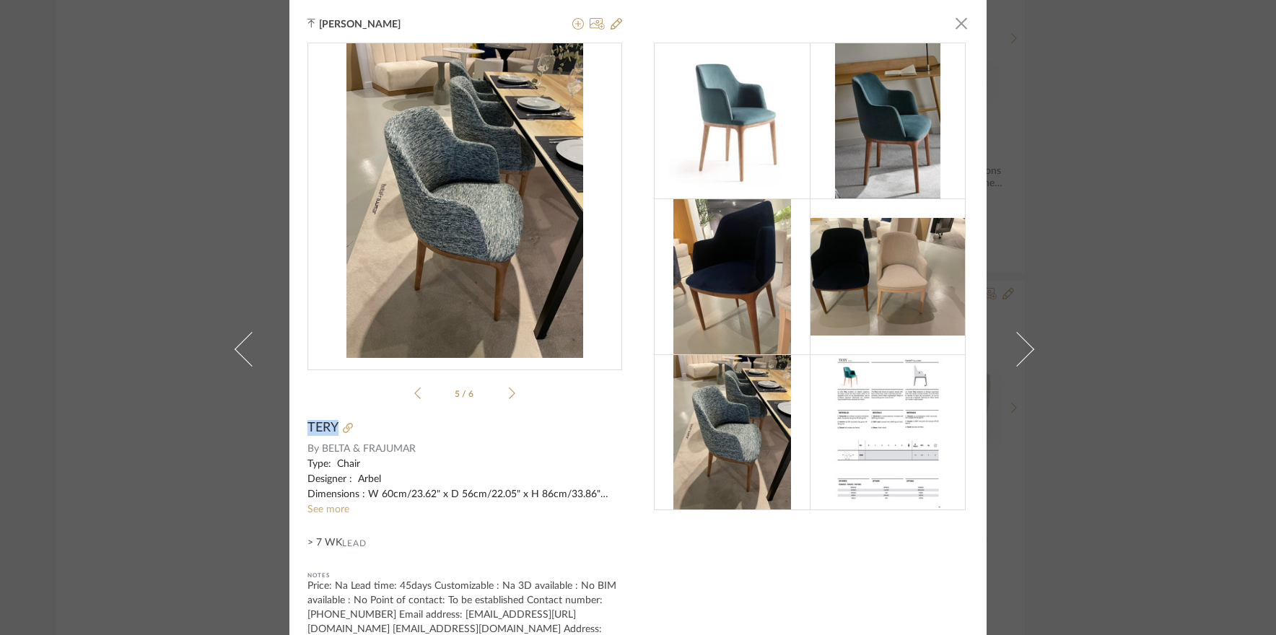
click at [509, 392] on icon at bounding box center [512, 394] width 6 height 12
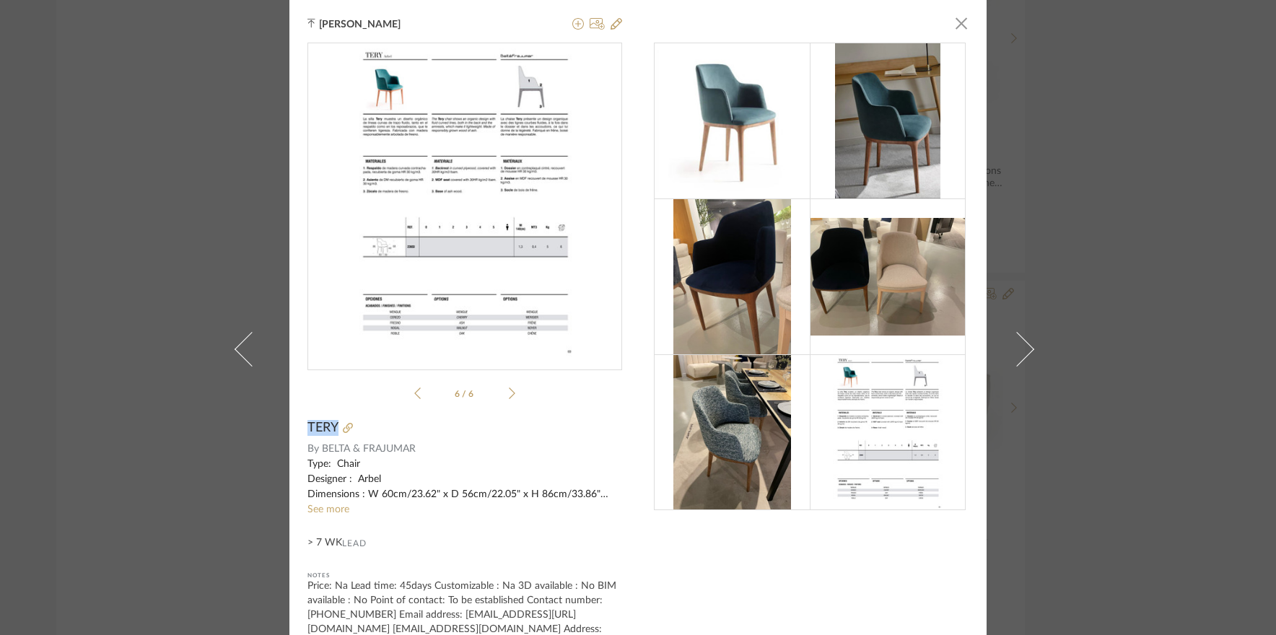
click at [509, 392] on icon at bounding box center [512, 394] width 6 height 12
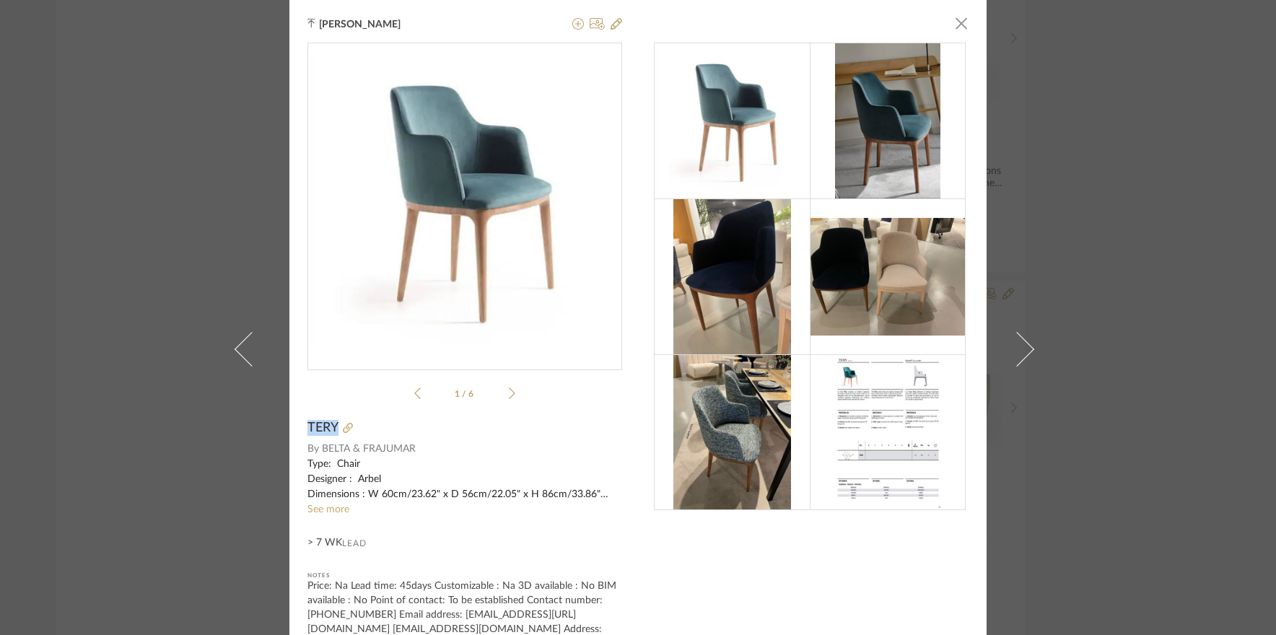
click at [509, 392] on icon at bounding box center [512, 394] width 6 height 12
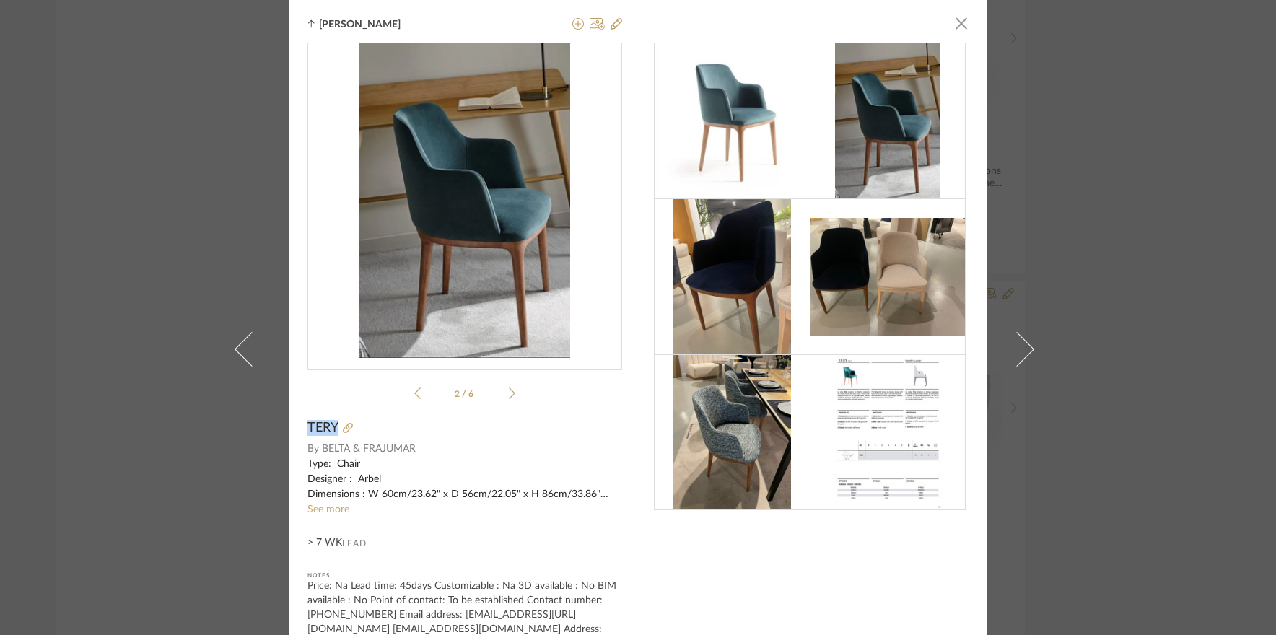
click at [414, 388] on icon at bounding box center [417, 393] width 6 height 13
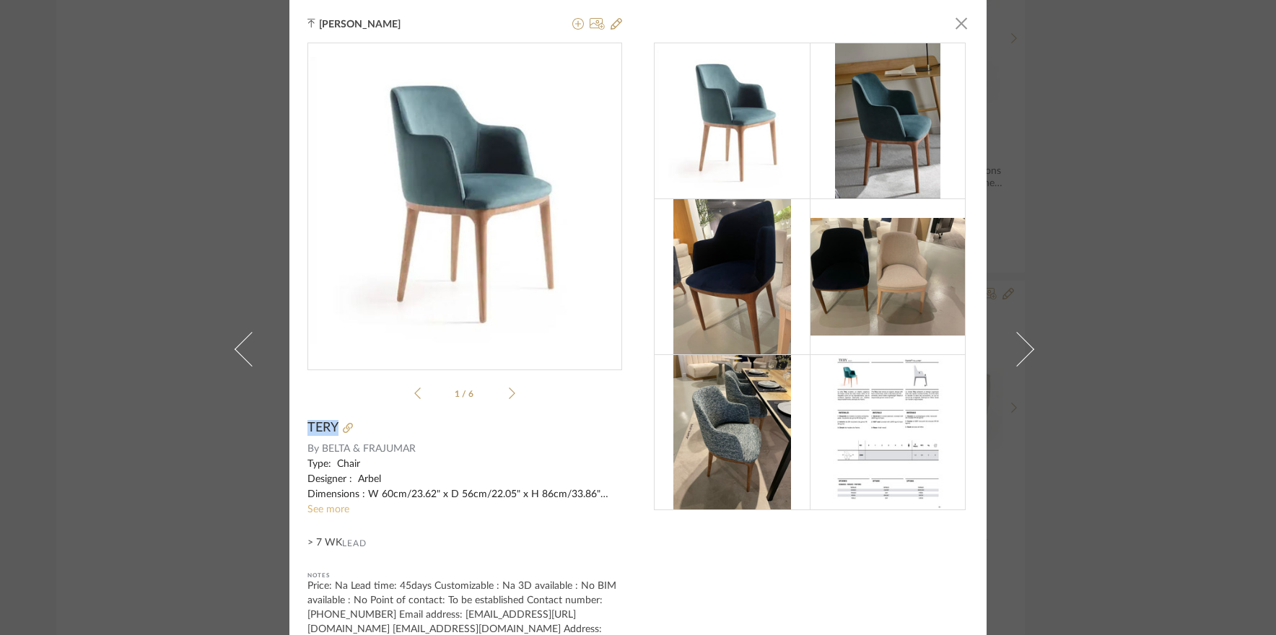
click at [328, 509] on link "See more" at bounding box center [329, 510] width 42 height 10
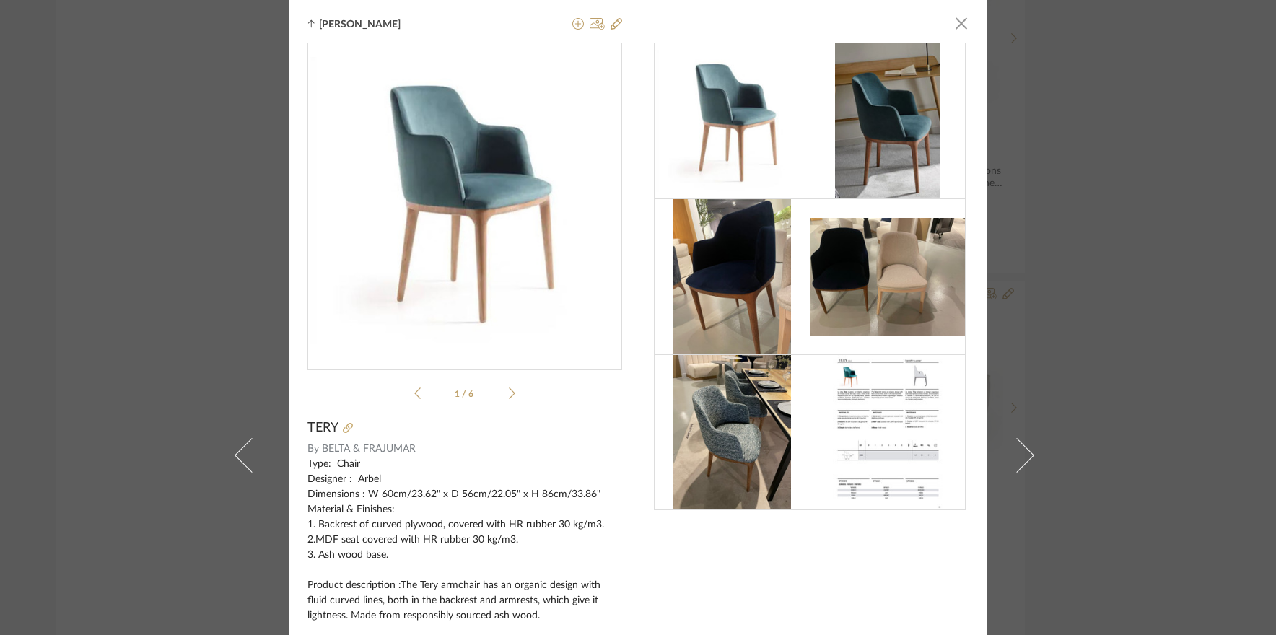
click at [492, 523] on div "Type: Chair Designer : Arbel Dimensions : W 60cm/23.62" x D 56cm/22.05" x H 86c…" at bounding box center [465, 586] width 315 height 258
click at [1166, 259] on div "Tehseen Mukadam × 1 / 6 TERY By BELTA & FRAJUMAR Type: Chair Designer : Arbel D…" at bounding box center [638, 317] width 1276 height 635
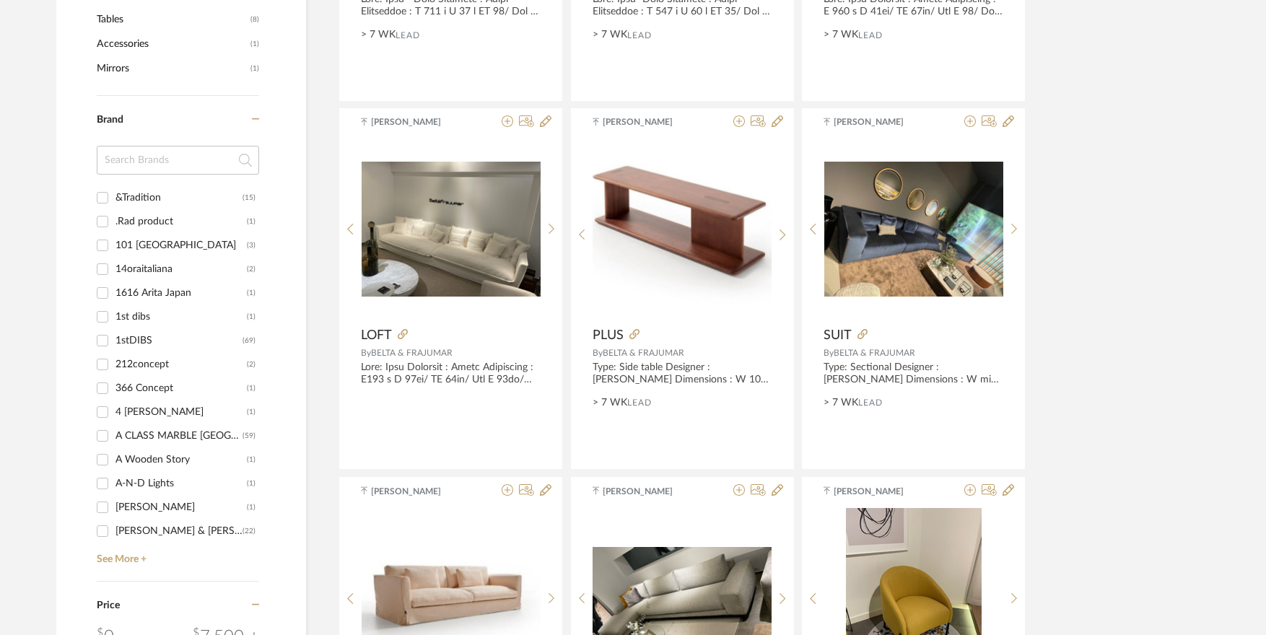
scroll to position [520, 0]
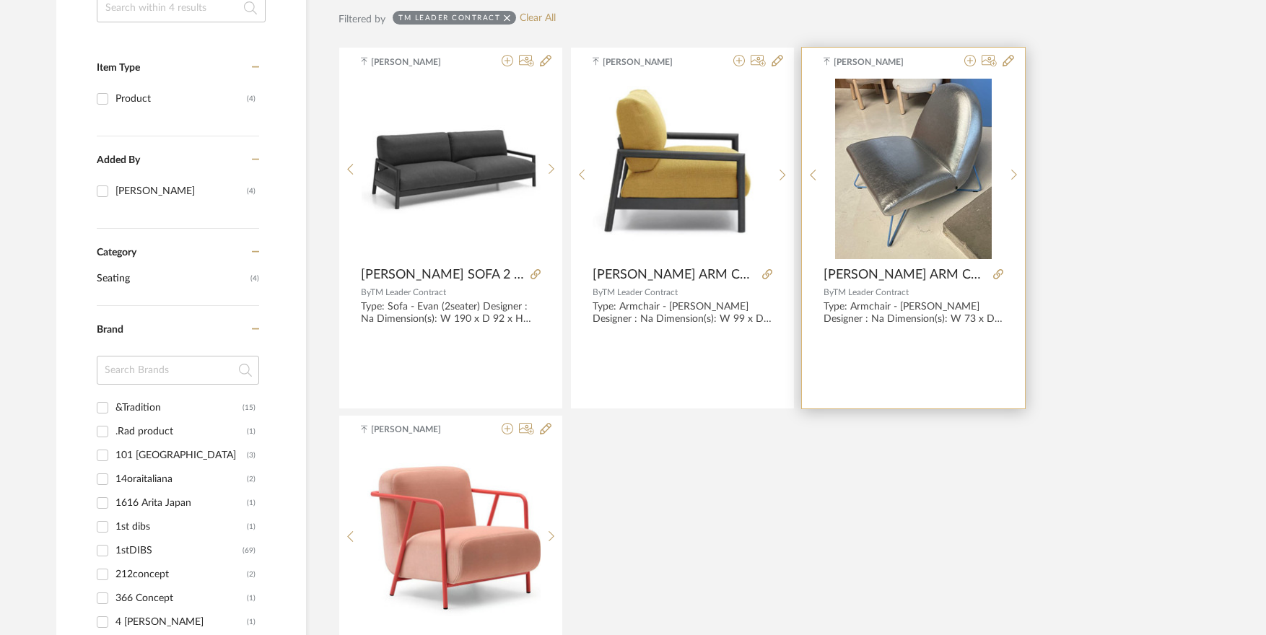
scroll to position [289, 0]
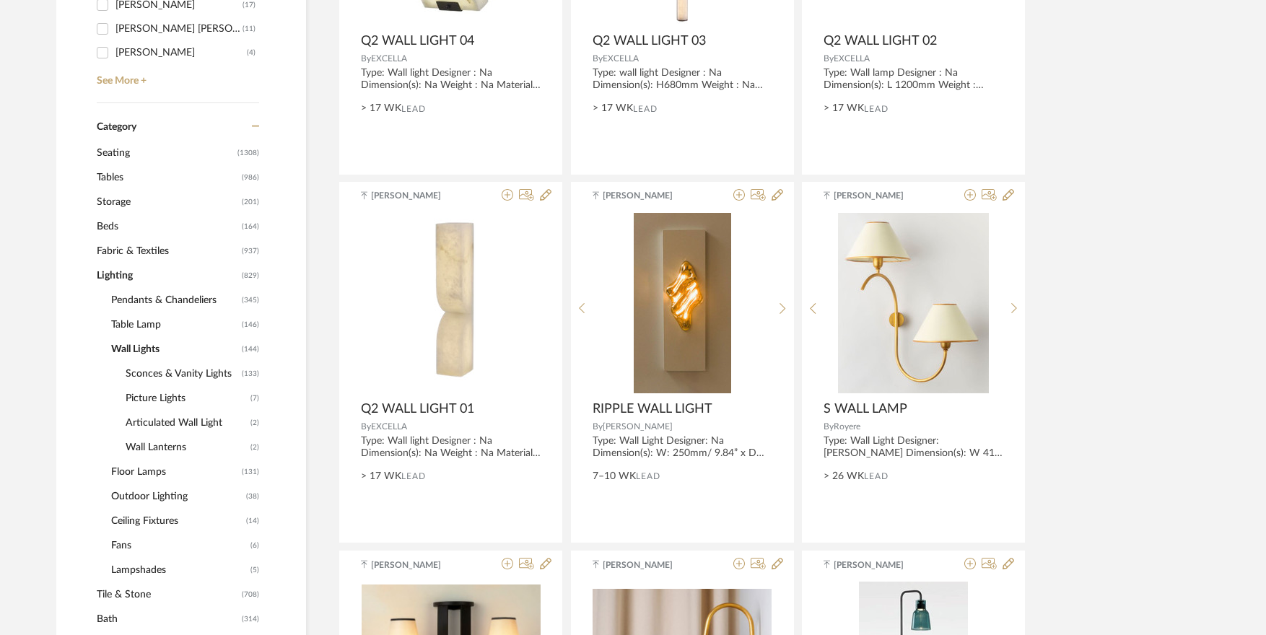
scroll to position [510, 0]
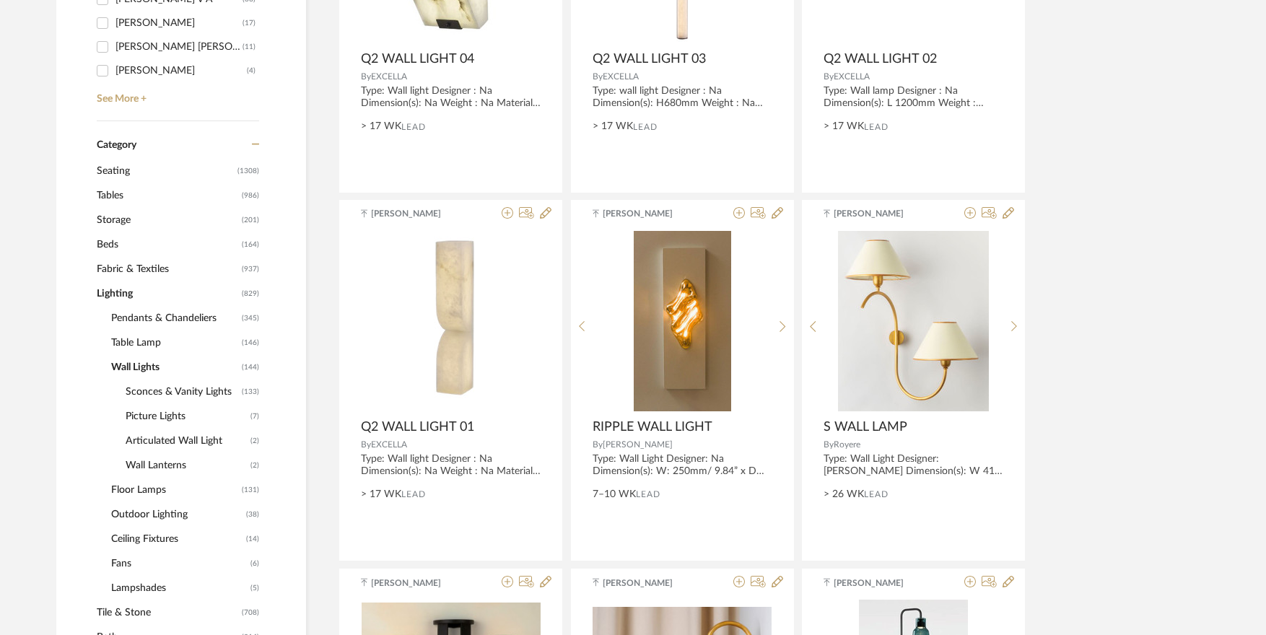
click at [118, 197] on span "Tables" at bounding box center [167, 195] width 141 height 25
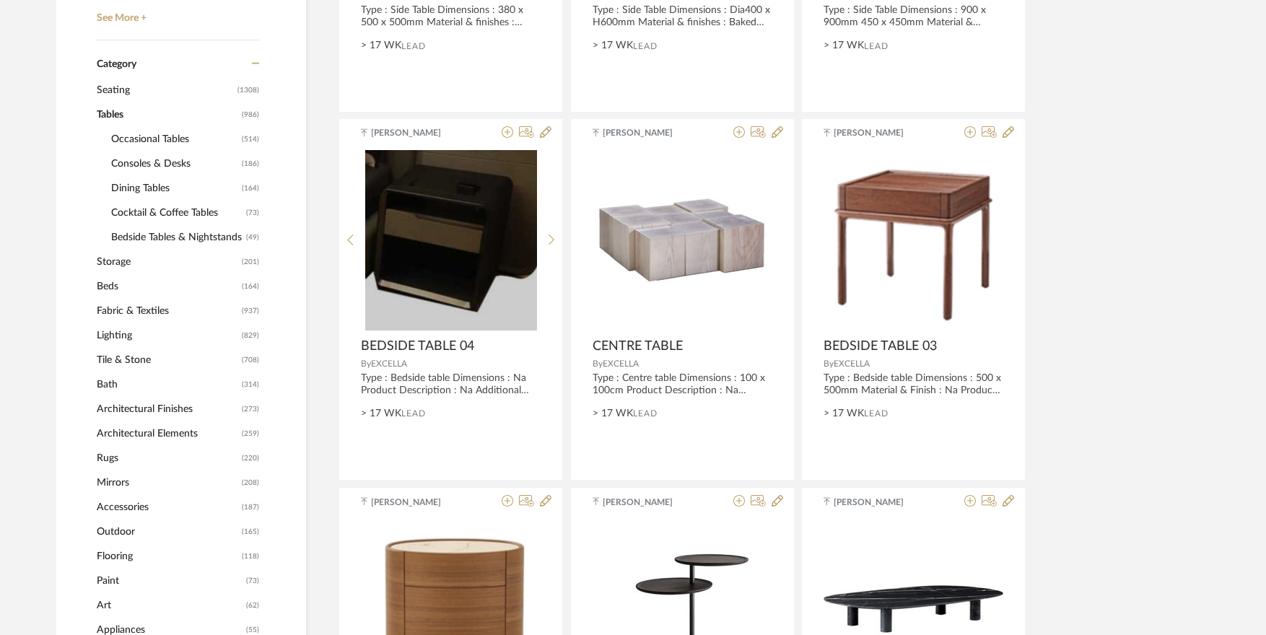
scroll to position [582, 0]
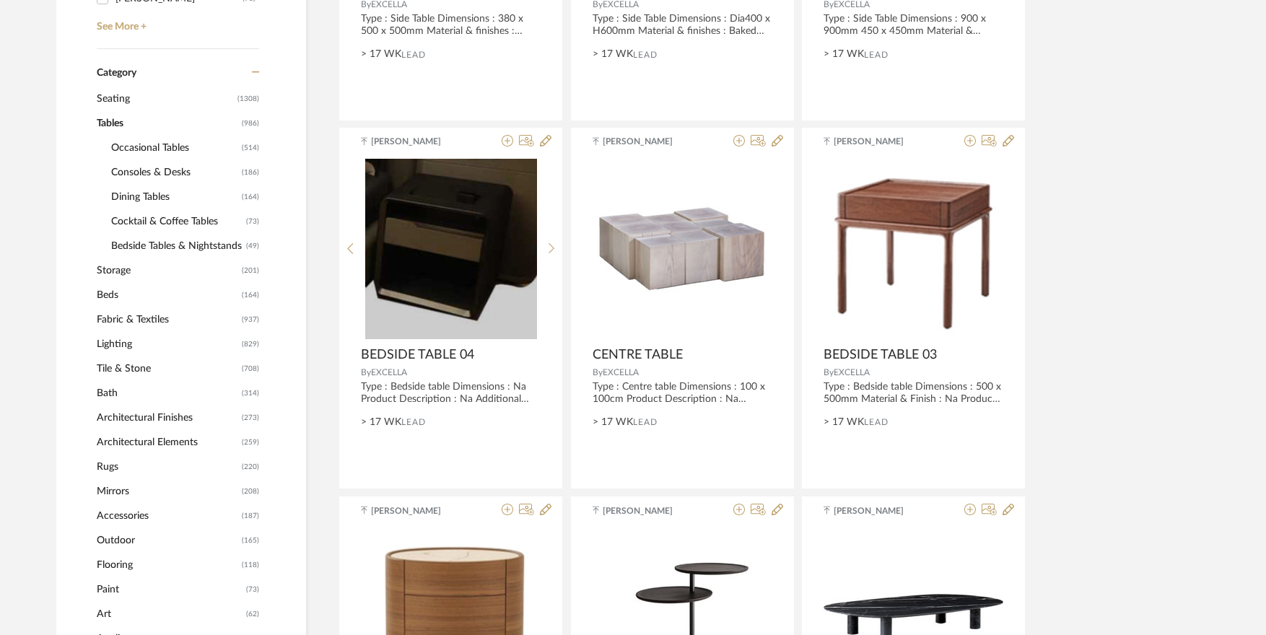
click at [142, 522] on span "Accessories" at bounding box center [167, 516] width 141 height 25
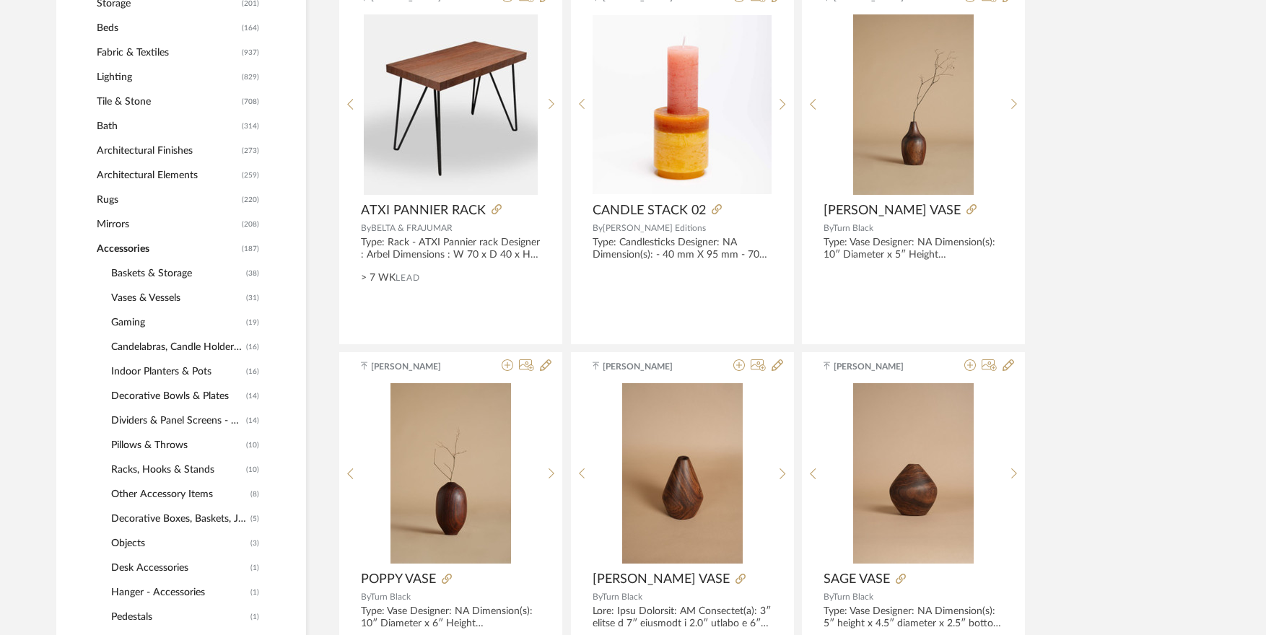
scroll to position [842, 0]
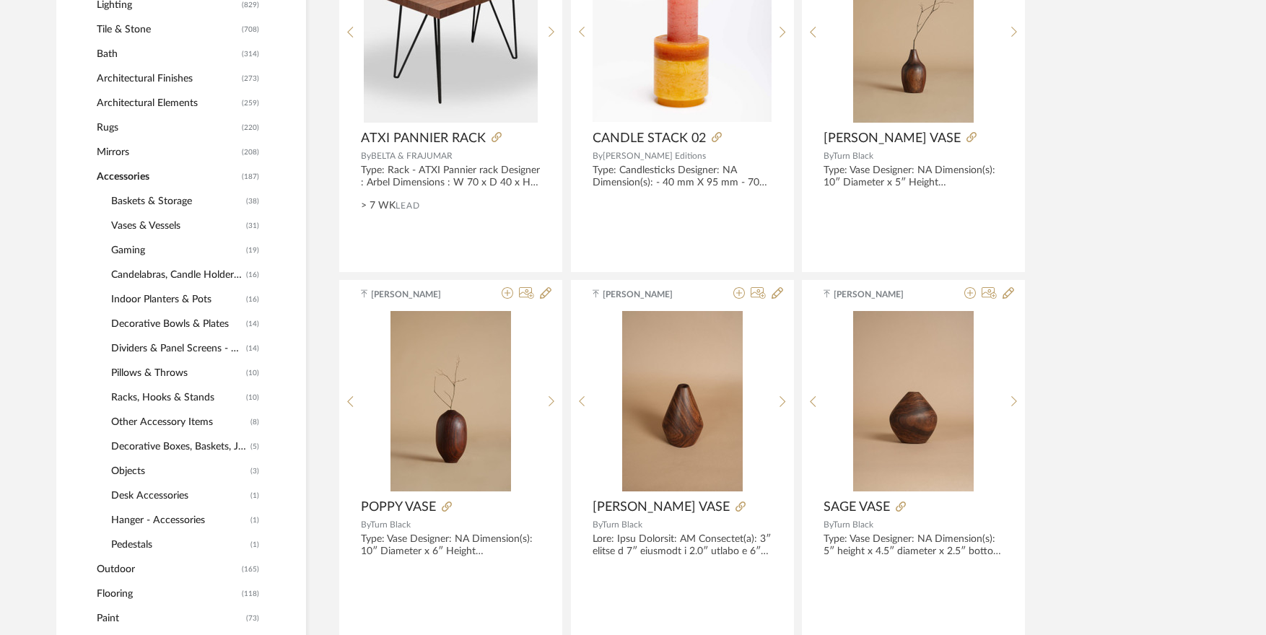
click at [123, 177] on span "Accessories" at bounding box center [167, 177] width 141 height 25
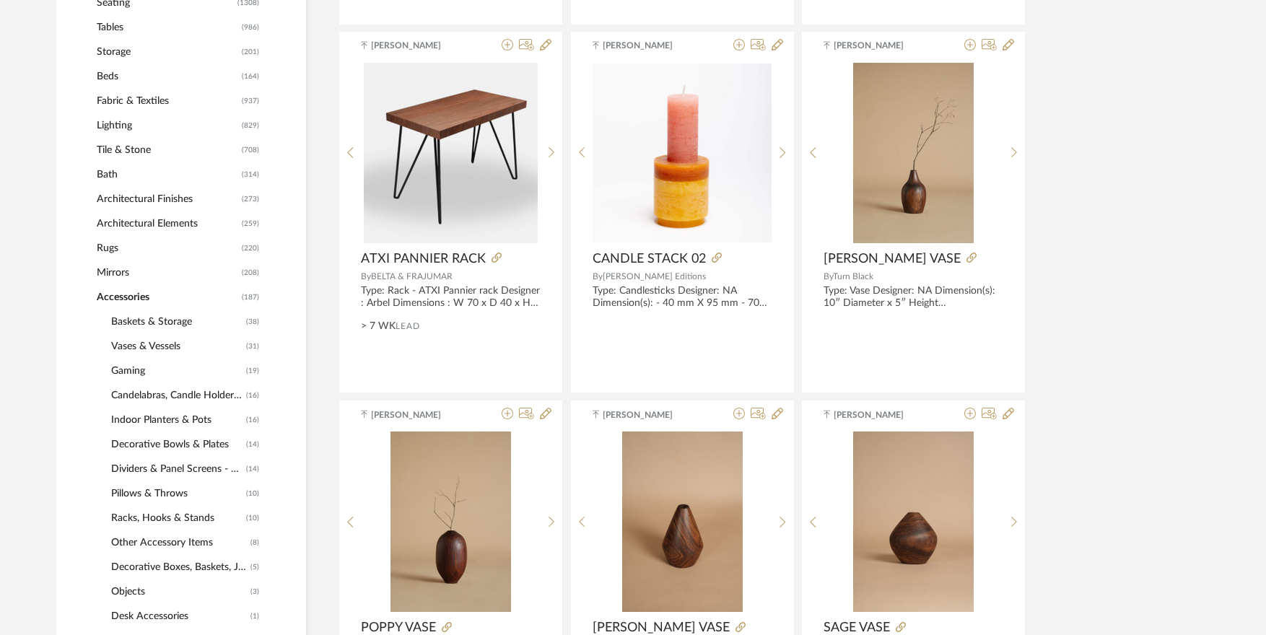
scroll to position [697, 0]
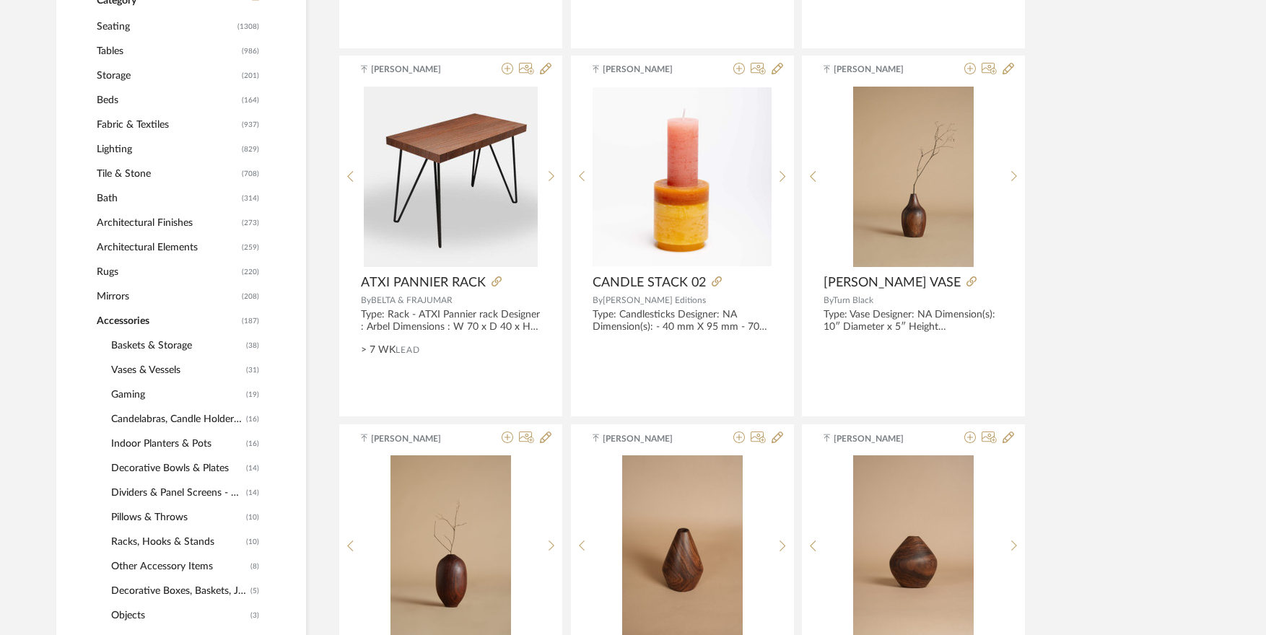
click at [126, 320] on span "Accessories" at bounding box center [167, 321] width 141 height 25
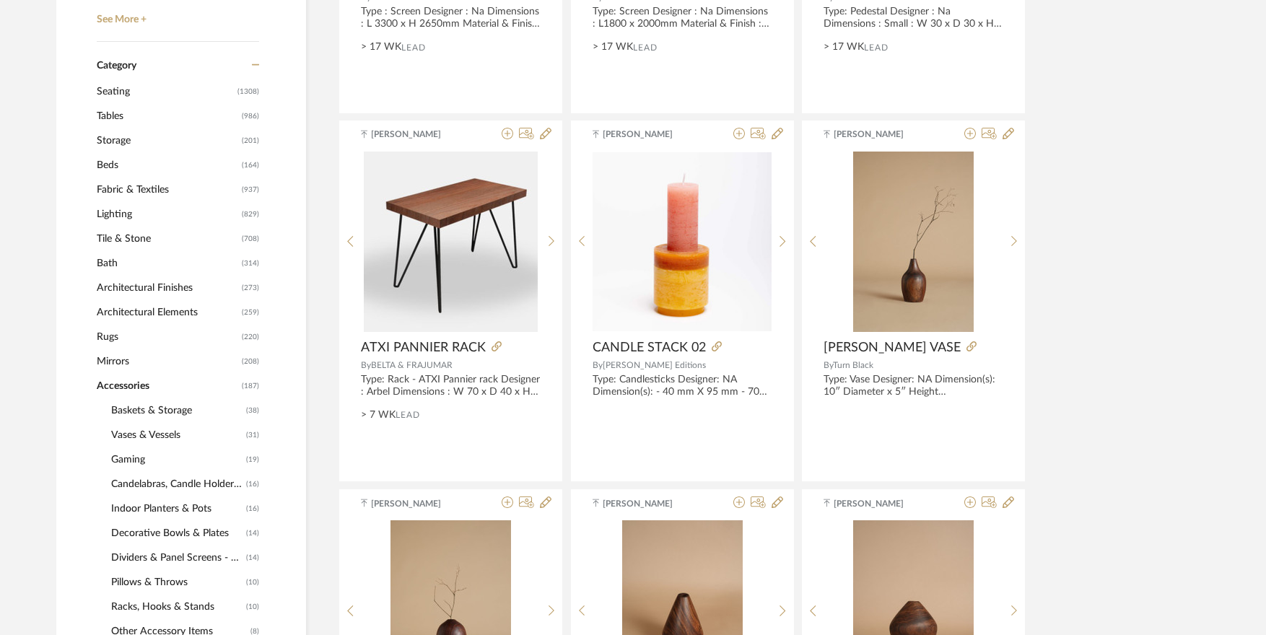
scroll to position [625, 0]
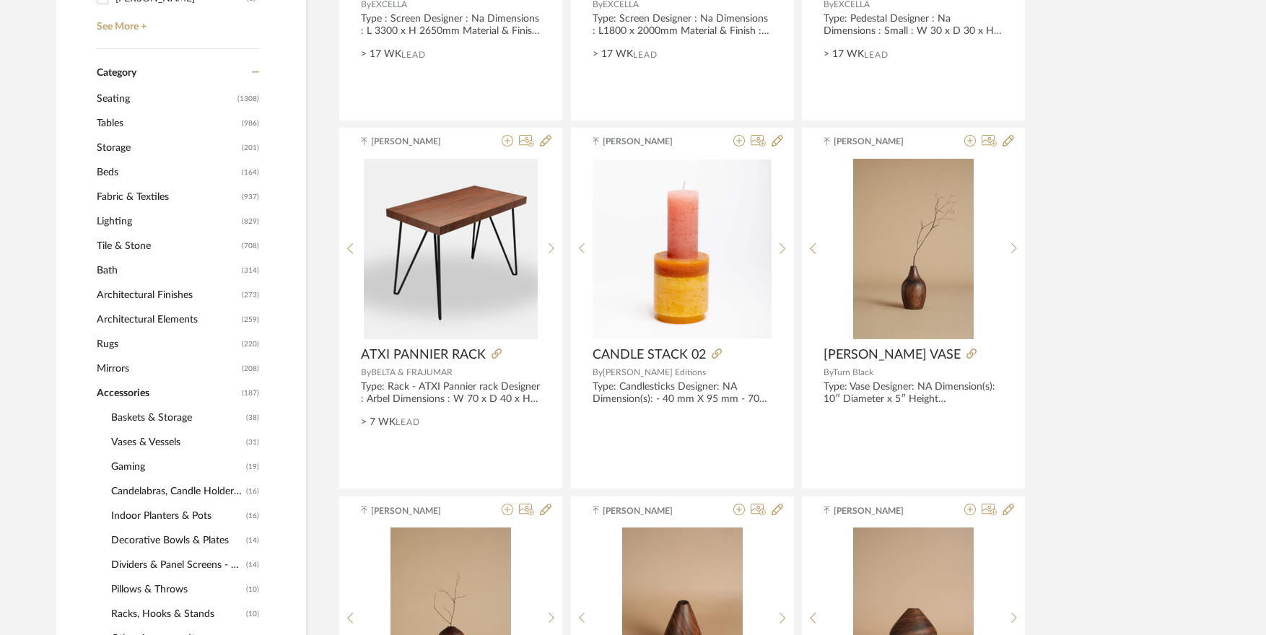
click at [116, 128] on span "Tables" at bounding box center [167, 123] width 141 height 25
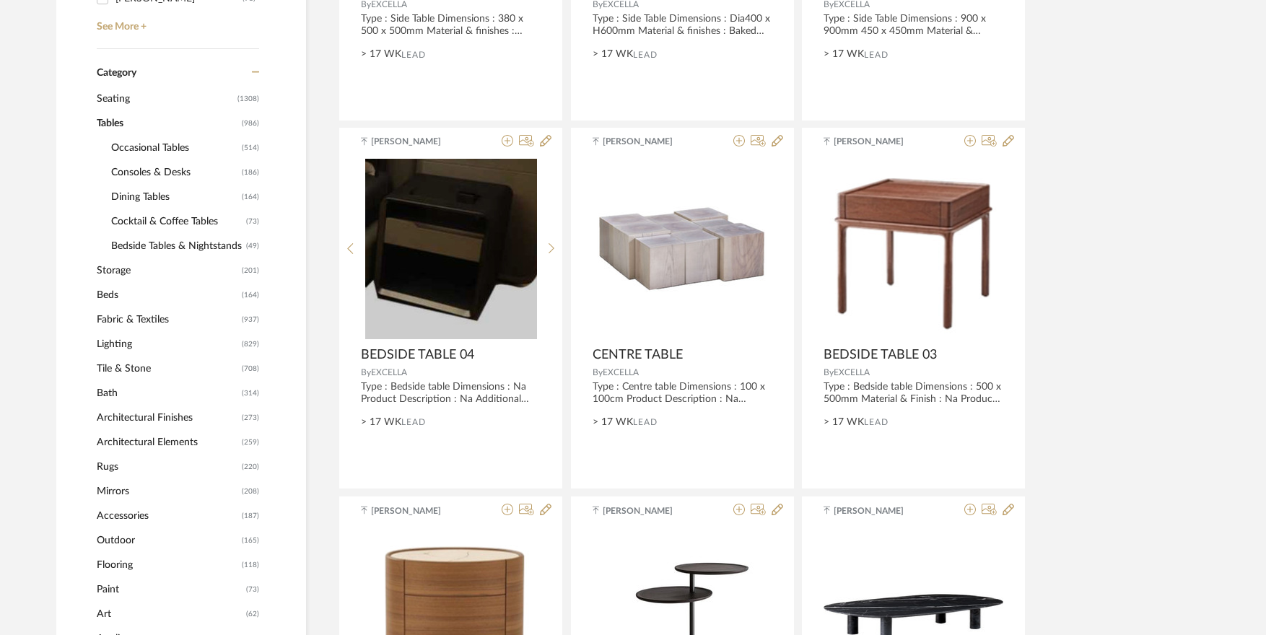
click at [149, 175] on span "Consoles & Desks" at bounding box center [174, 172] width 127 height 25
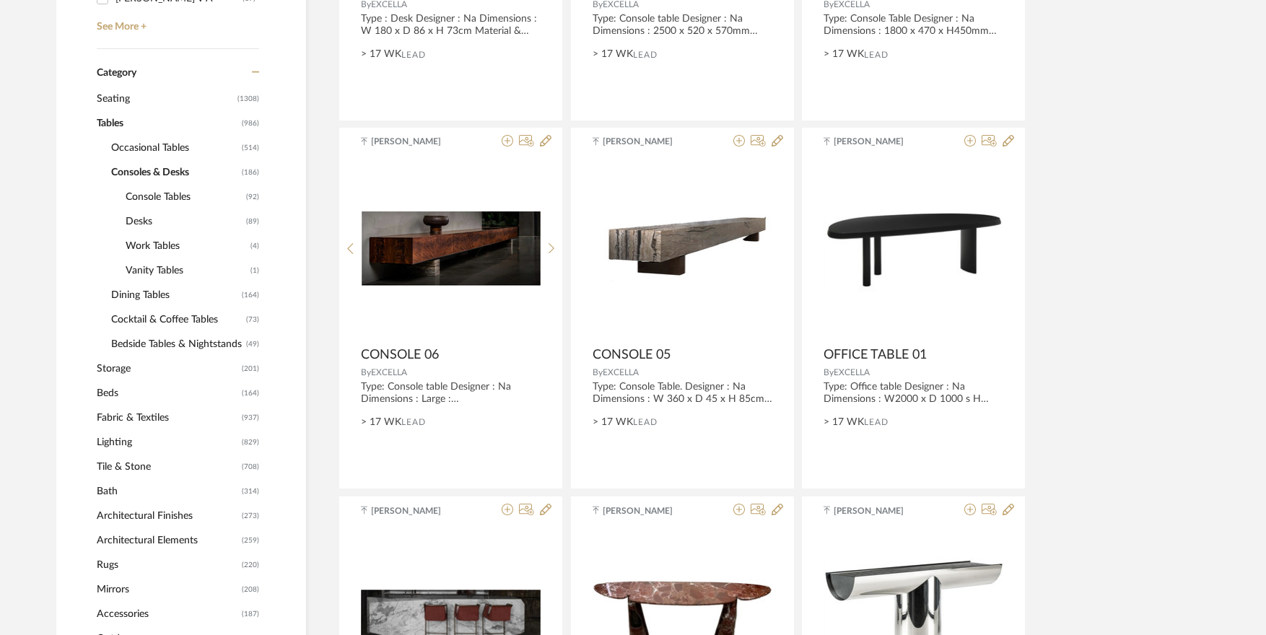
click at [157, 240] on span "Work Tables" at bounding box center [186, 246] width 121 height 25
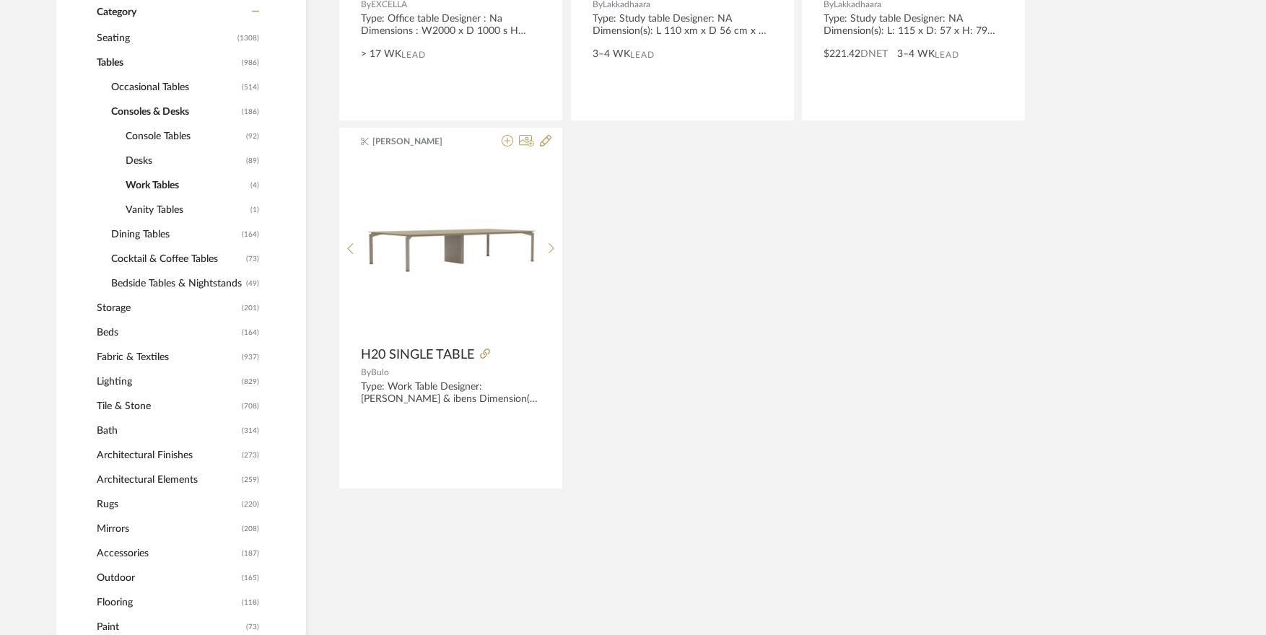
click at [141, 170] on span "Desks" at bounding box center [184, 161] width 117 height 25
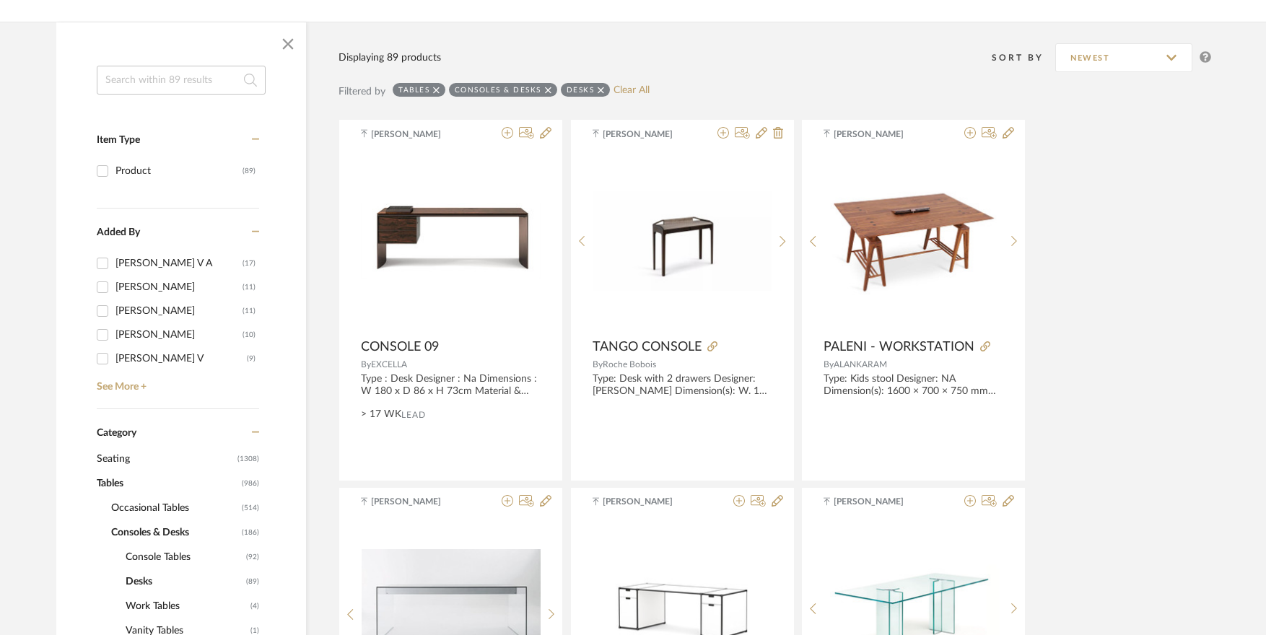
scroll to position [221, 0]
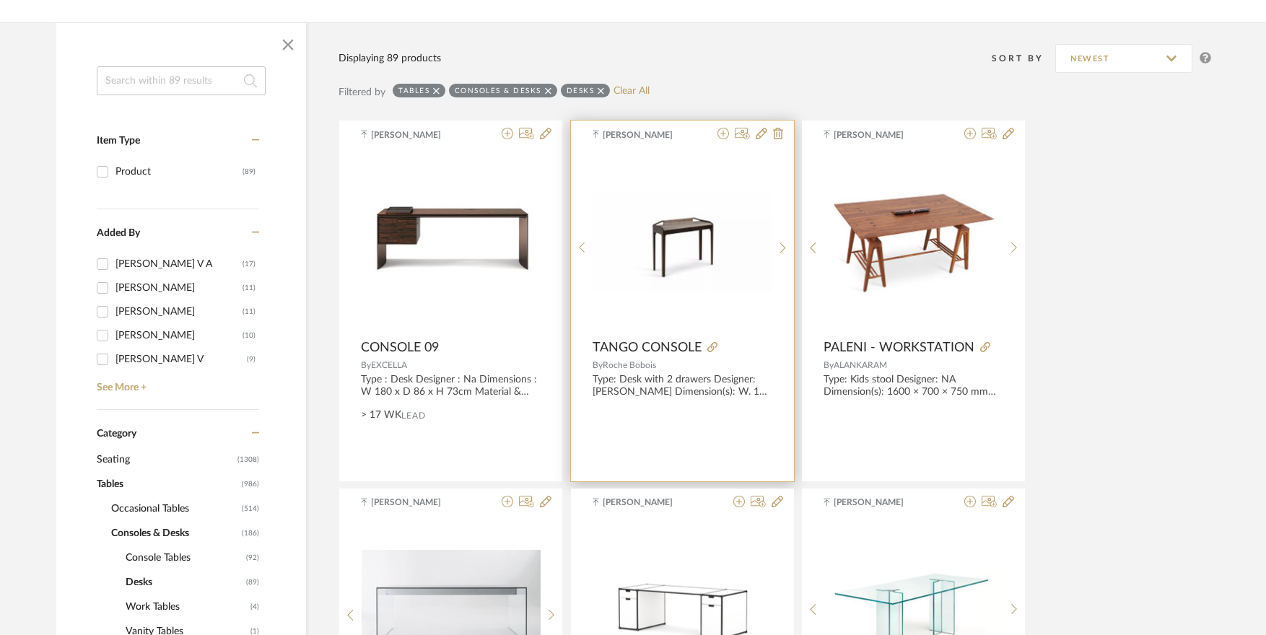
click at [684, 245] on img "0" at bounding box center [682, 242] width 179 height 100
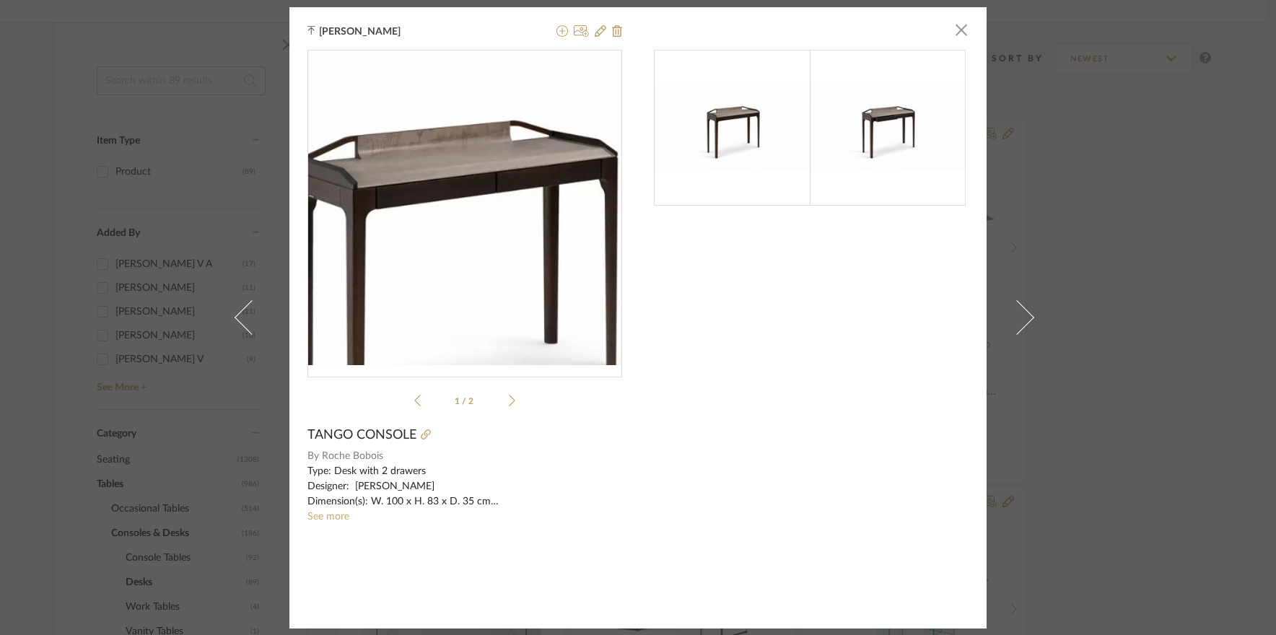
click at [463, 194] on img "0" at bounding box center [465, 207] width 315 height 176
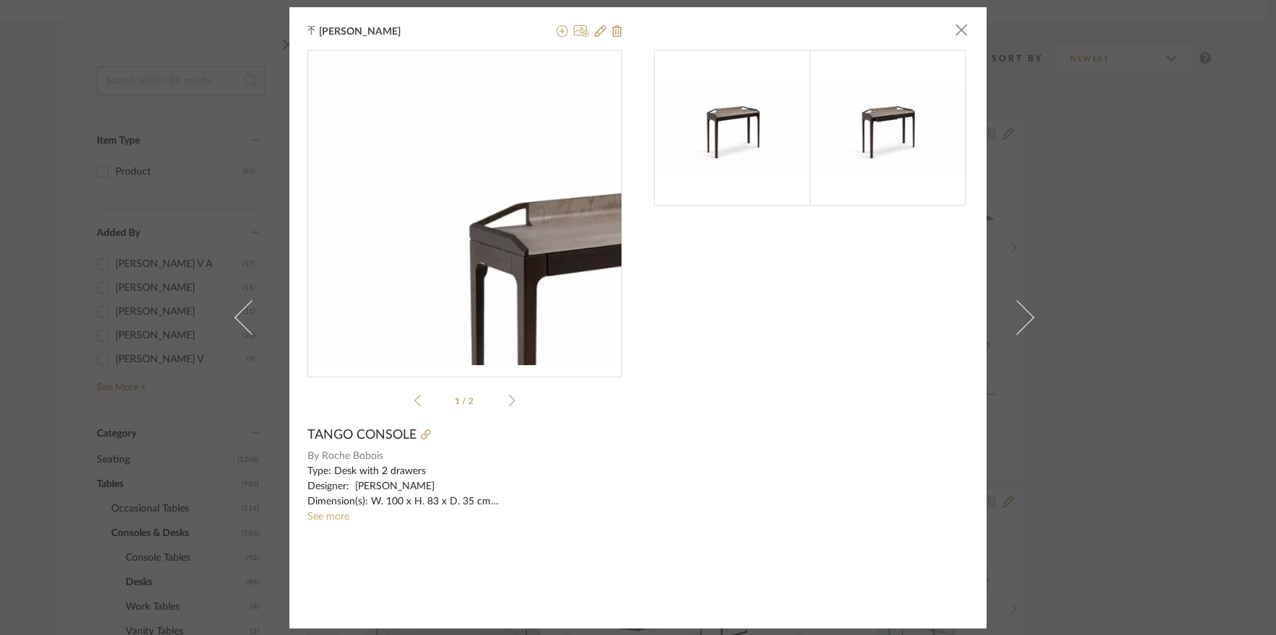
drag, startPoint x: 595, startPoint y: 235, endPoint x: 406, endPoint y: 167, distance: 200.3
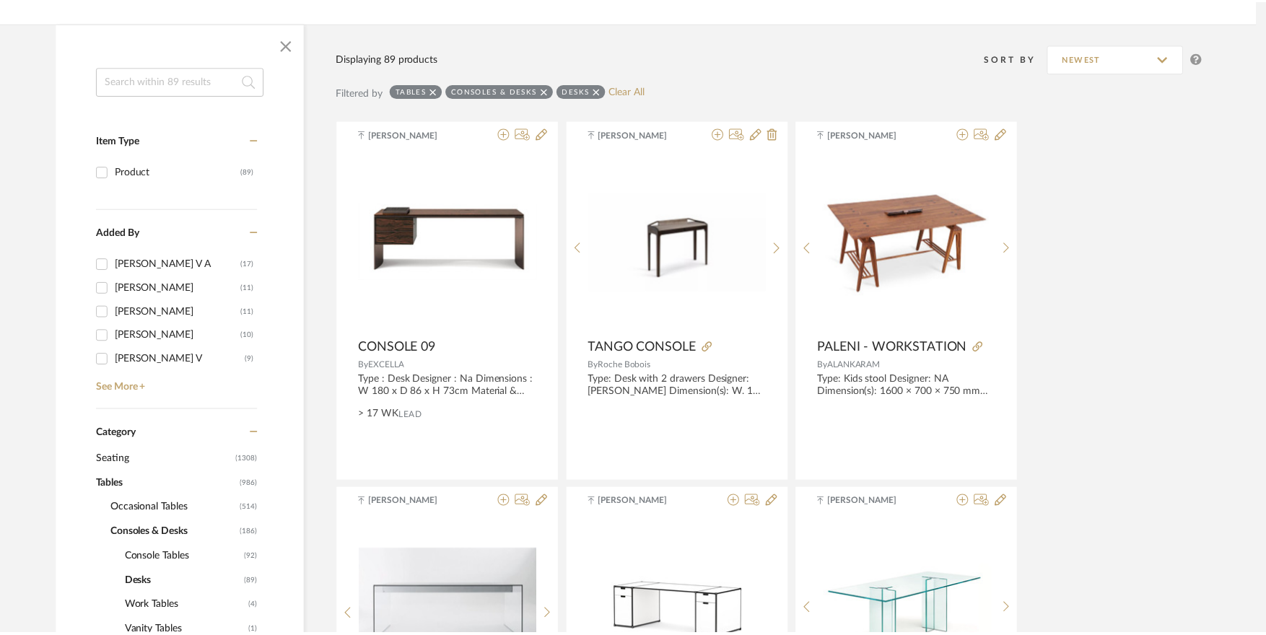
scroll to position [221, 0]
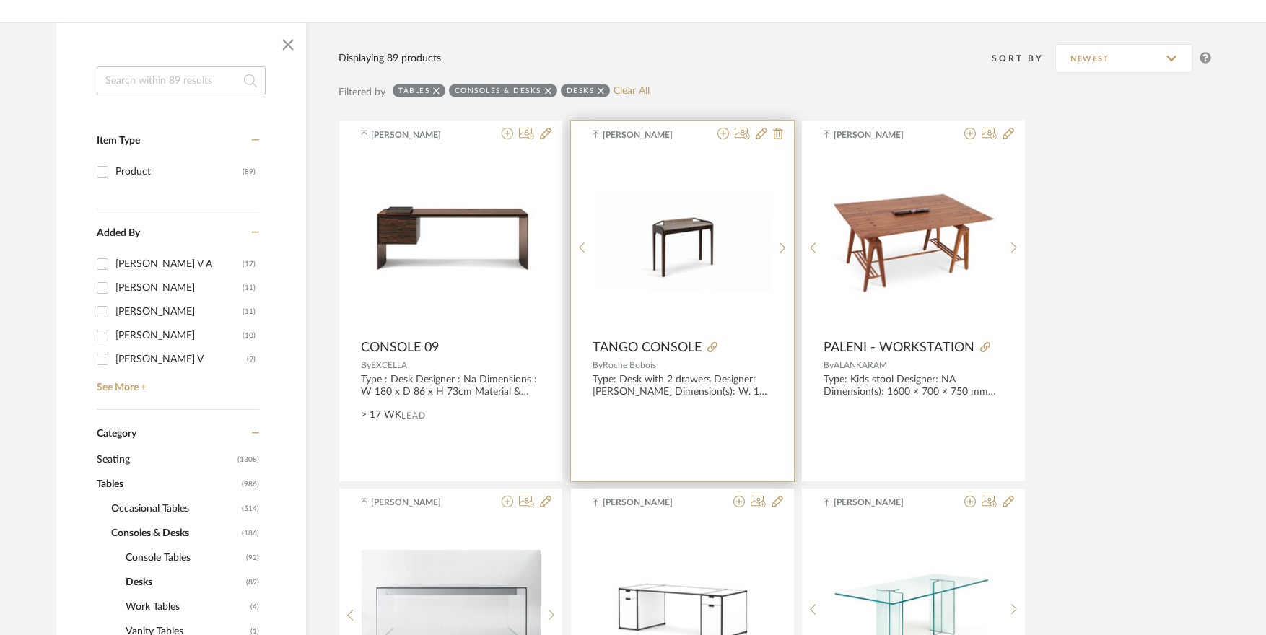
click at [647, 232] on img "0" at bounding box center [682, 242] width 179 height 100
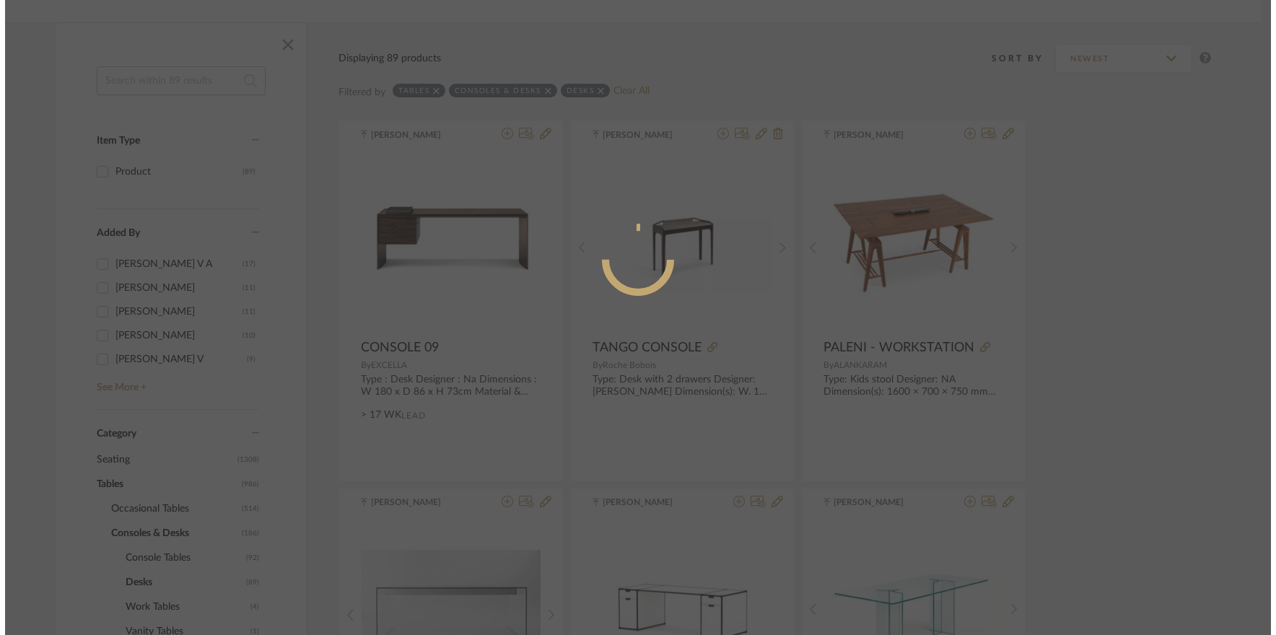
scroll to position [0, 0]
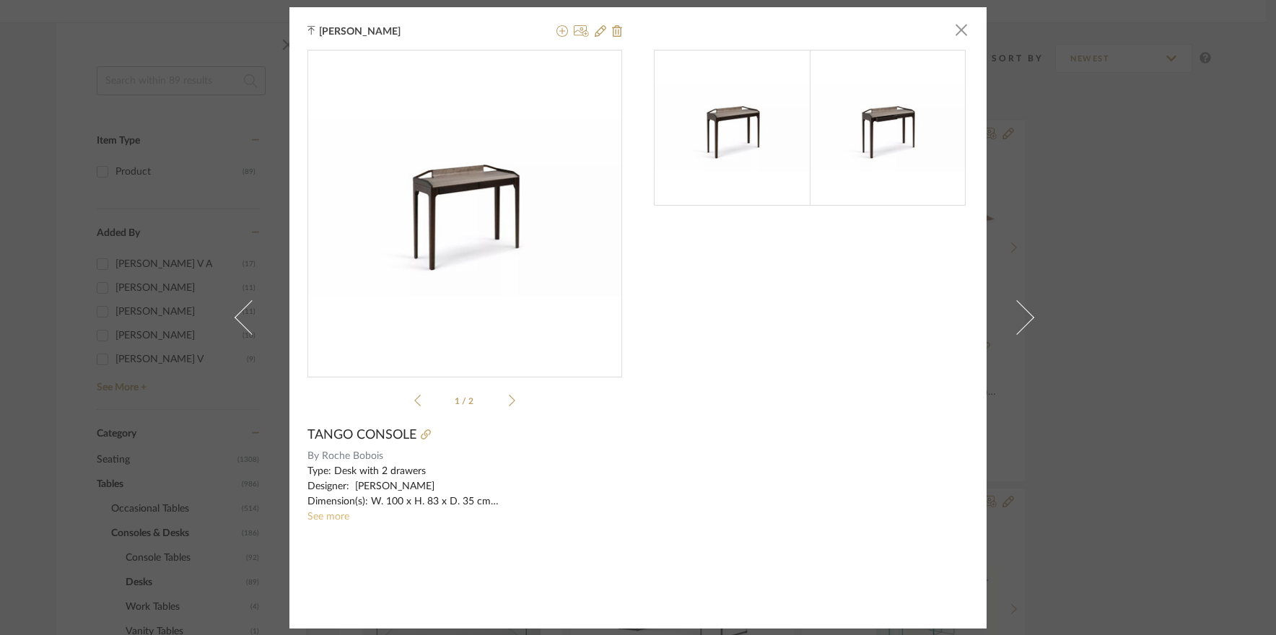
click at [323, 520] on link "See more" at bounding box center [329, 517] width 42 height 10
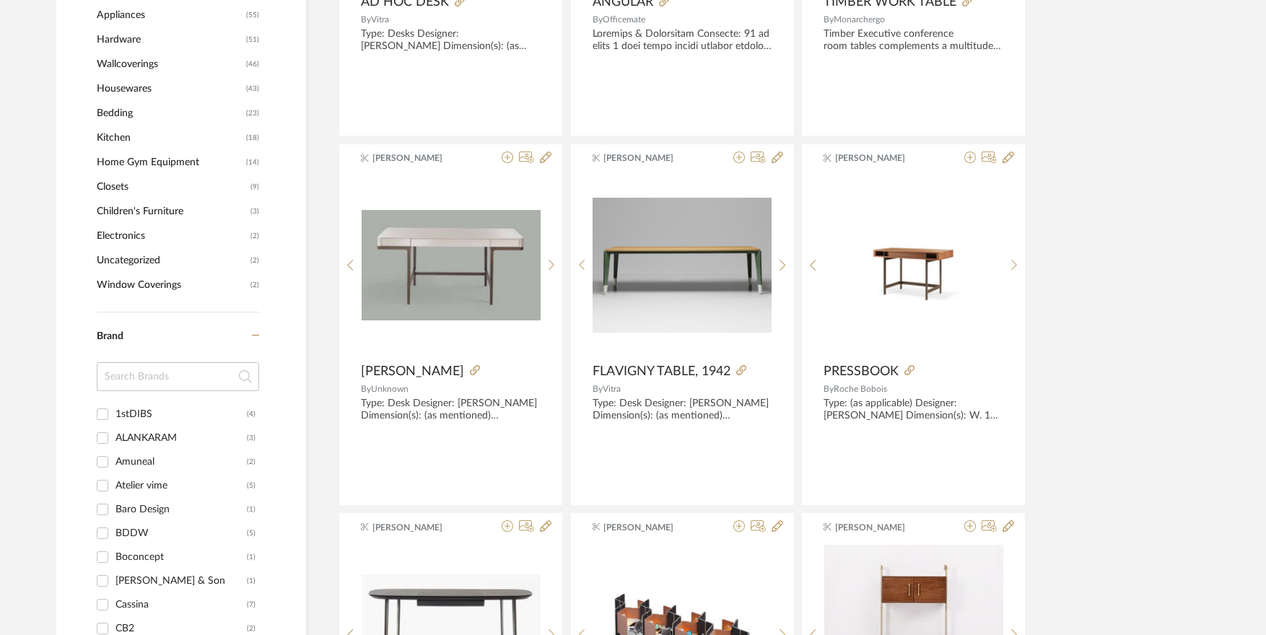
scroll to position [1520, 0]
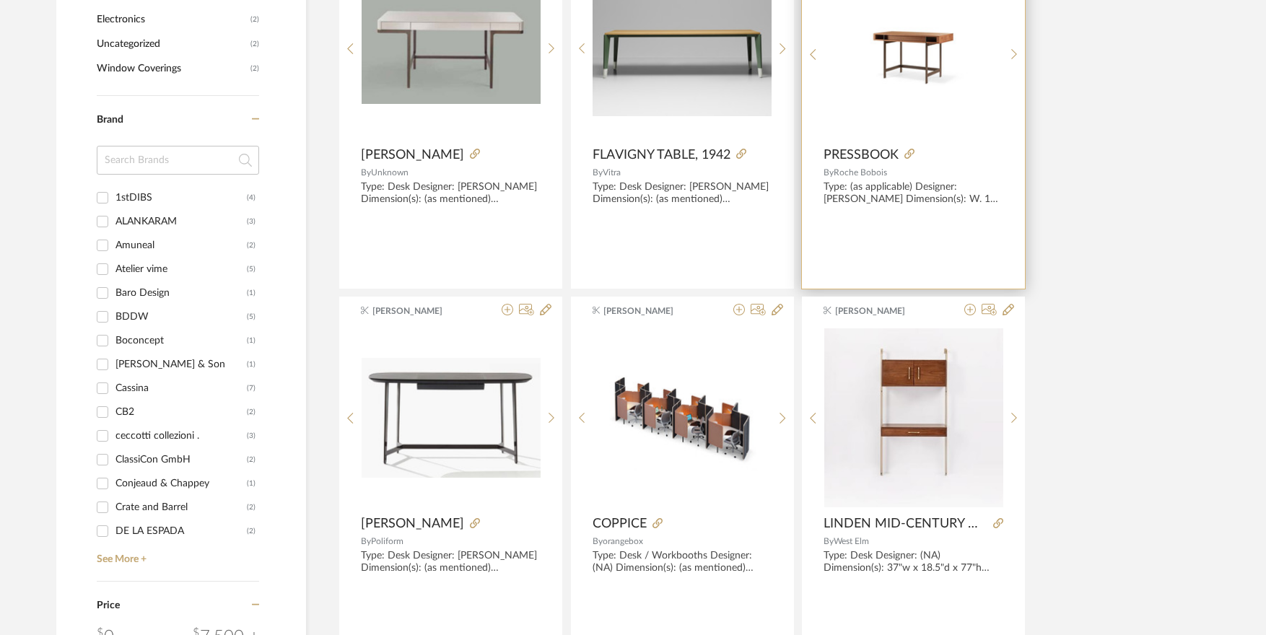
click at [0, 0] on img at bounding box center [0, 0] width 0 height 0
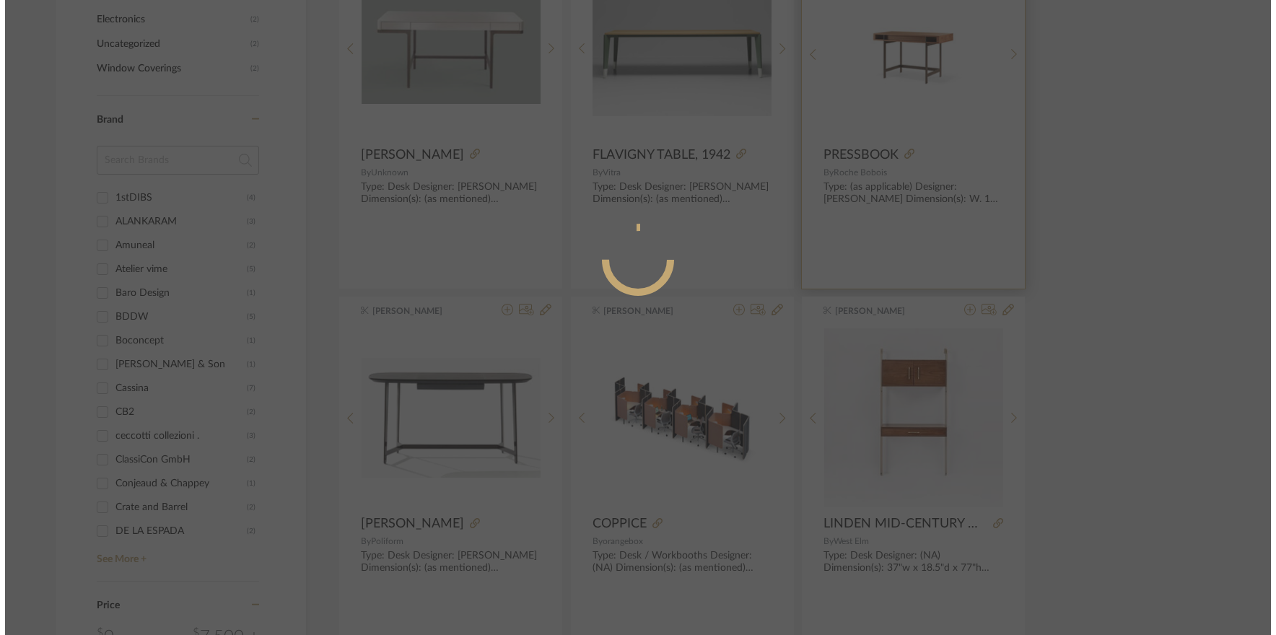
scroll to position [0, 0]
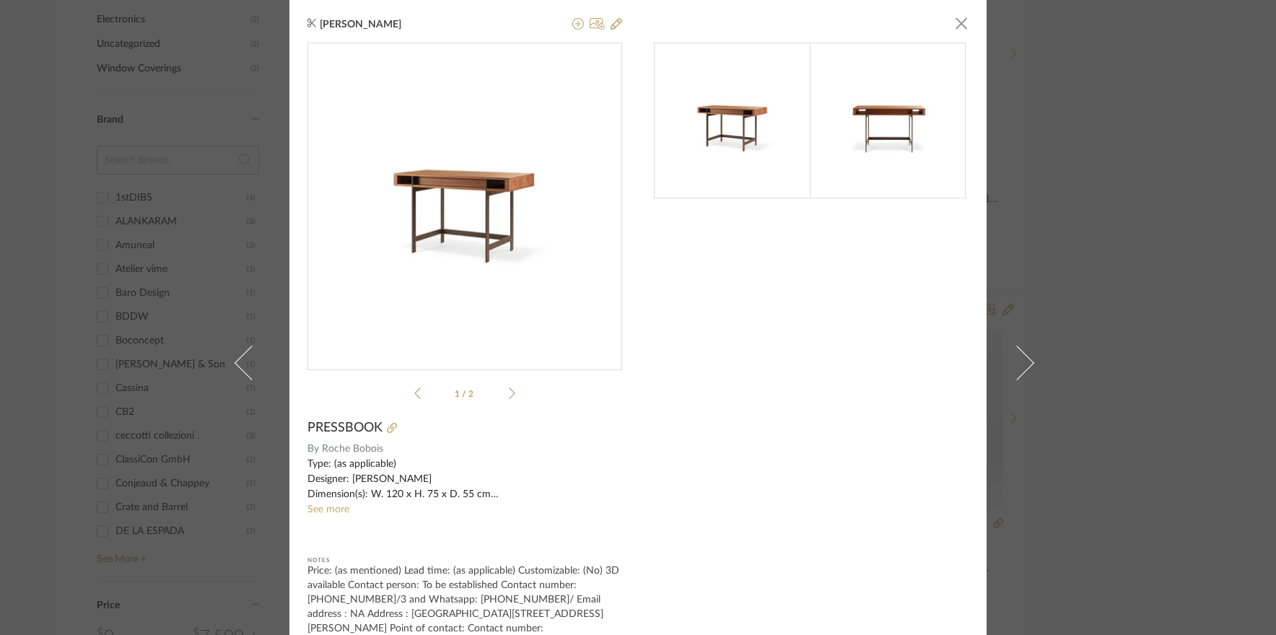
click at [725, 117] on img at bounding box center [733, 121] width 156 height 88
click at [910, 160] on div at bounding box center [888, 121] width 156 height 156
click at [891, 131] on img at bounding box center [888, 120] width 156 height 75
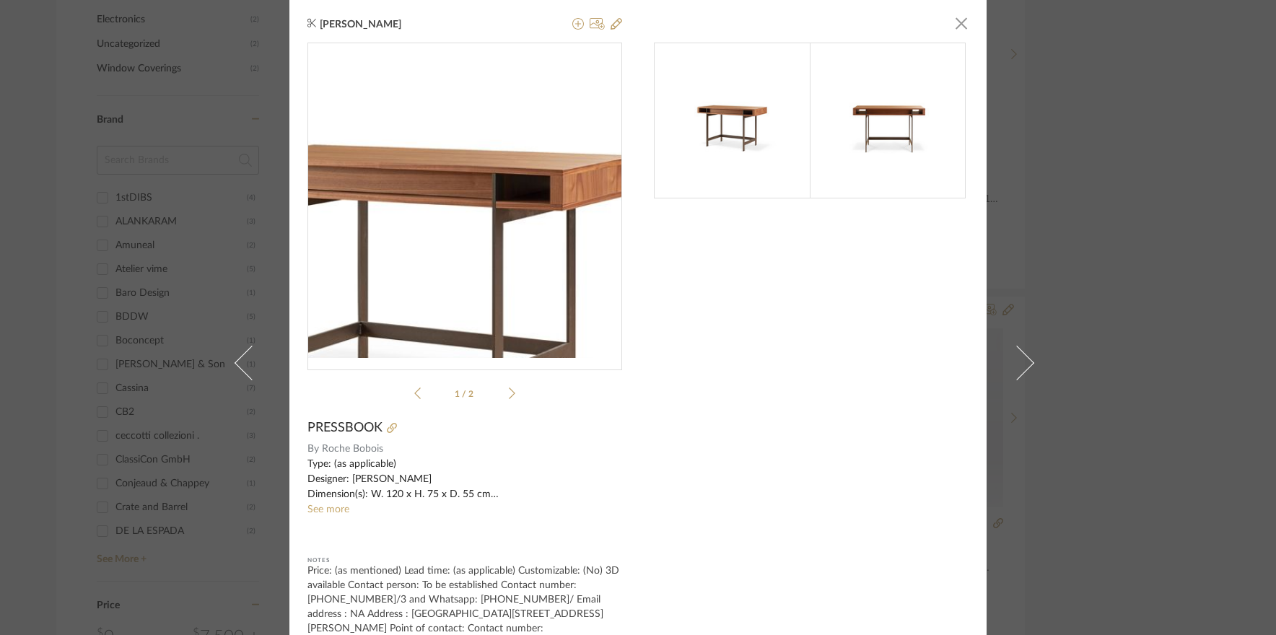
click at [471, 188] on img "0" at bounding box center [465, 201] width 315 height 178
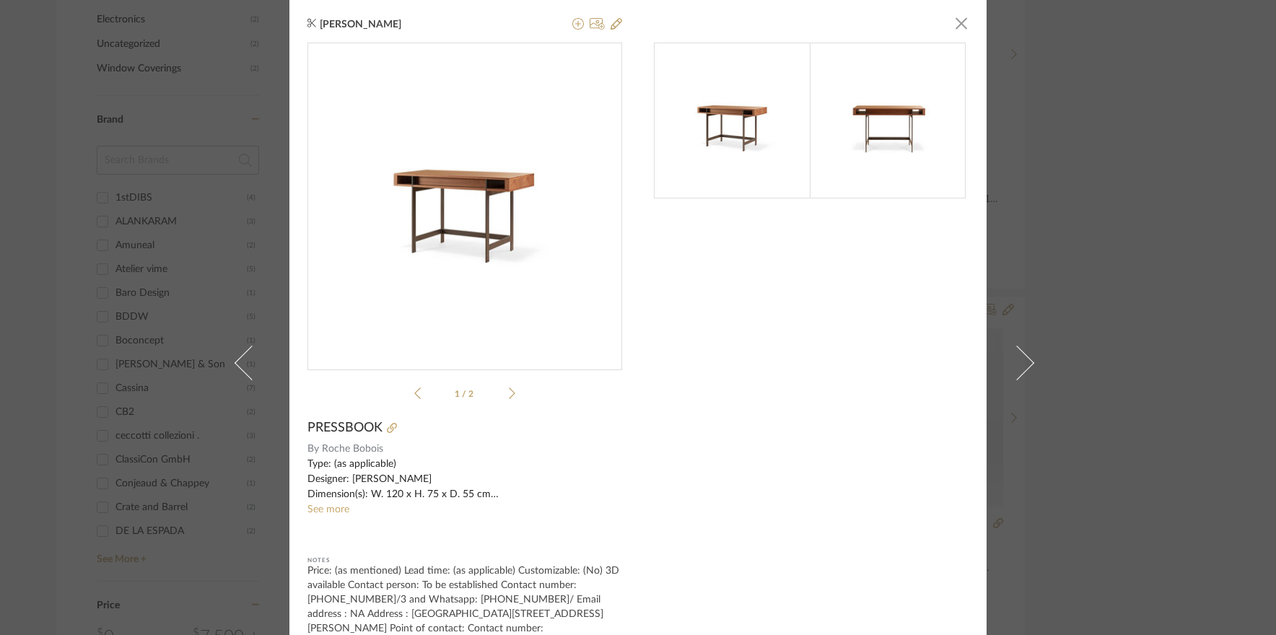
click at [1106, 280] on div "Rishi Harish × 1 / 2 PRESSBOOK By Roche Bobois Type: (as applicable) Designer: …" at bounding box center [638, 317] width 1276 height 635
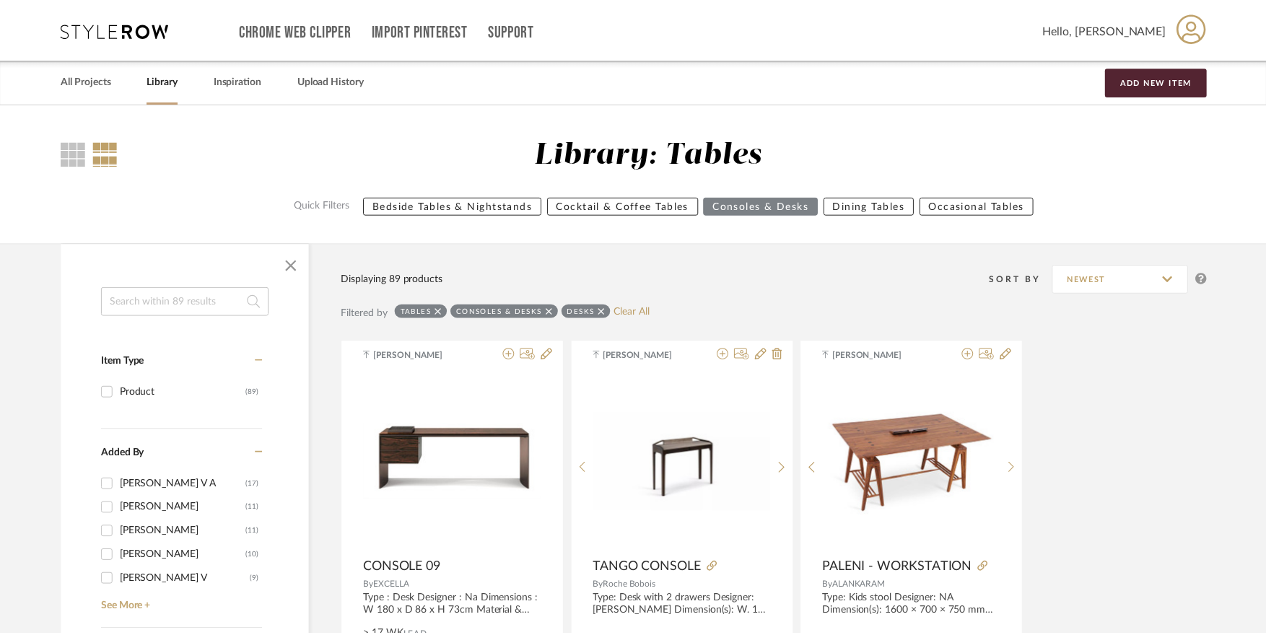
scroll to position [1520, 0]
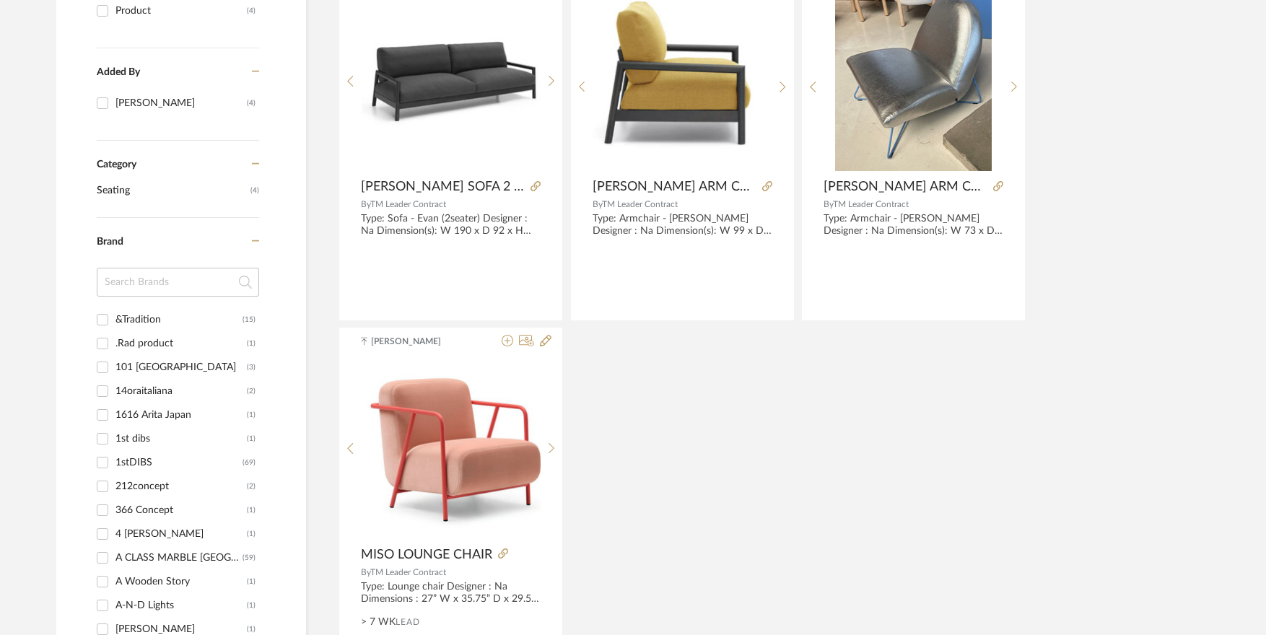
scroll to position [361, 0]
